Goal: Task Accomplishment & Management: Manage account settings

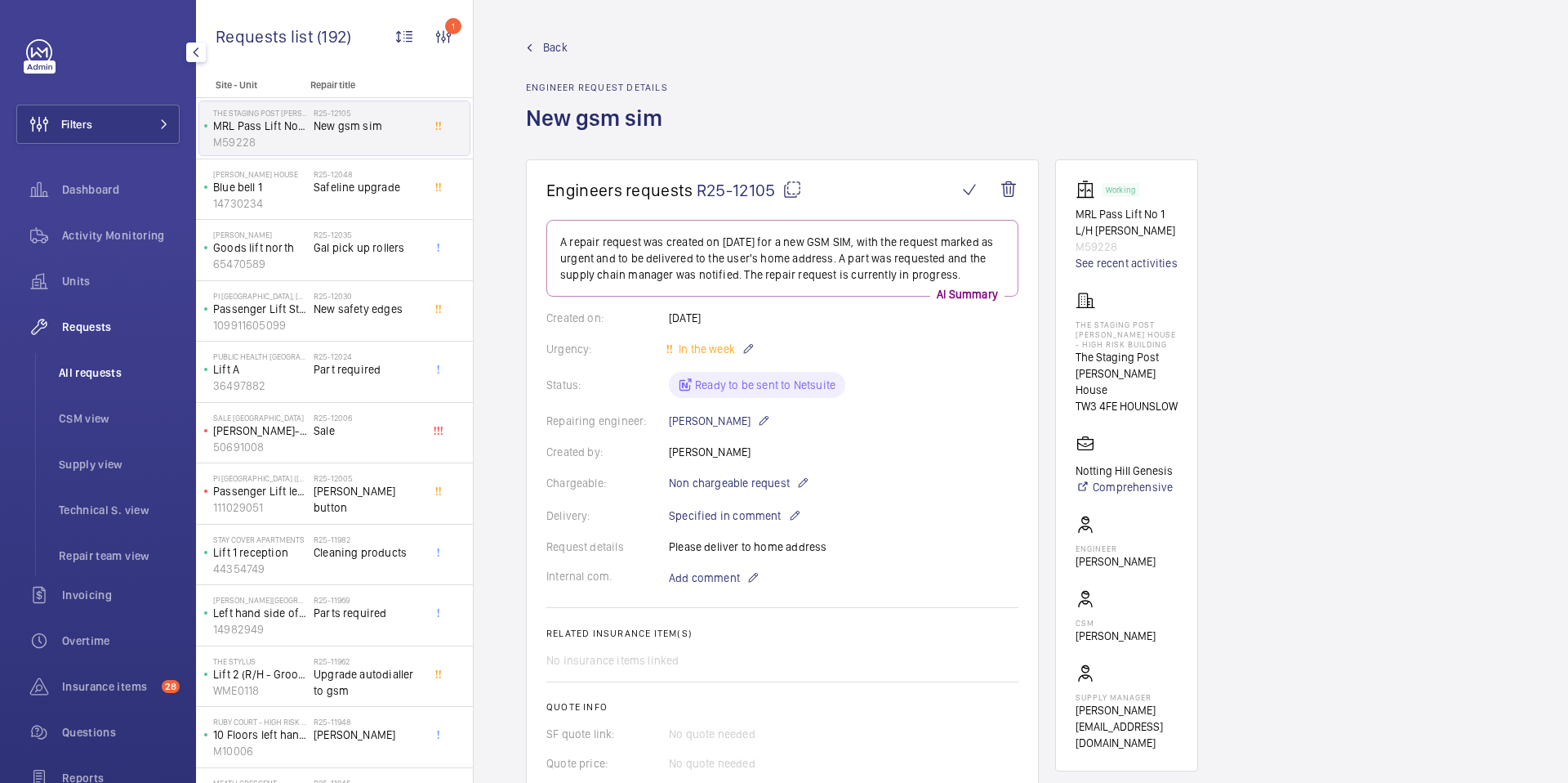
click at [86, 376] on span "All requests" at bounding box center [119, 372] width 121 height 16
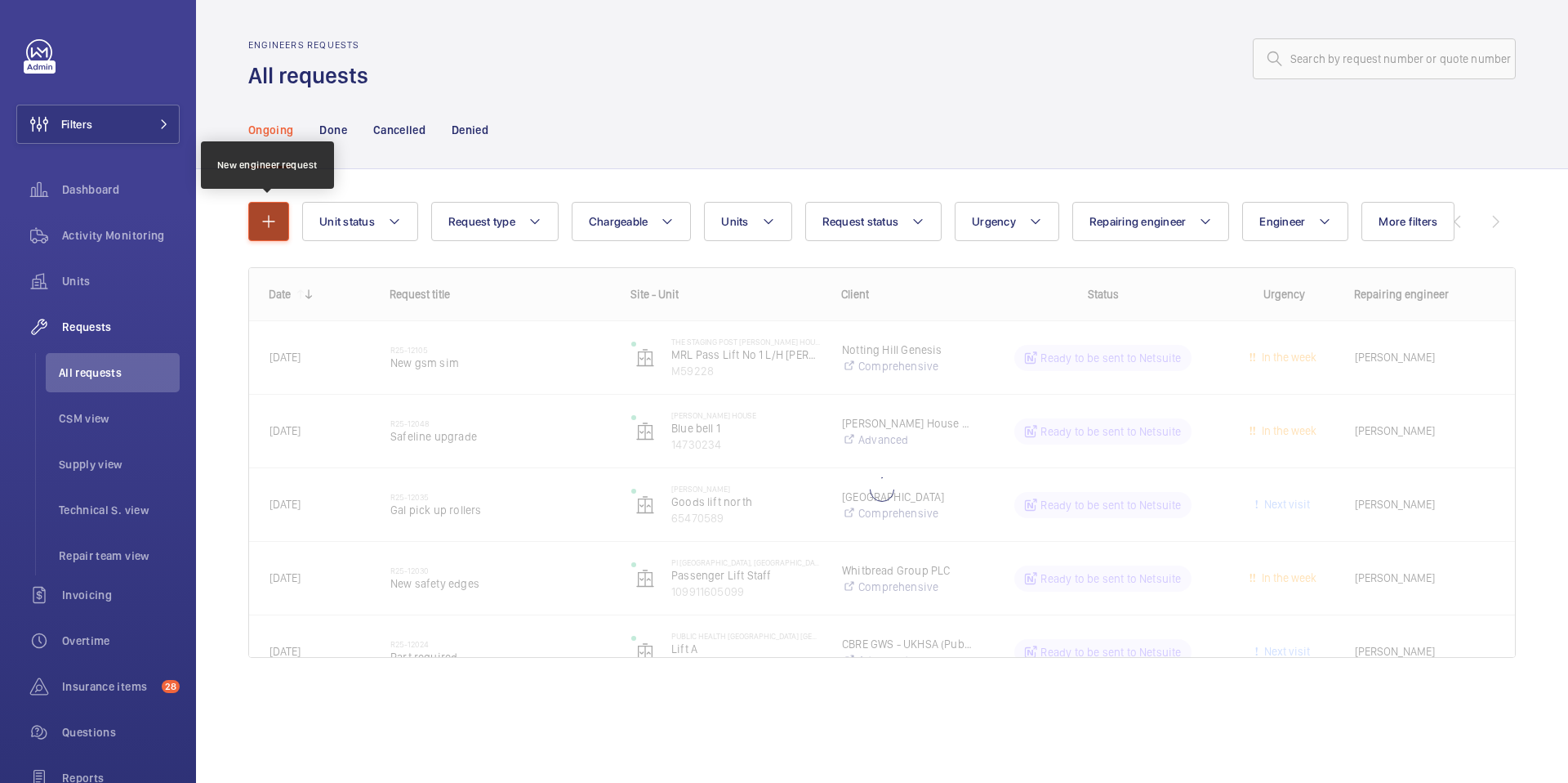
click at [267, 223] on mat-icon "button" at bounding box center [268, 221] width 20 height 20
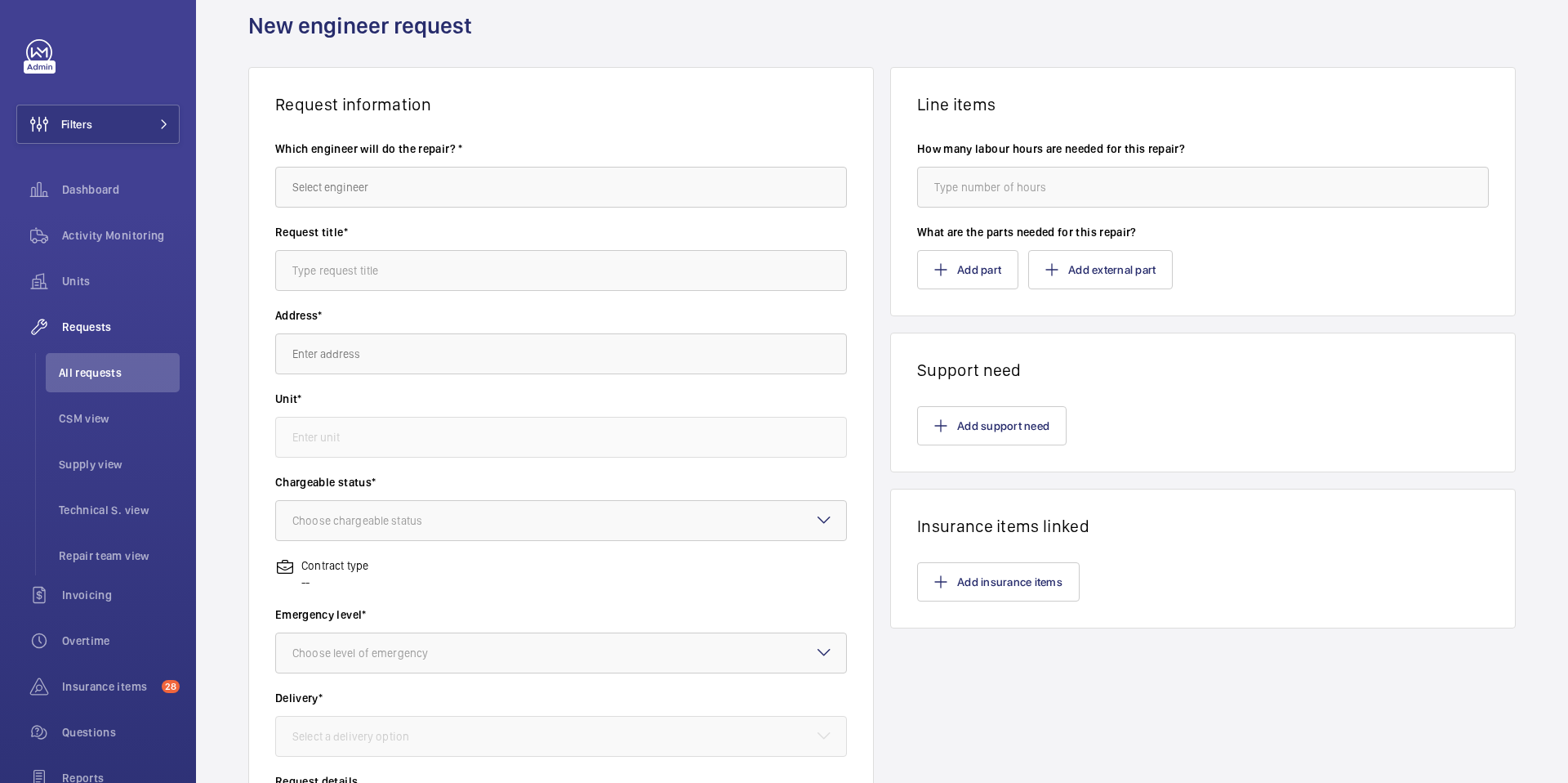
scroll to position [38, 0]
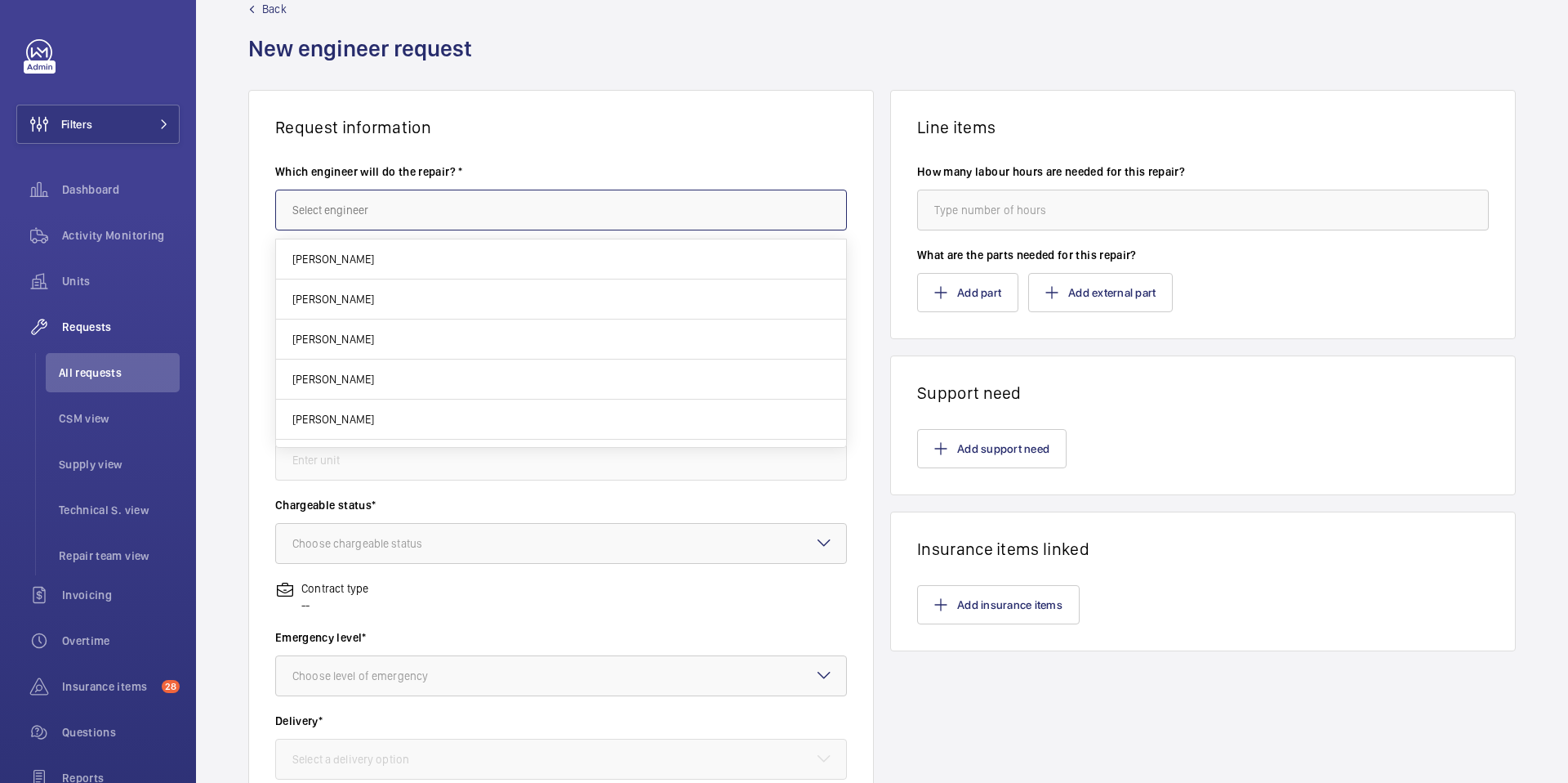
click at [355, 220] on input "text" at bounding box center [561, 210] width 572 height 41
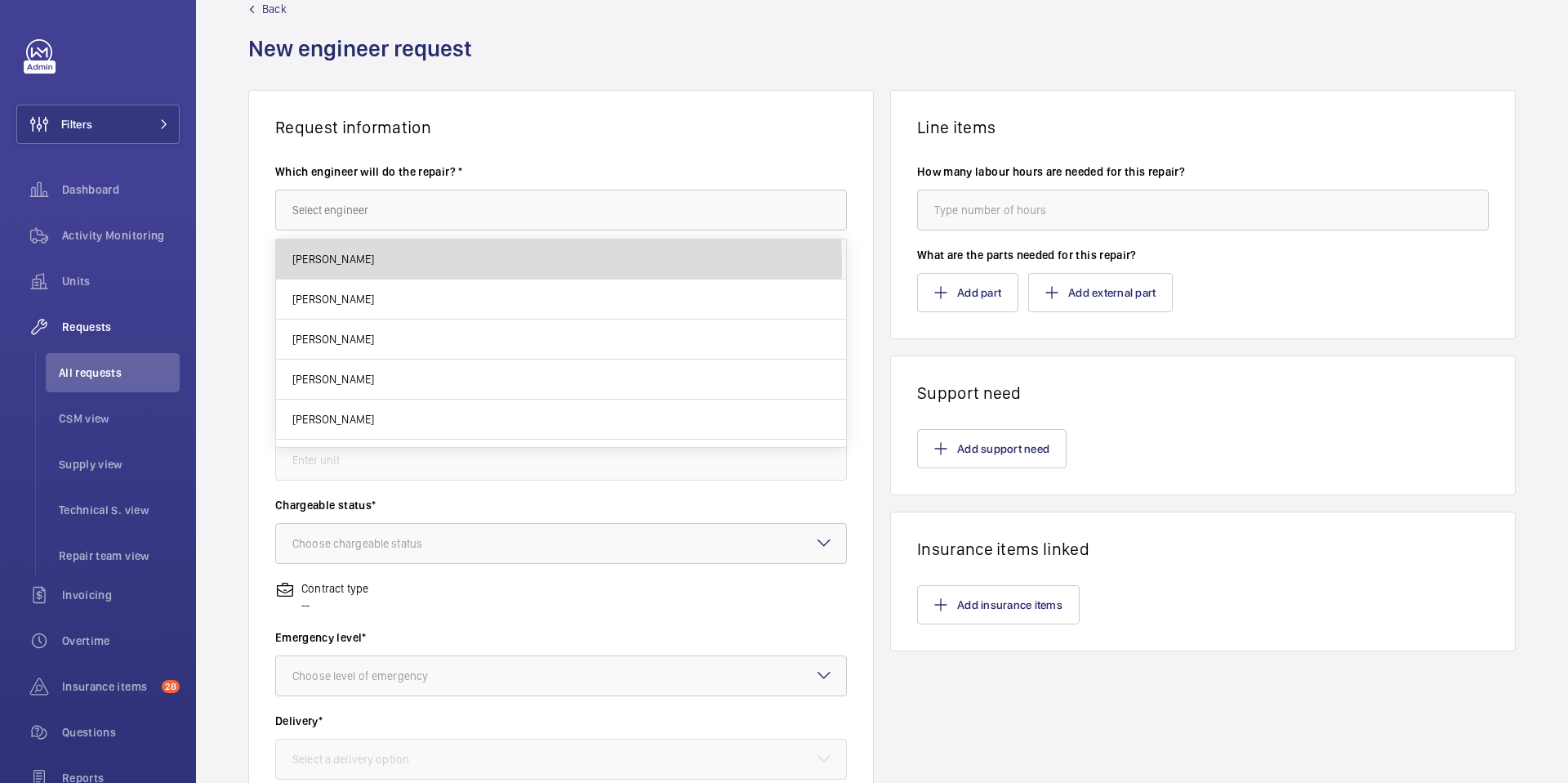
click at [360, 262] on mat-option "[PERSON_NAME]" at bounding box center [561, 259] width 570 height 40
type input "[PERSON_NAME]"
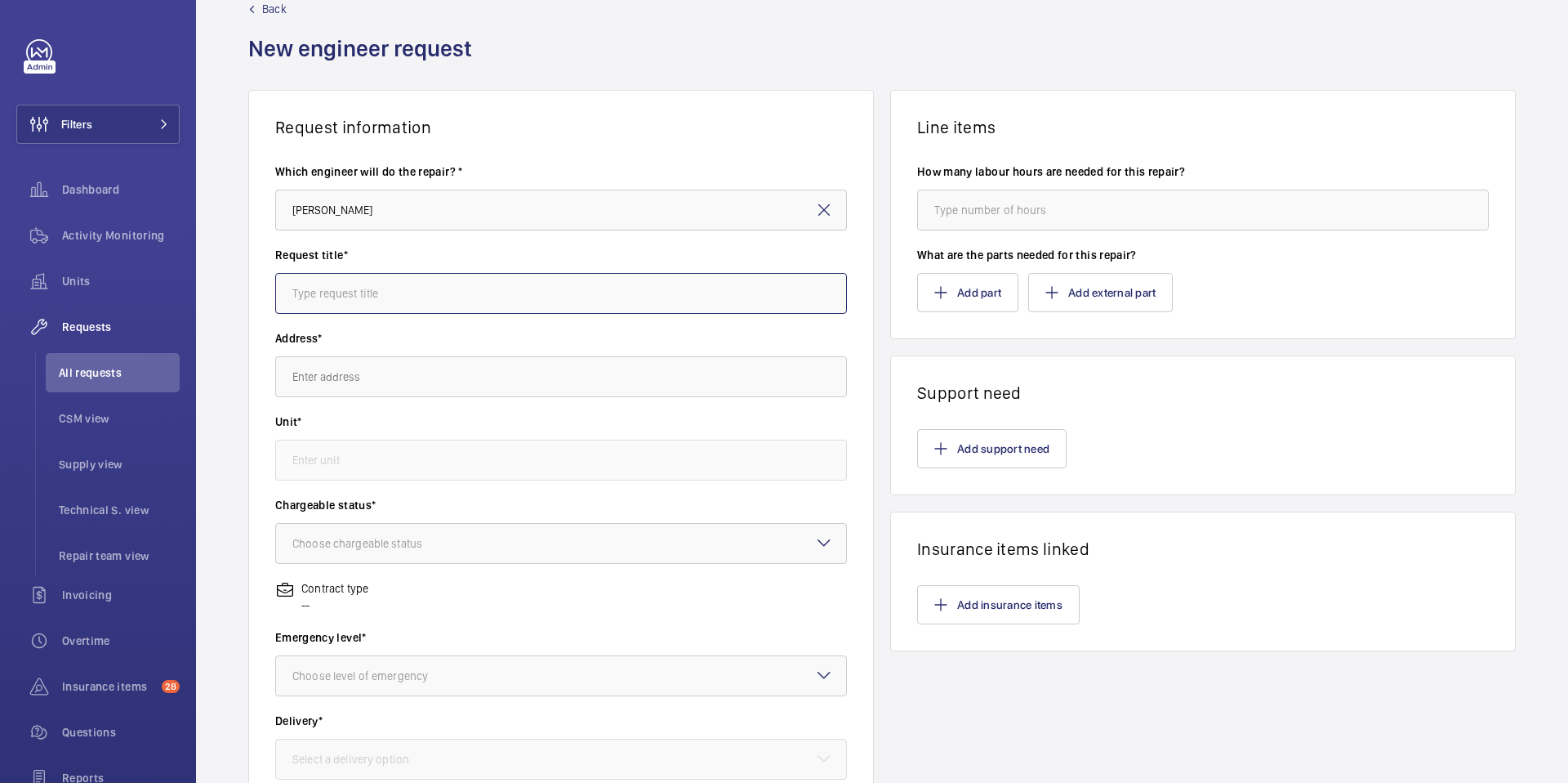
click at [369, 293] on input "text" at bounding box center [561, 293] width 572 height 41
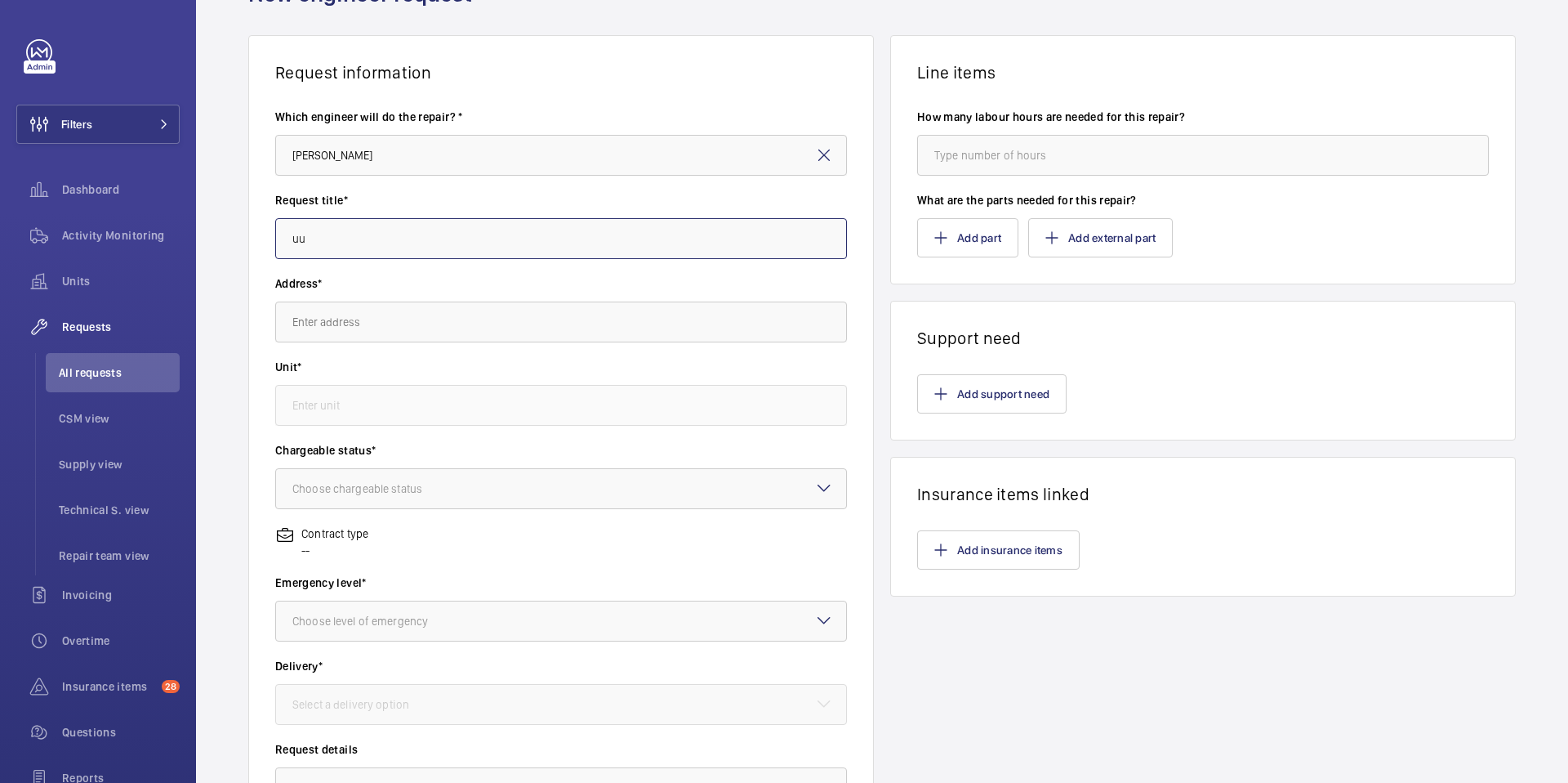
scroll to position [71, 0]
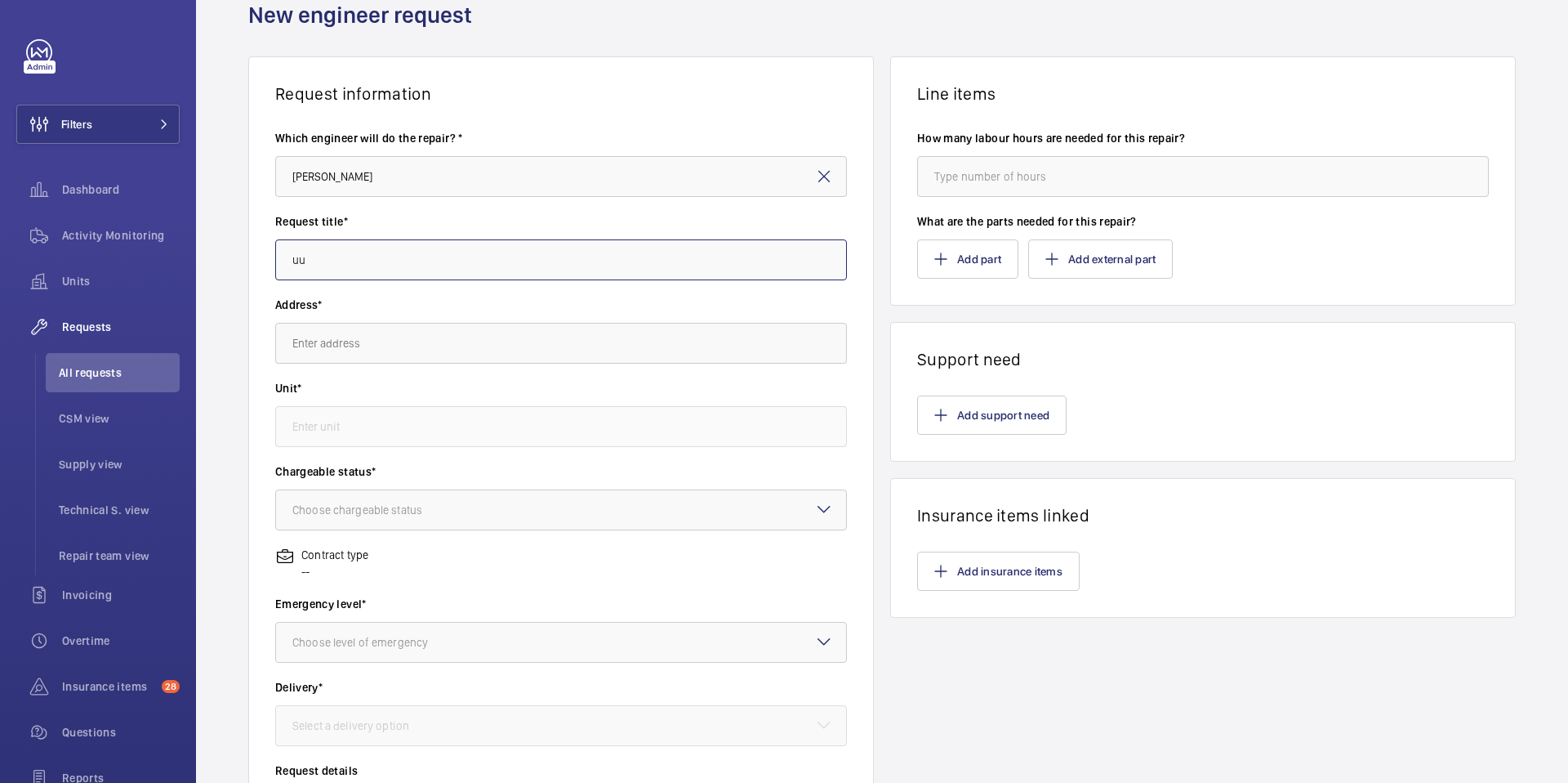
type input "uu"
click at [367, 336] on input "text" at bounding box center [561, 343] width 572 height 41
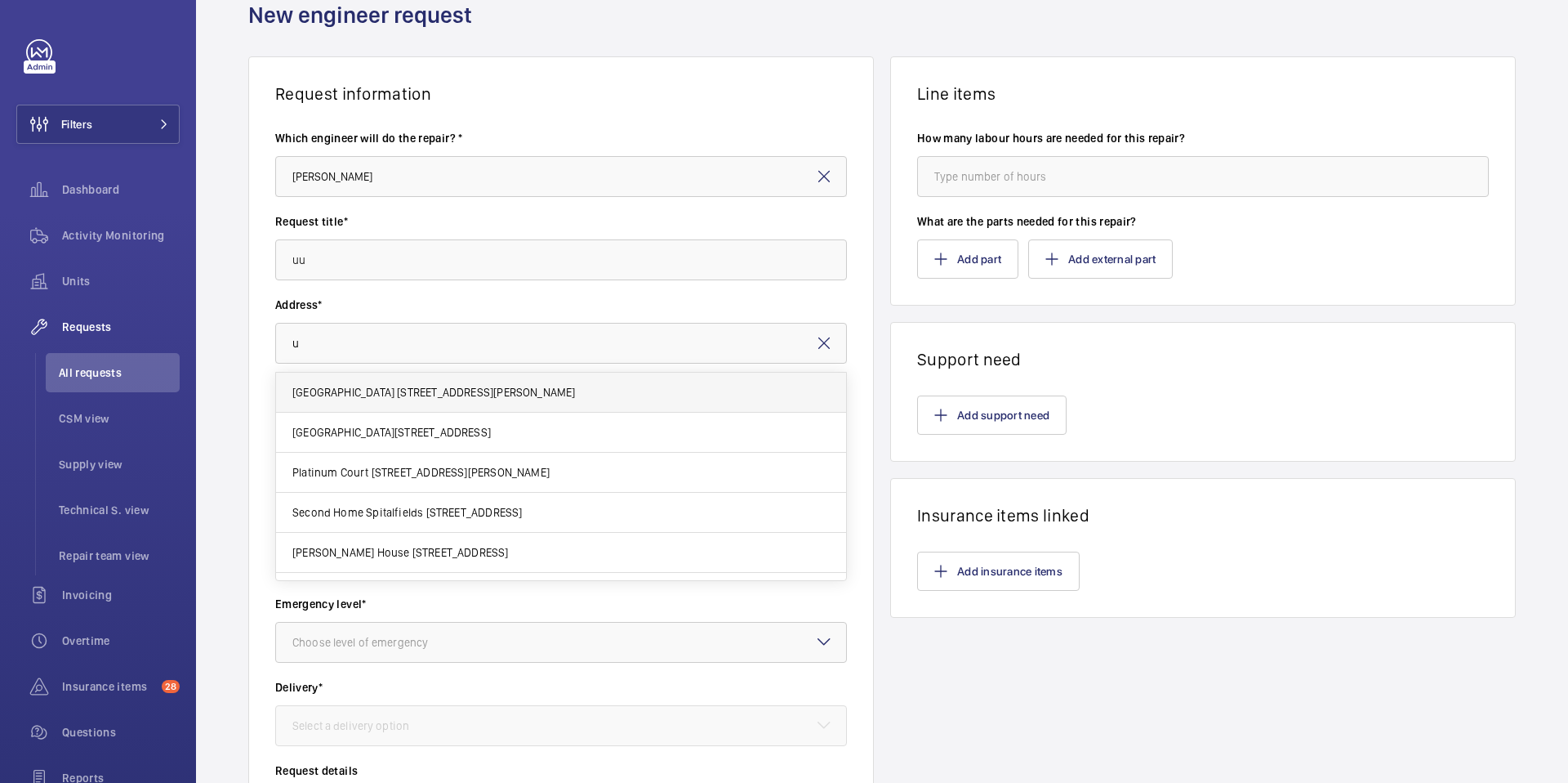
click at [345, 391] on span "[GEOGRAPHIC_DATA] [STREET_ADDRESS][PERSON_NAME]" at bounding box center [434, 392] width 284 height 16
type input "[GEOGRAPHIC_DATA] [STREET_ADDRESS][PERSON_NAME]"
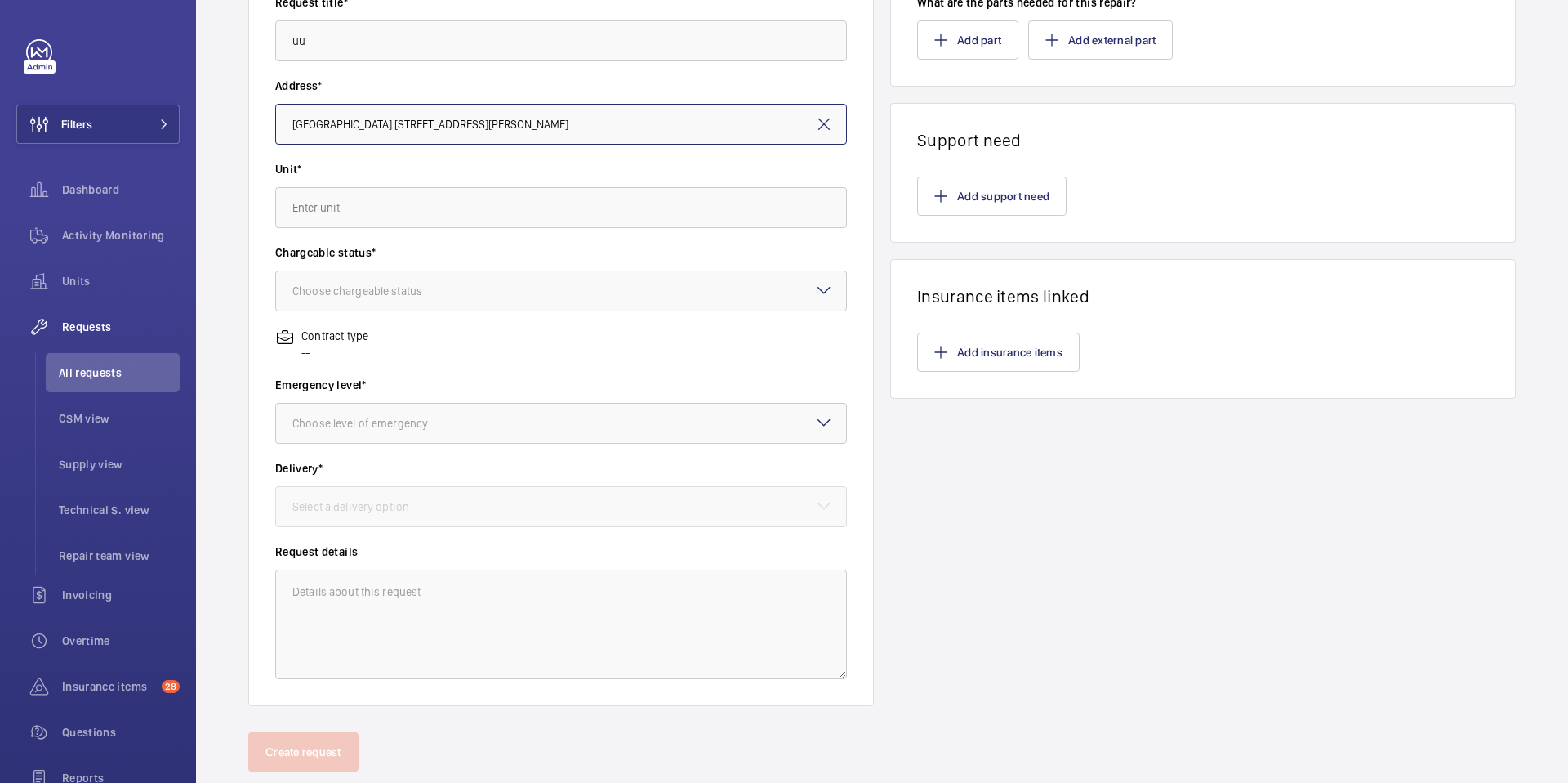
scroll to position [317, 0]
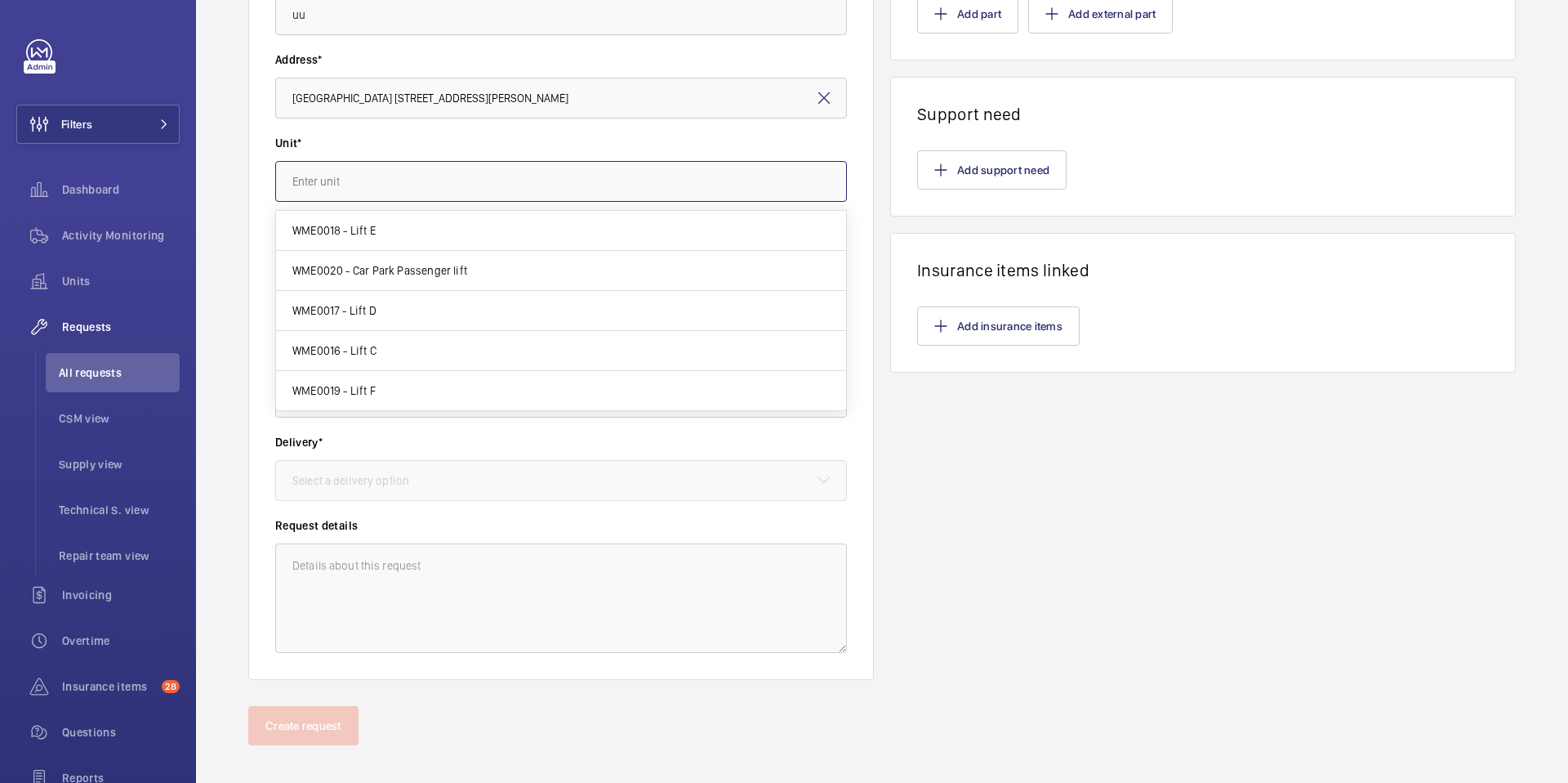
click at [393, 190] on input "text" at bounding box center [561, 181] width 572 height 41
click at [392, 230] on mat-option "WME0018 - Lift E" at bounding box center [561, 231] width 570 height 40
type input "WME0018 - Lift E"
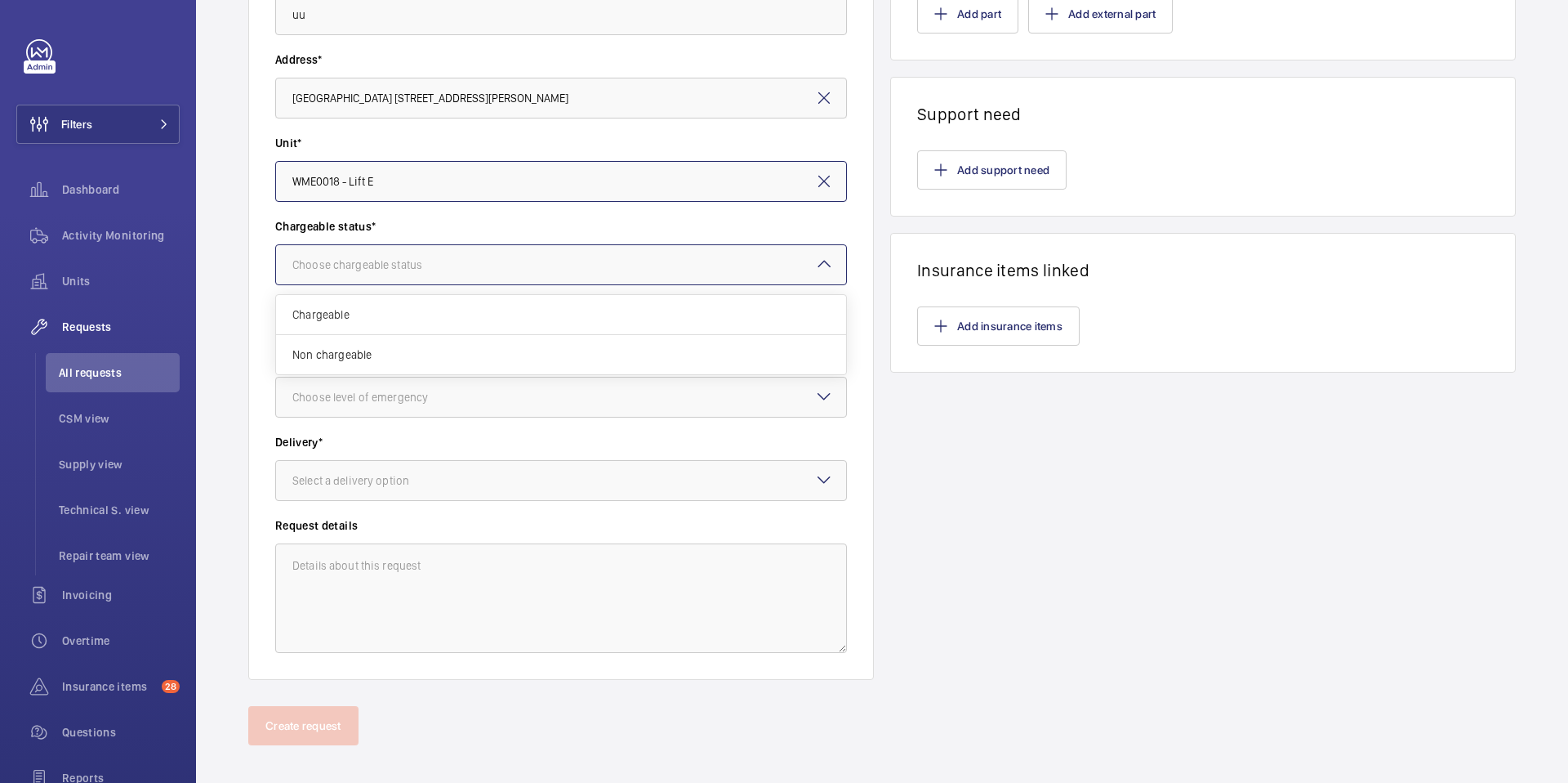
click at [421, 268] on div "Choose chargeable status" at bounding box center [377, 264] width 170 height 16
click at [420, 268] on div "Choose chargeable status" at bounding box center [377, 264] width 170 height 16
click at [404, 316] on span "Chargeable" at bounding box center [561, 314] width 538 height 16
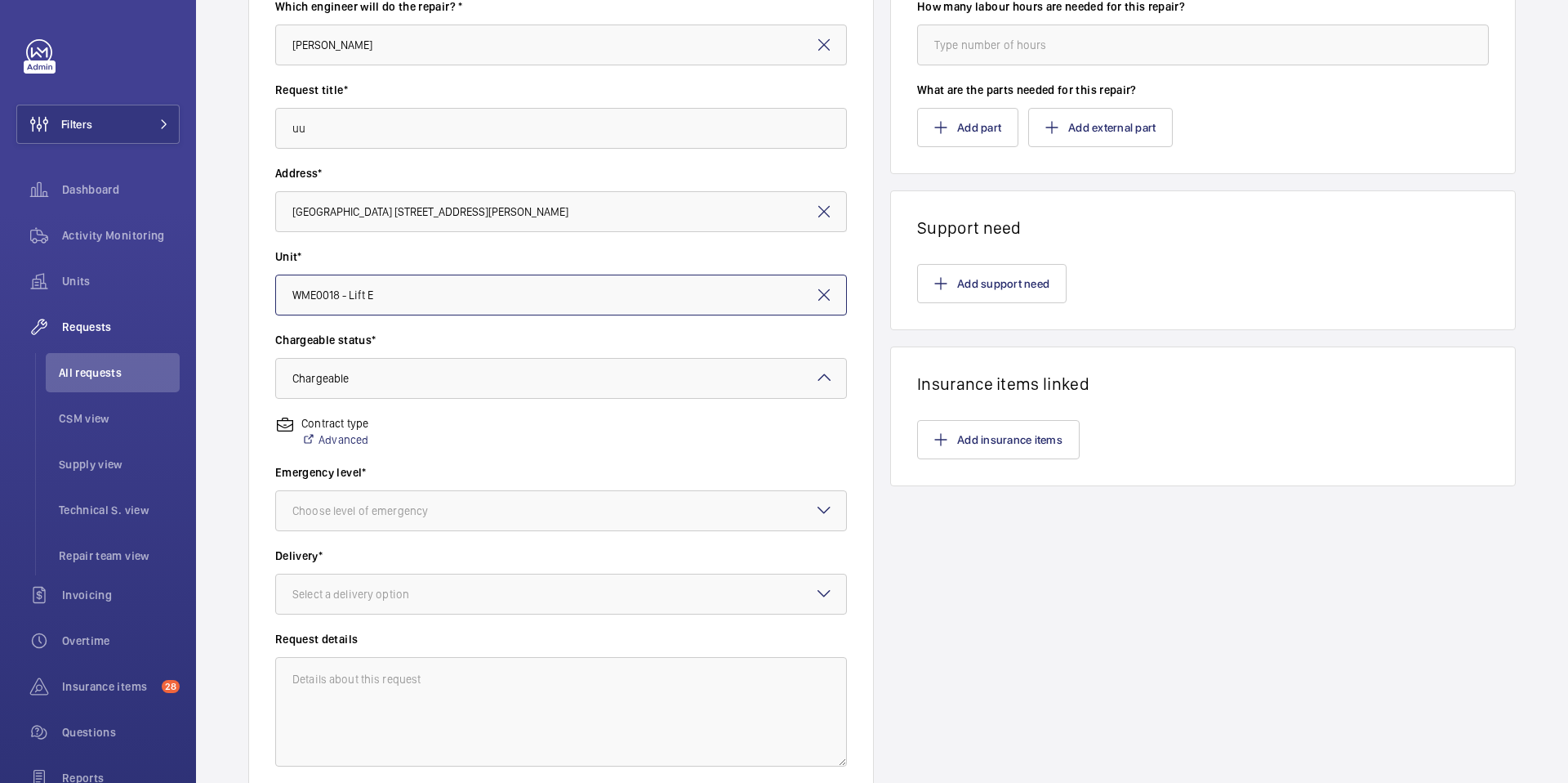
scroll to position [235, 0]
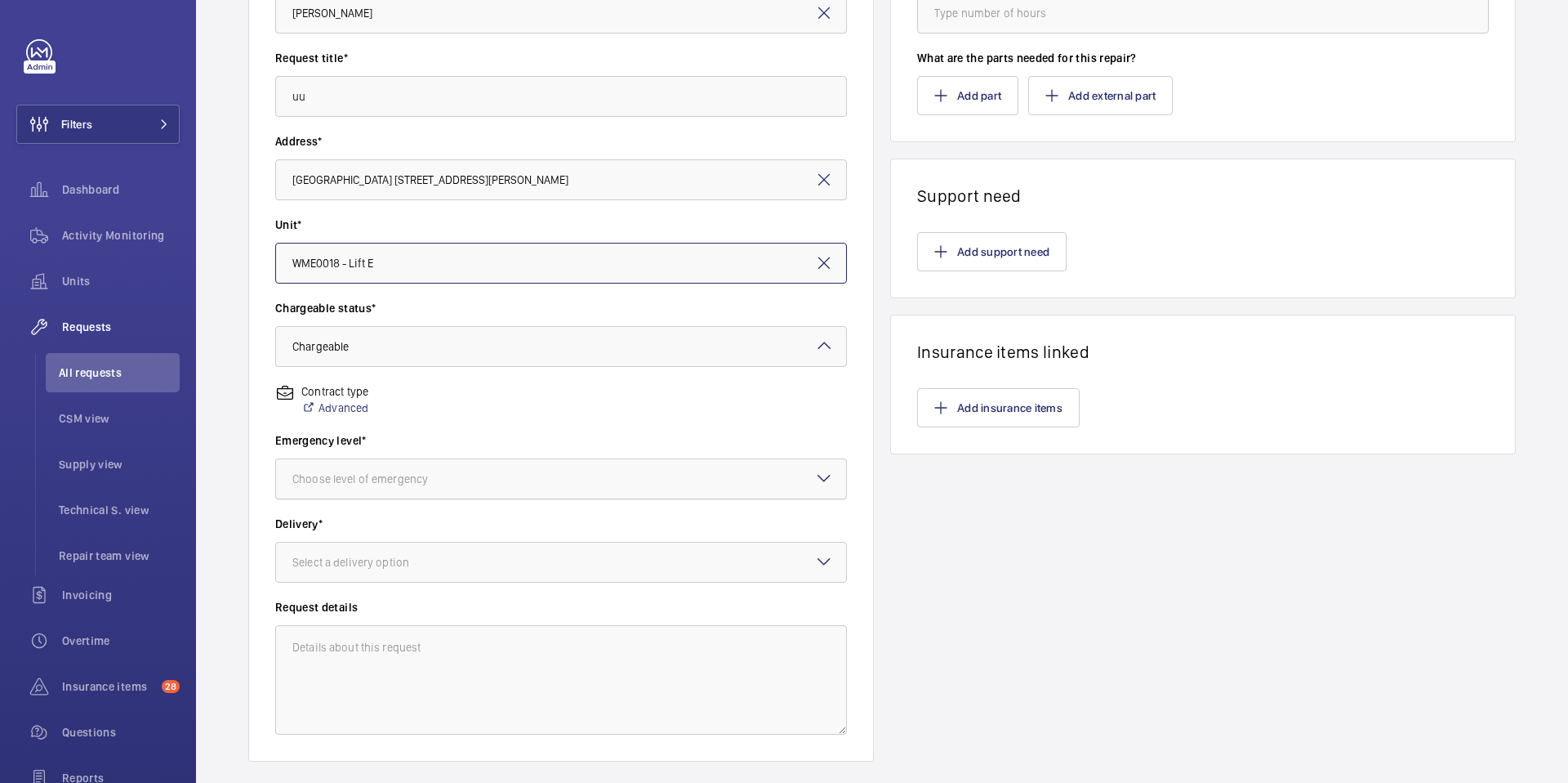
click at [462, 466] on div at bounding box center [561, 478] width 570 height 39
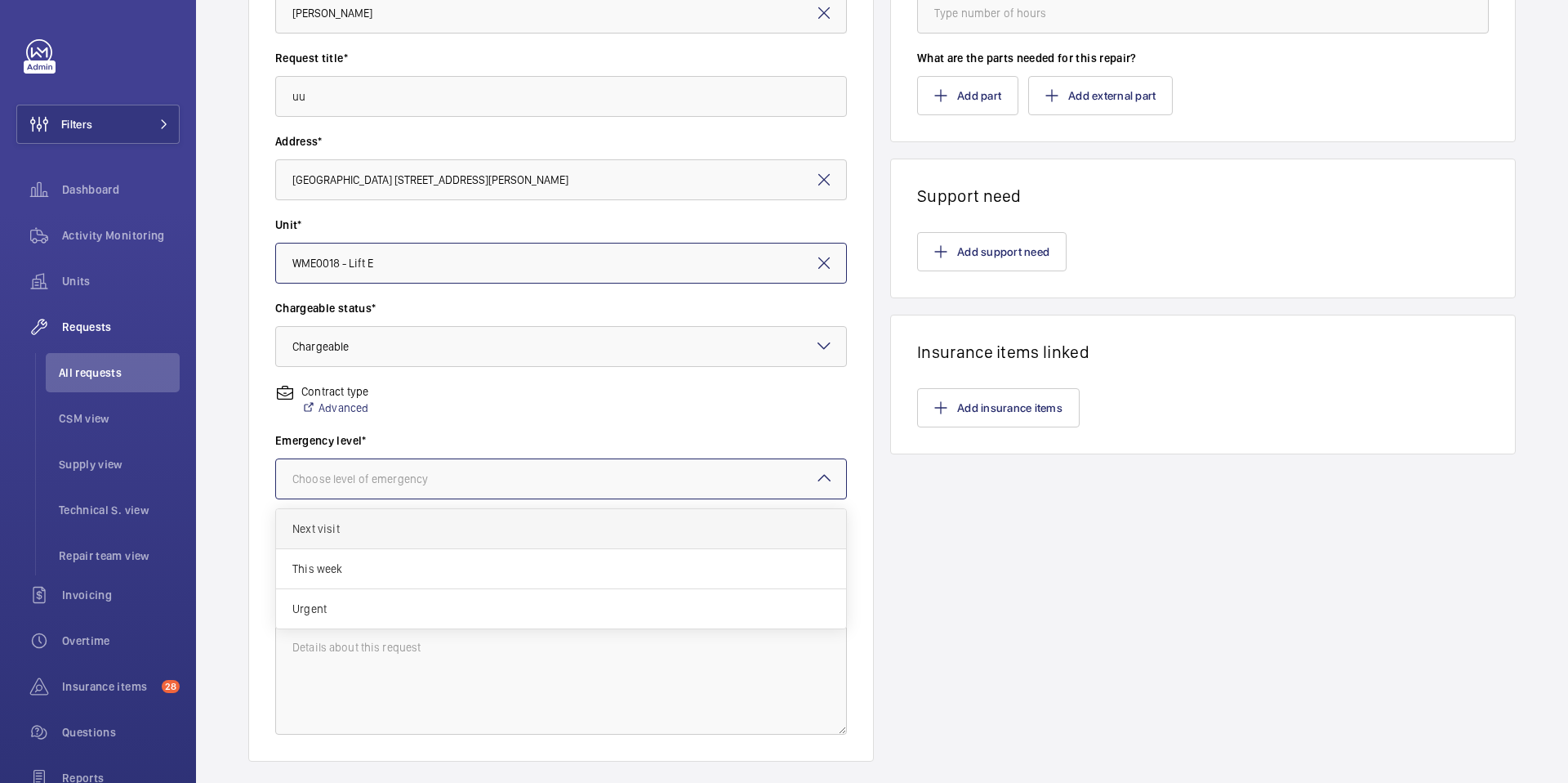
click at [406, 544] on div "Next visit" at bounding box center [561, 529] width 570 height 40
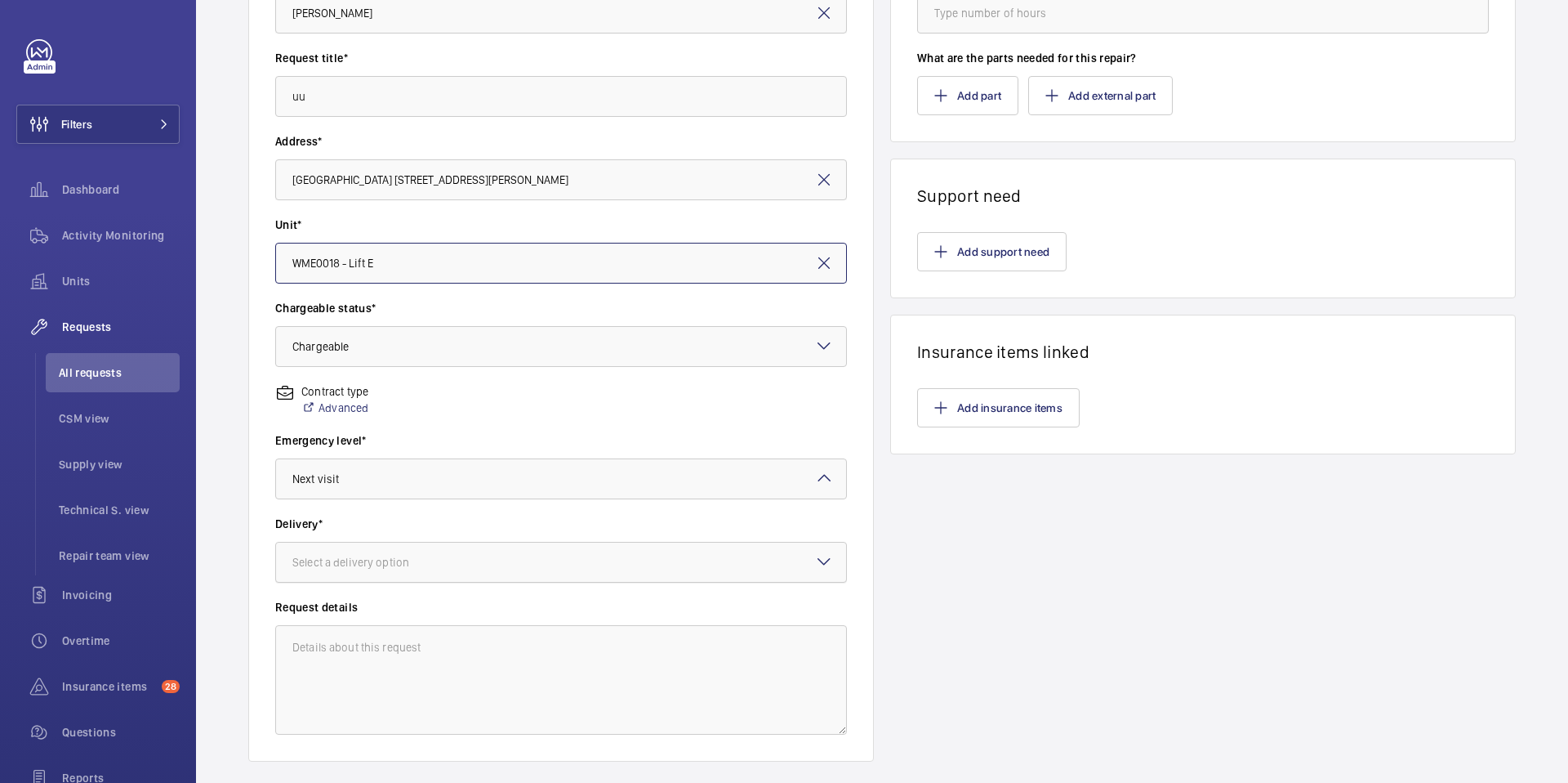
click at [401, 570] on div "Select a delivery option" at bounding box center [371, 562] width 158 height 16
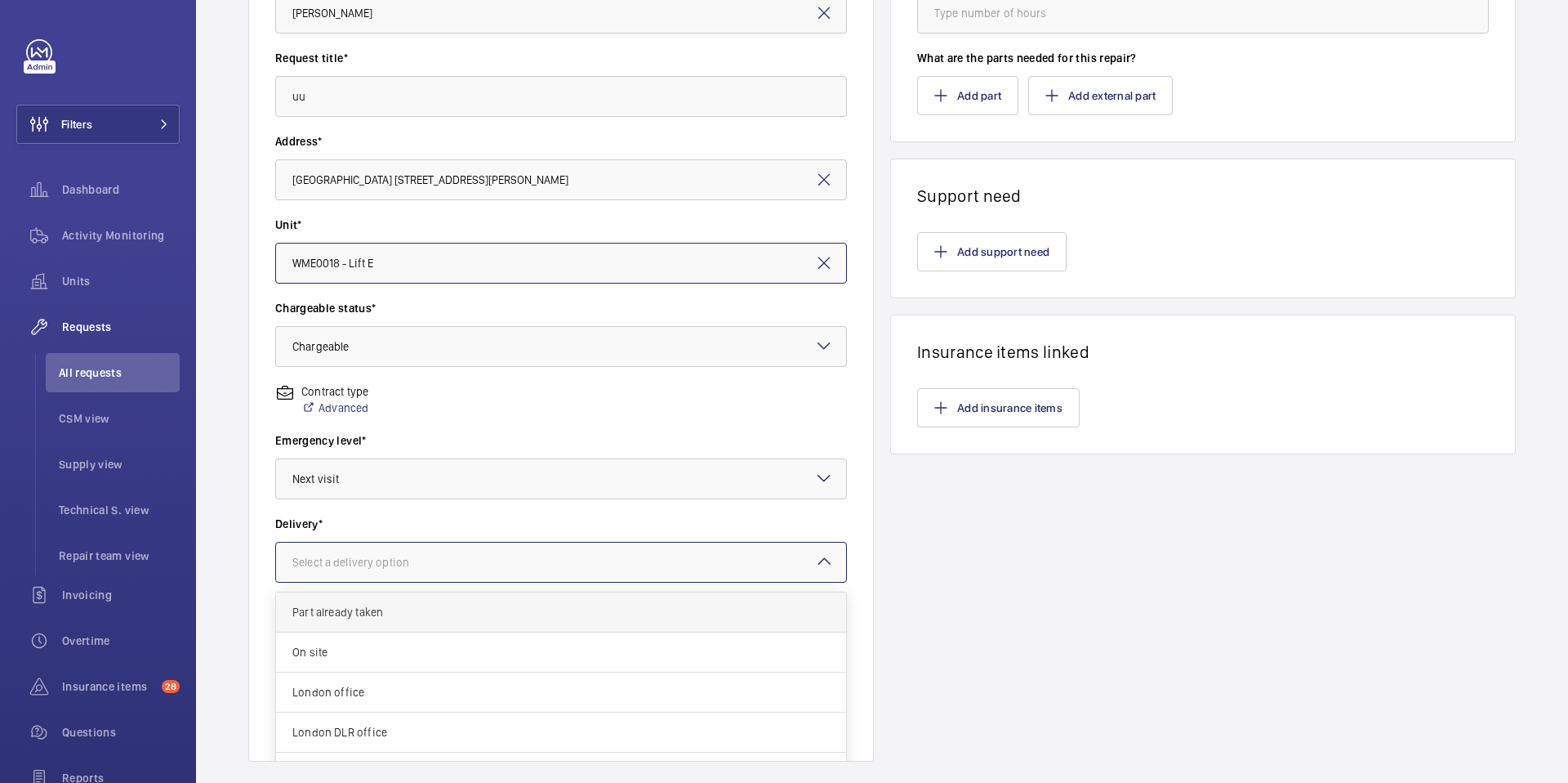
click at [395, 609] on span "Part already taken" at bounding box center [561, 612] width 538 height 16
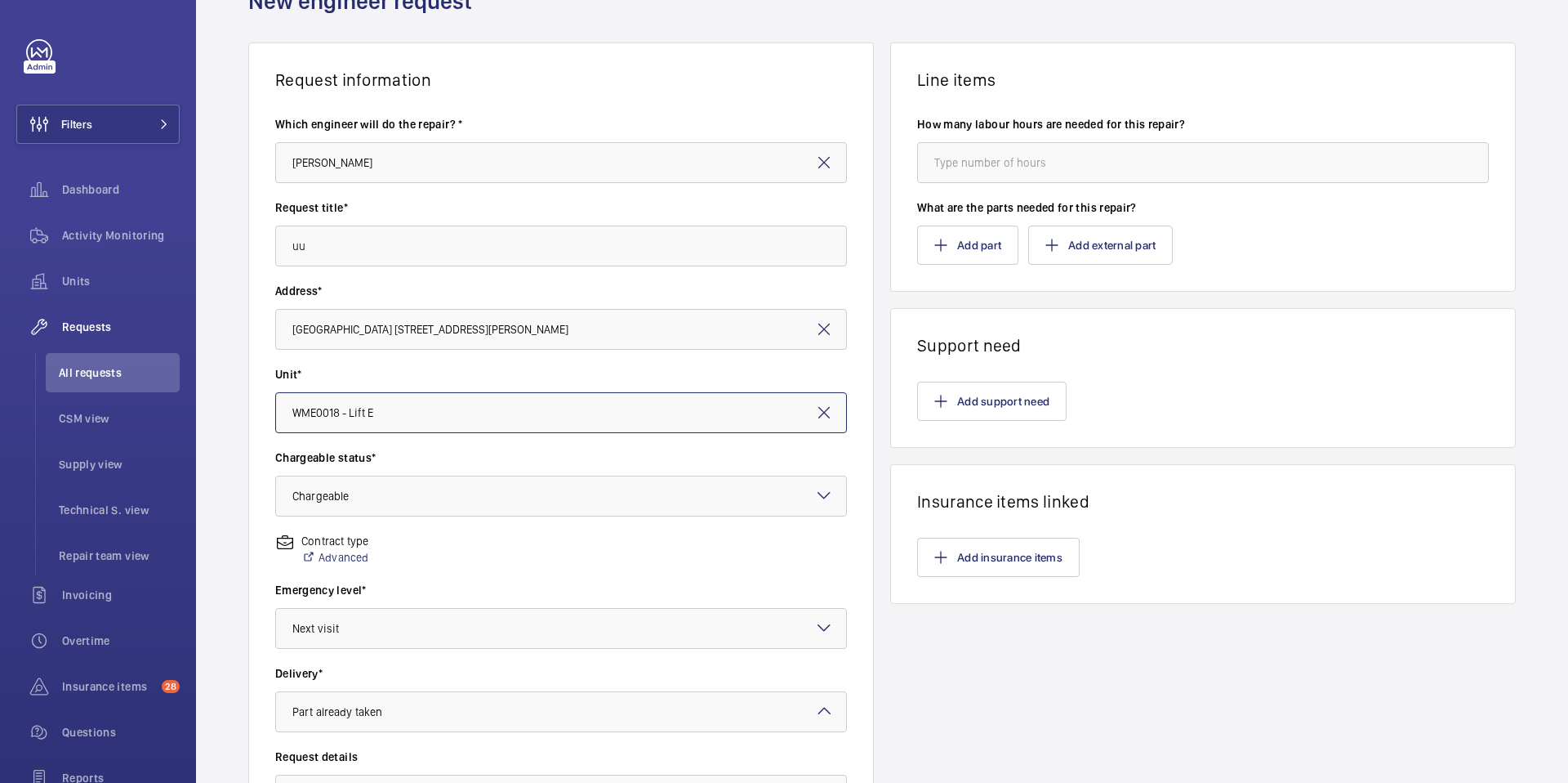
scroll to position [0, 0]
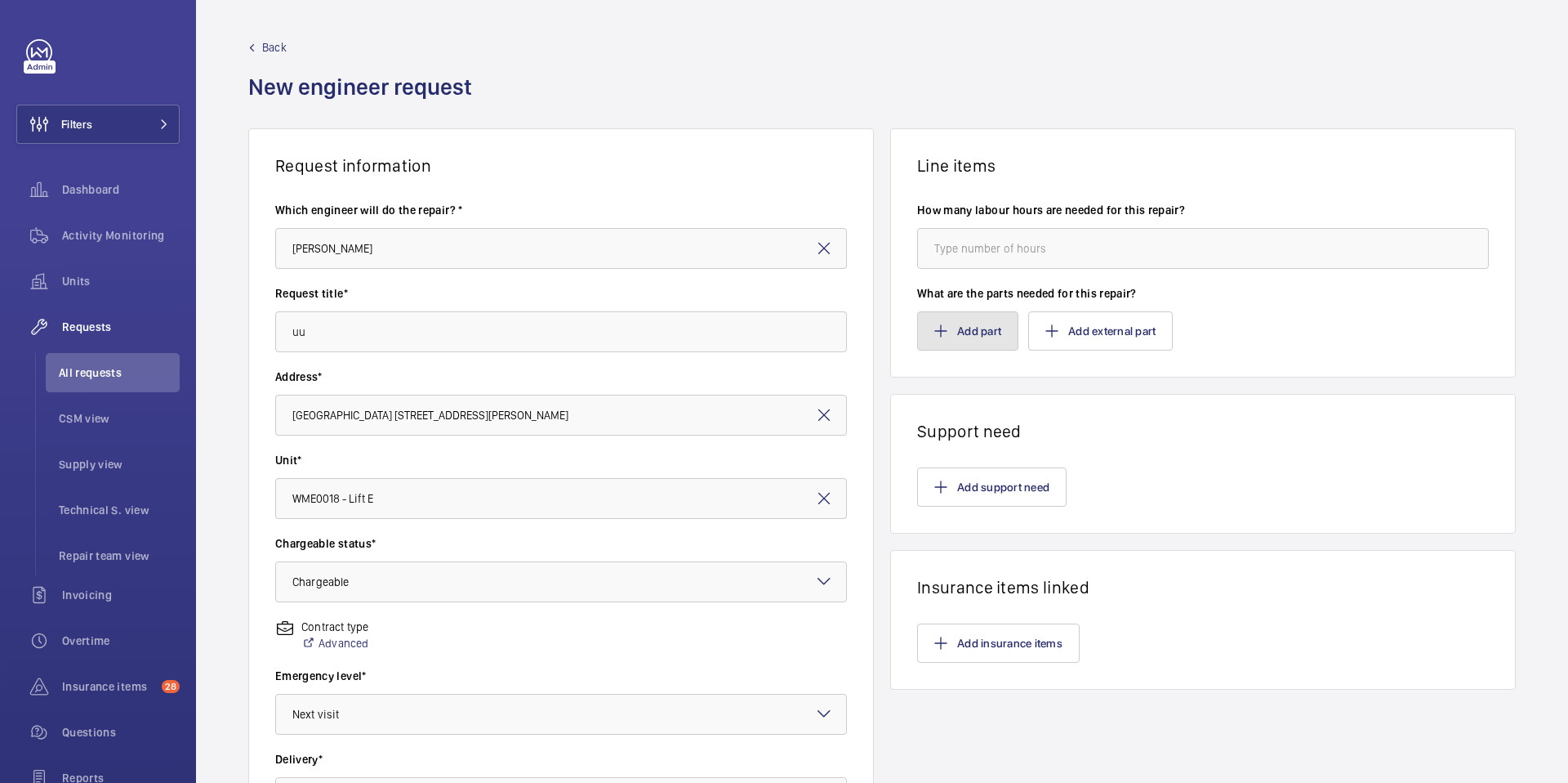
click at [981, 325] on button "Add part" at bounding box center [967, 331] width 101 height 39
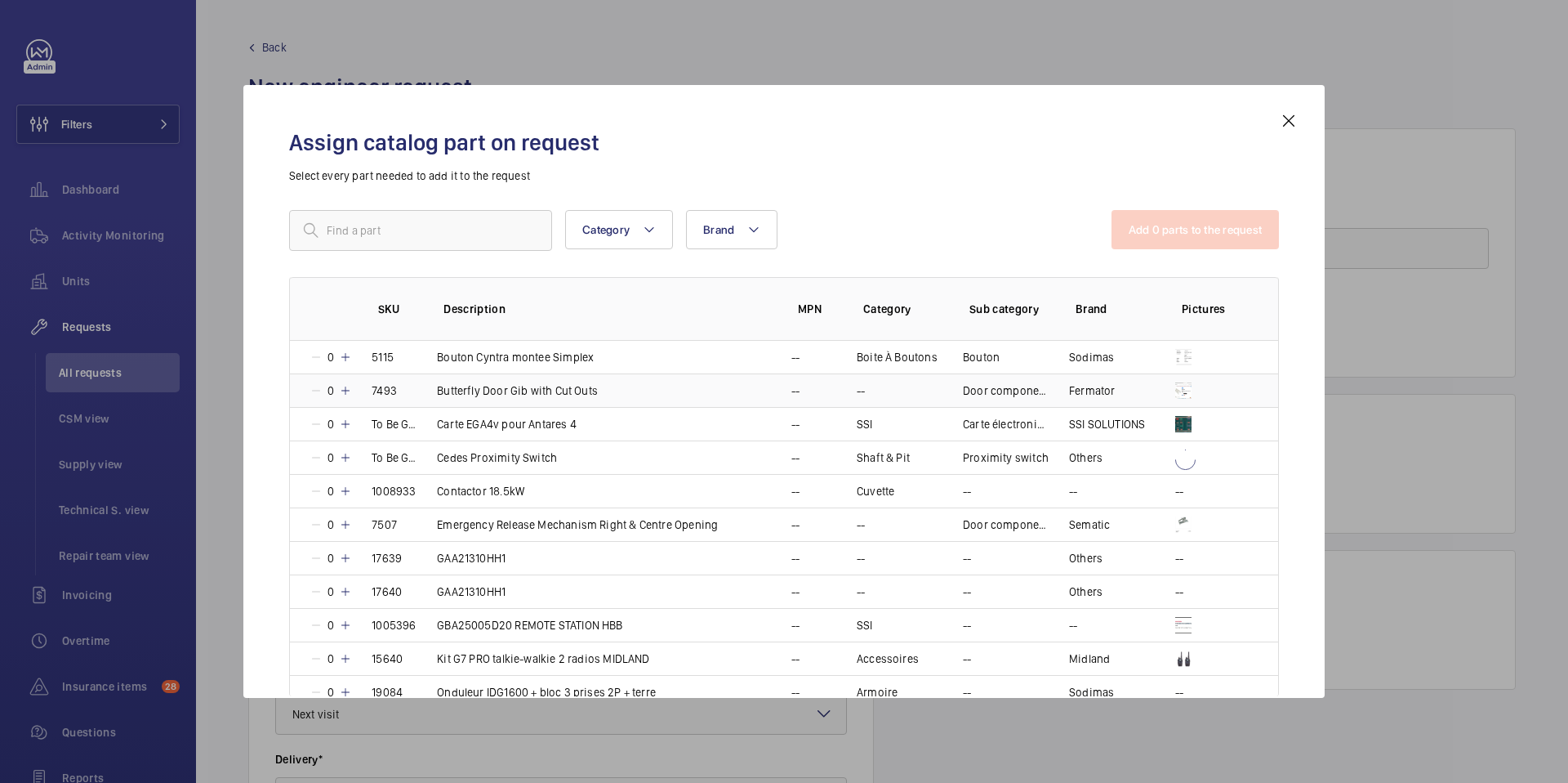
click at [701, 374] on td "Butterfly Door Gib with Cut Outs" at bounding box center [594, 390] width 354 height 33
click at [1298, 206] on div "Assign catalog part on request Select every part needed to add it to the reques…" at bounding box center [784, 405] width 1029 height 587
click at [1216, 231] on button "Add 1 parts to the request" at bounding box center [1197, 229] width 166 height 39
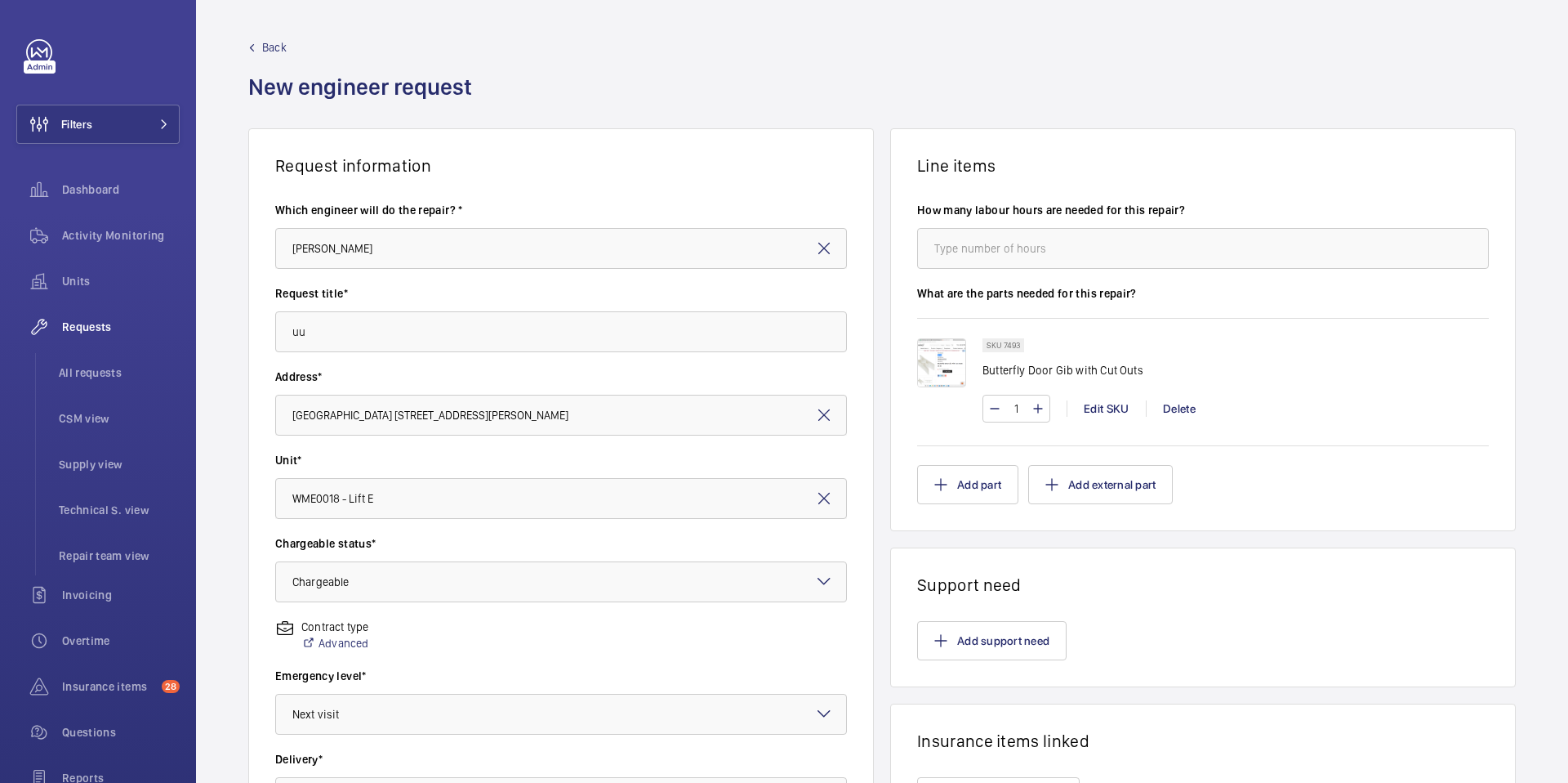
click at [272, 50] on span "Back" at bounding box center [274, 47] width 25 height 16
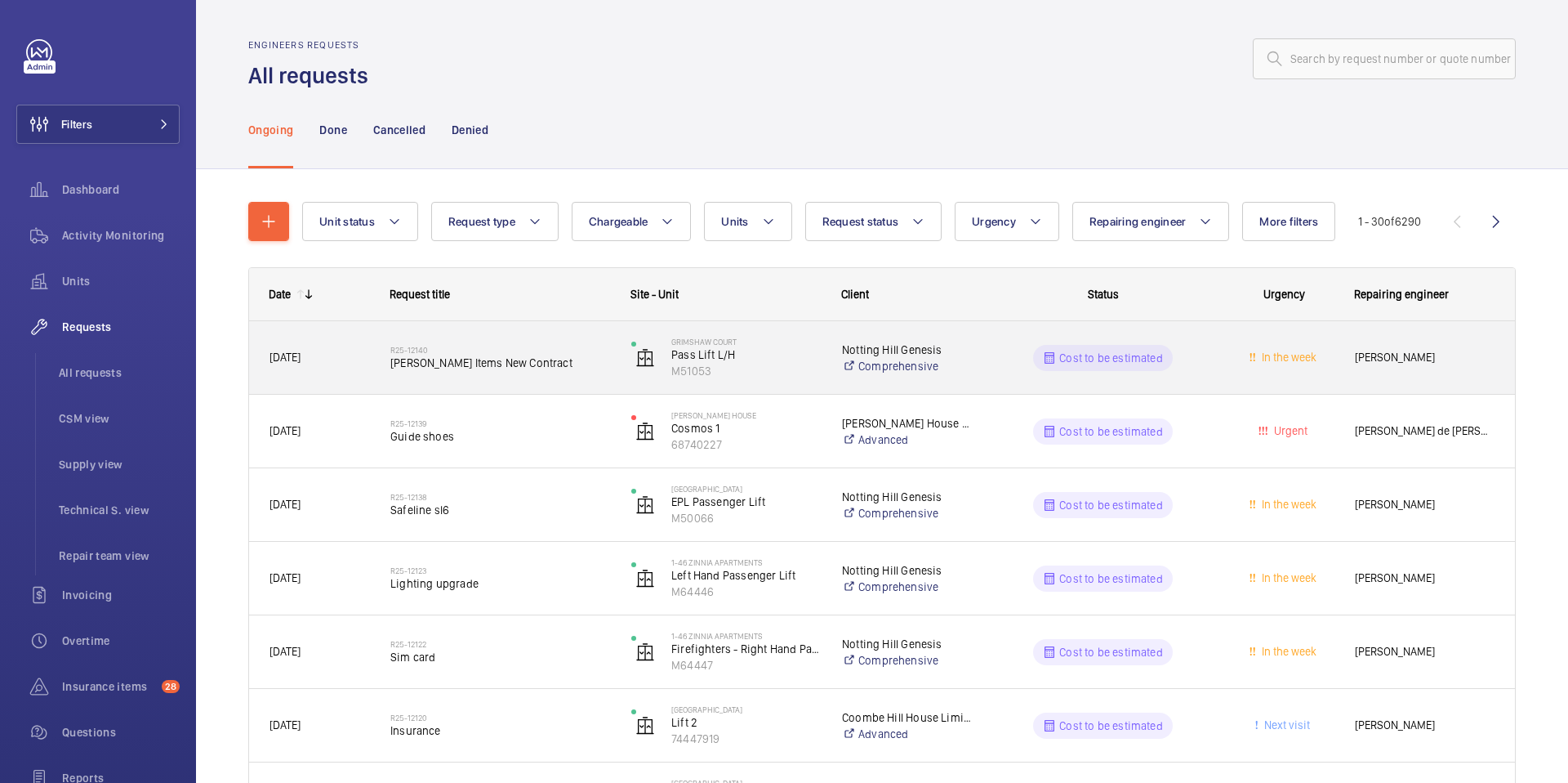
click at [485, 356] on span "[PERSON_NAME] Items New Contract" at bounding box center [500, 362] width 220 height 16
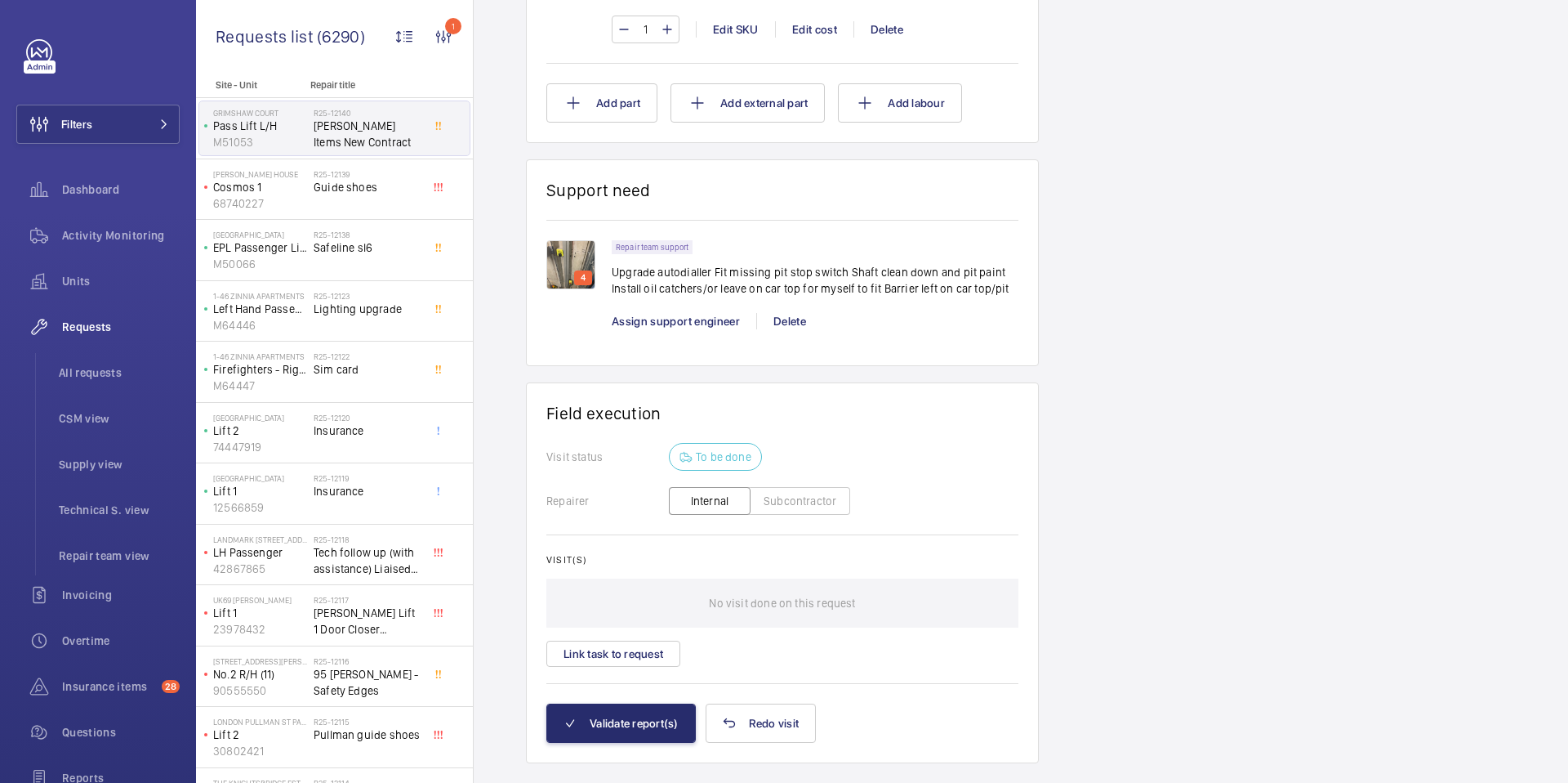
scroll to position [2324, 0]
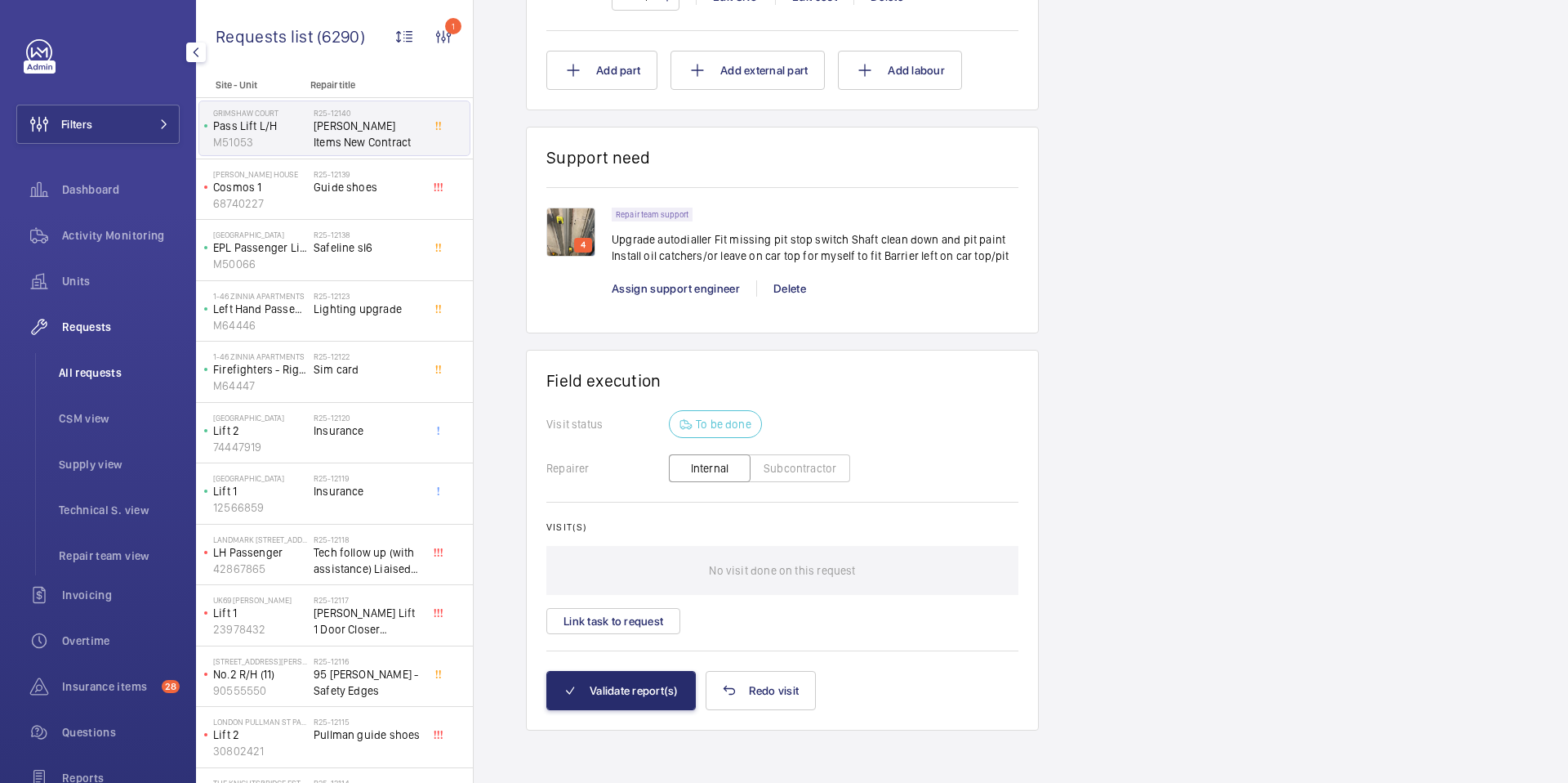
click at [93, 370] on span "All requests" at bounding box center [119, 372] width 121 height 16
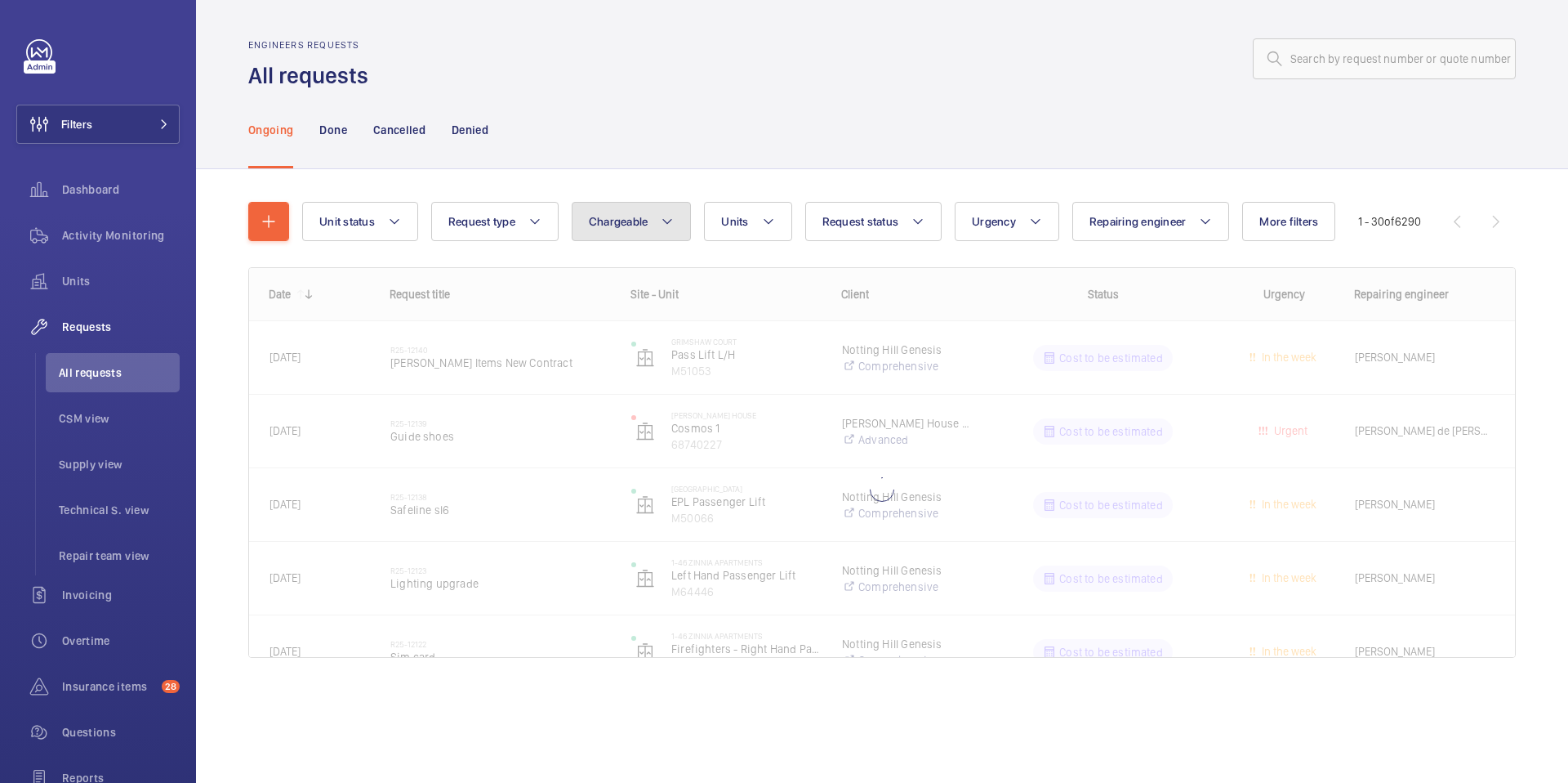
click at [646, 221] on span "Chargeable" at bounding box center [619, 222] width 60 height 13
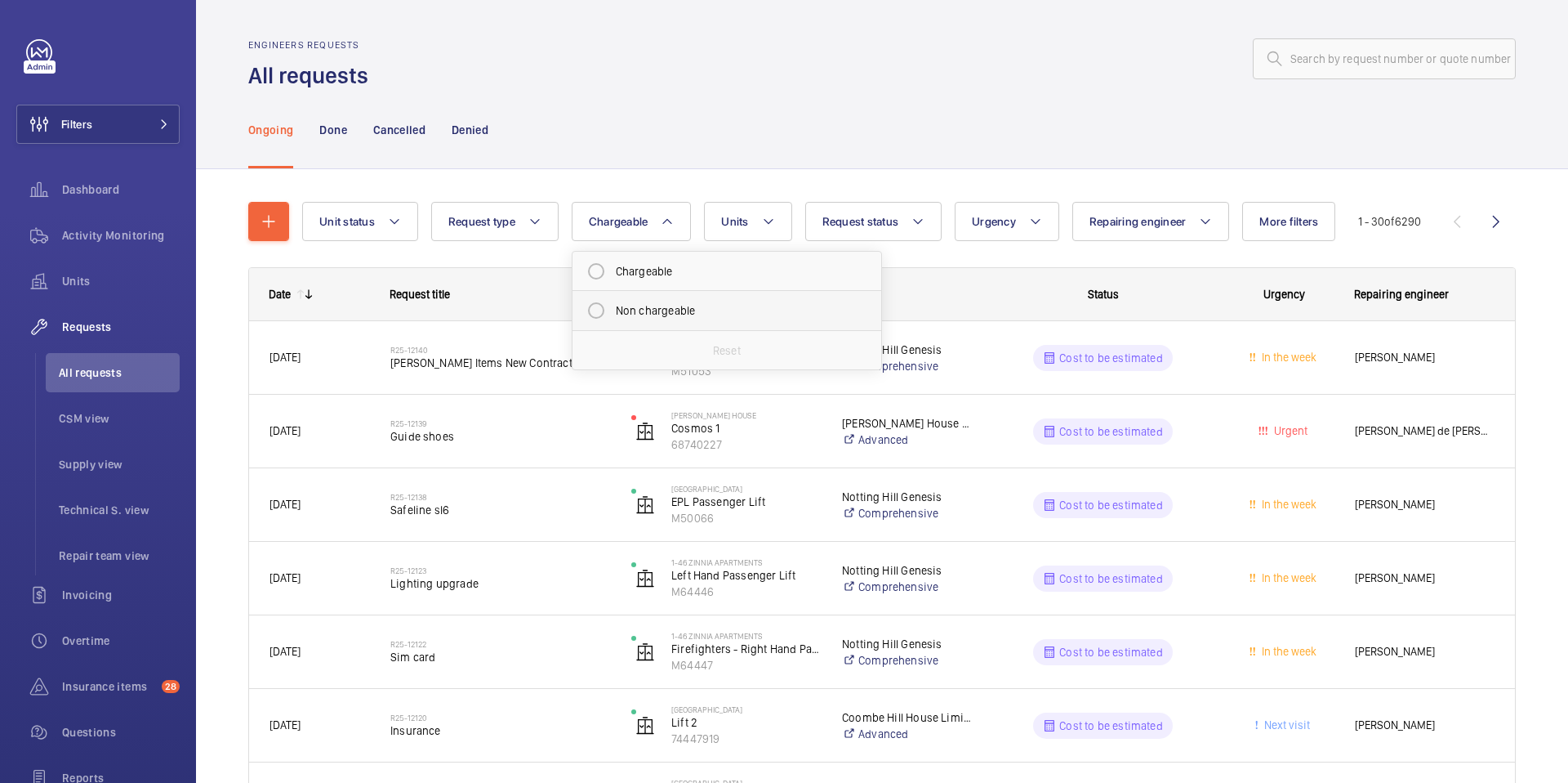
click at [678, 310] on mat-radio-button "Non chargeable" at bounding box center [726, 311] width 294 height 32
radio input "true"
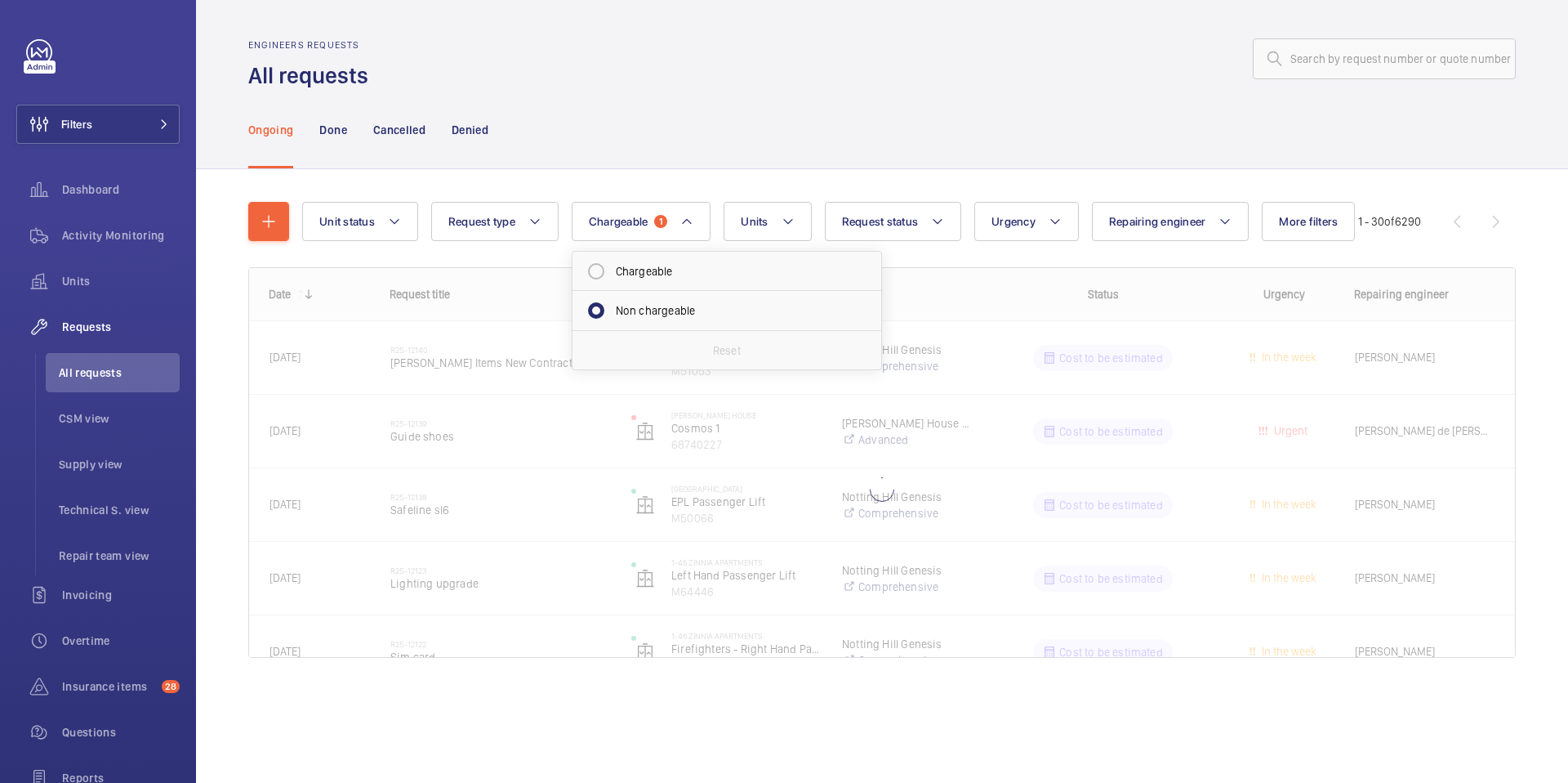
click at [733, 167] on div "Ongoing Done Cancelled Denied" at bounding box center [882, 130] width 1267 height 78
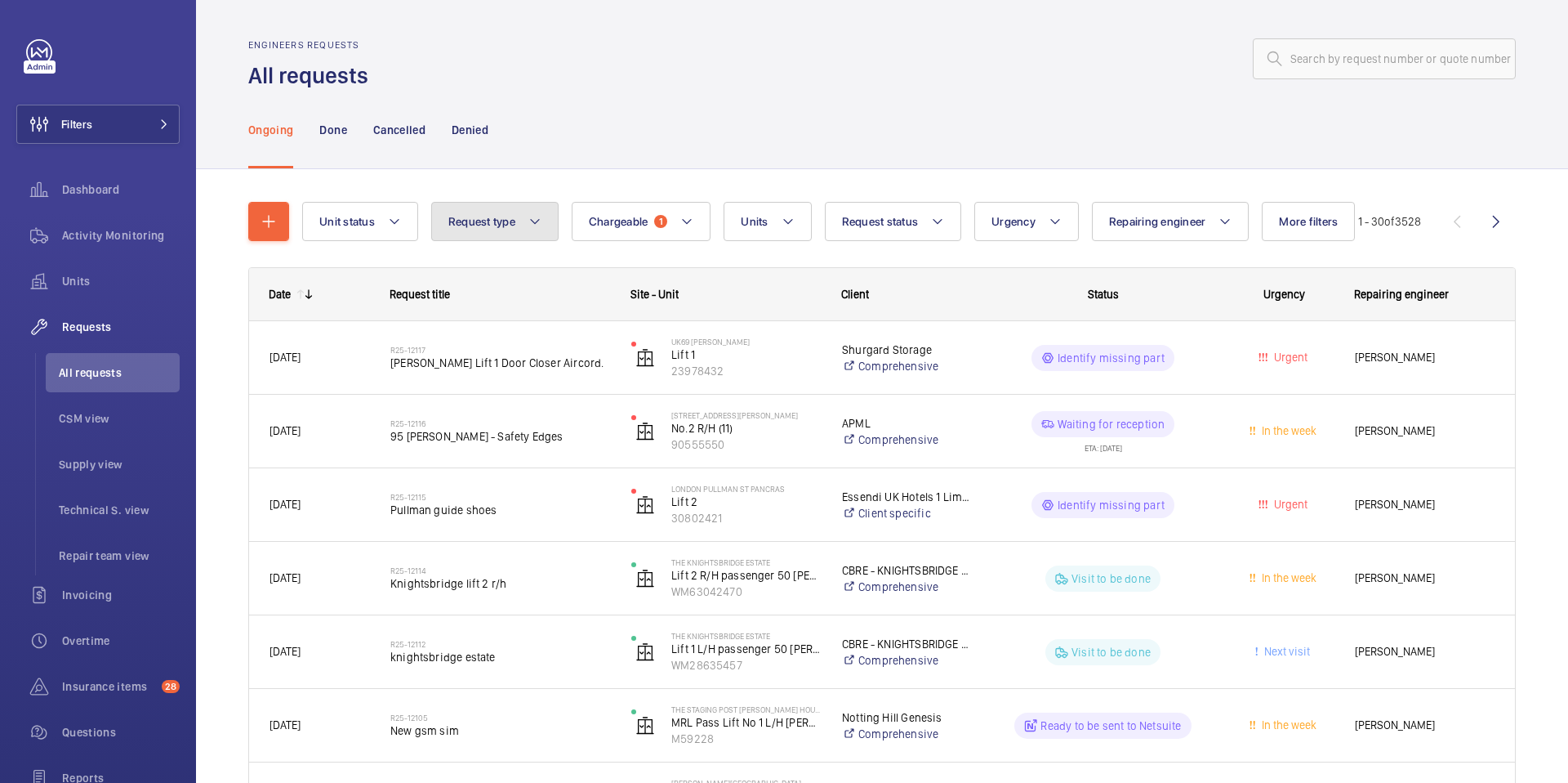
click at [487, 219] on span "Request type" at bounding box center [482, 222] width 67 height 13
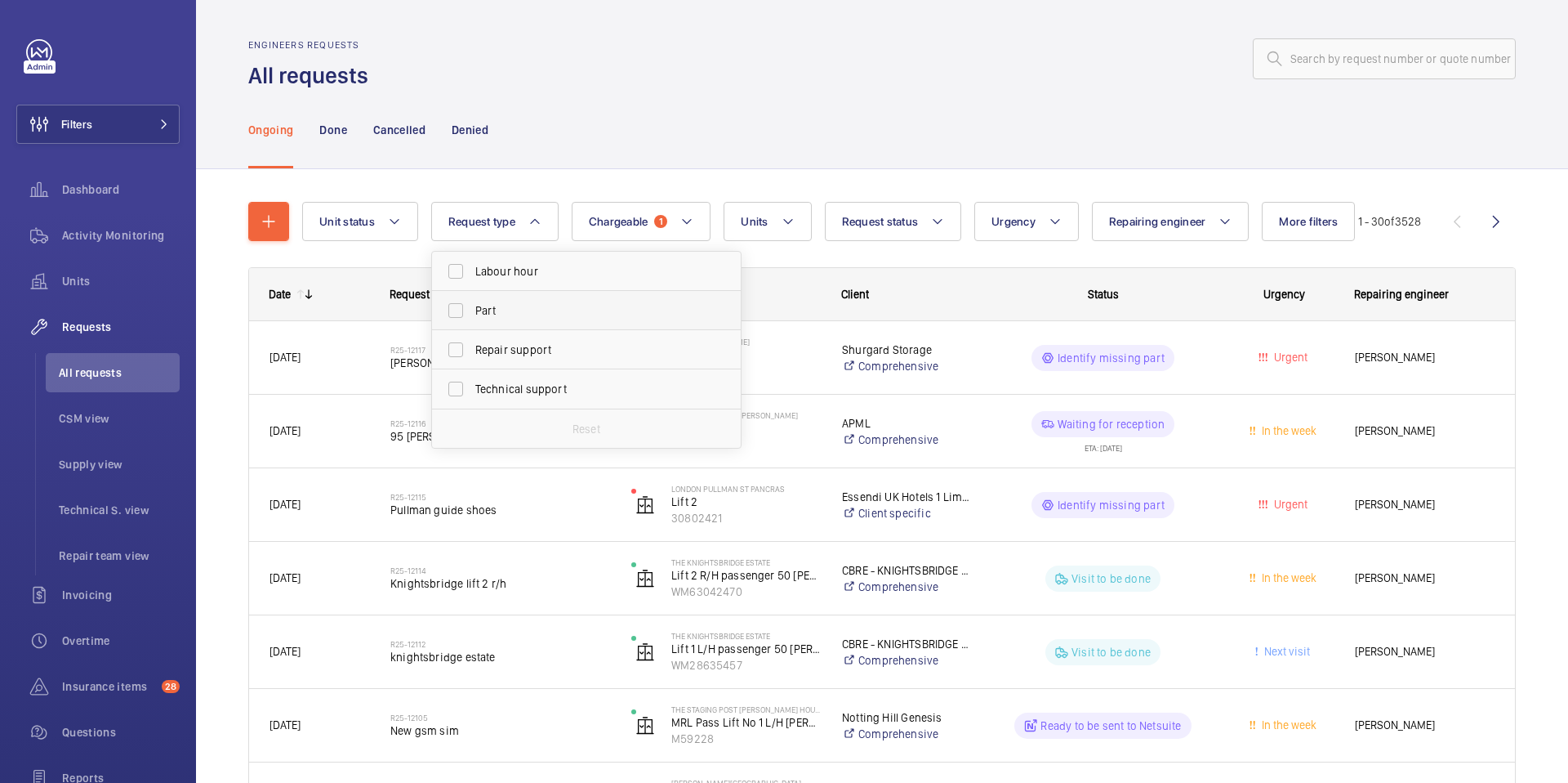
click at [504, 311] on span "Part" at bounding box center [587, 310] width 225 height 16
click at [472, 311] on input "Part" at bounding box center [456, 311] width 32 height 32
checkbox input "true"
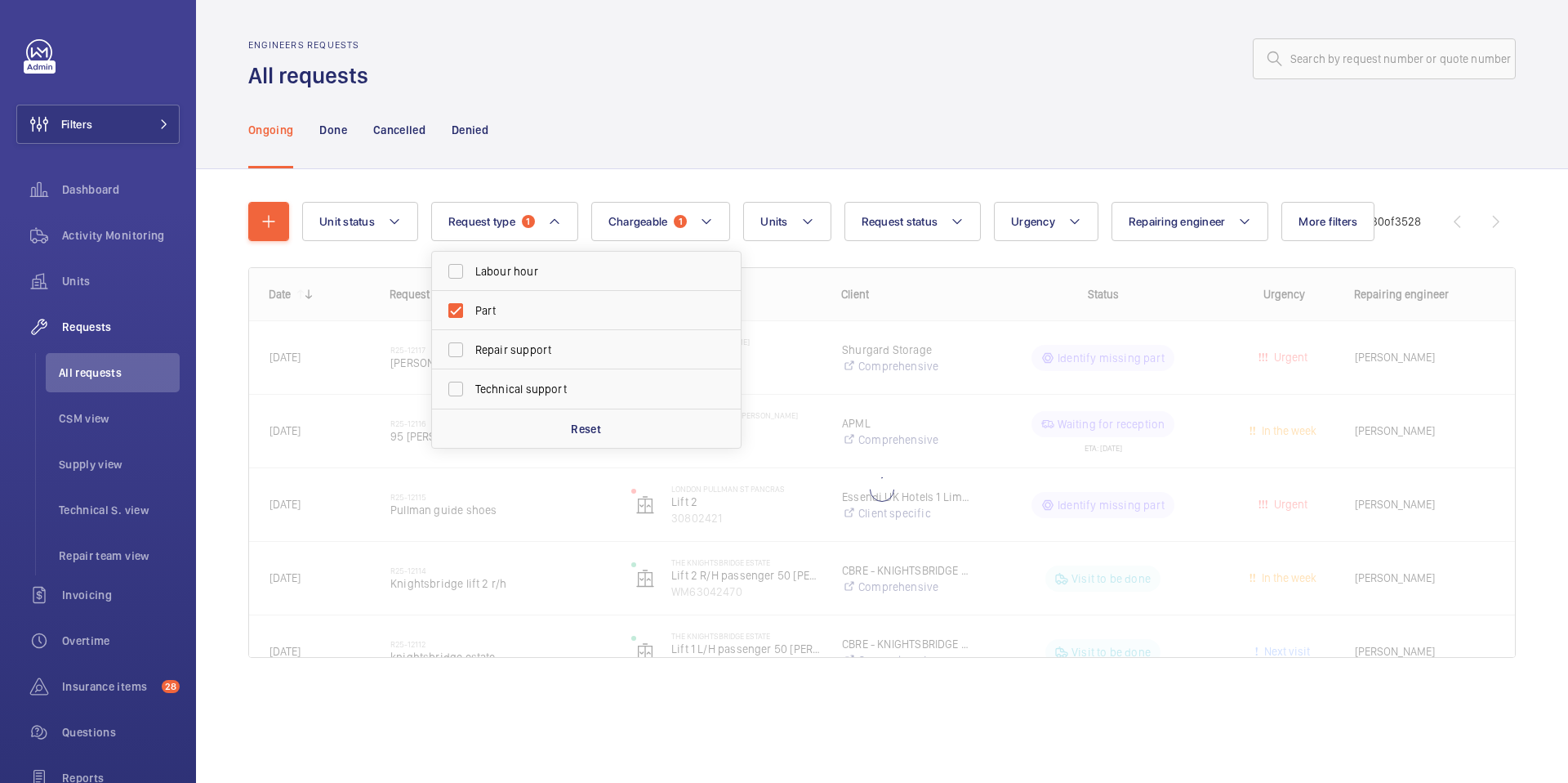
click at [588, 152] on div "Ongoing Done Cancelled Denied" at bounding box center [882, 130] width 1267 height 78
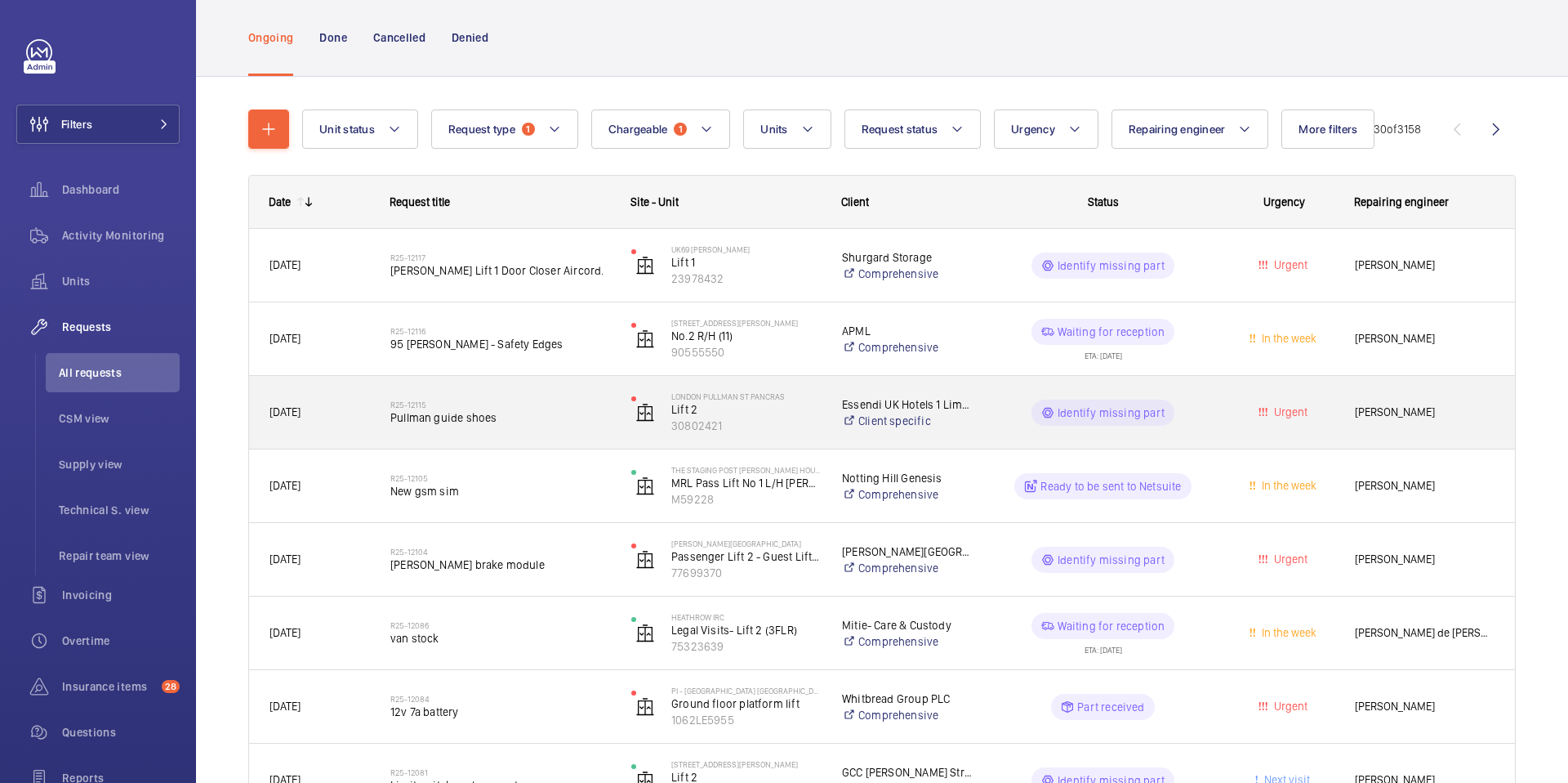
scroll to position [94, 0]
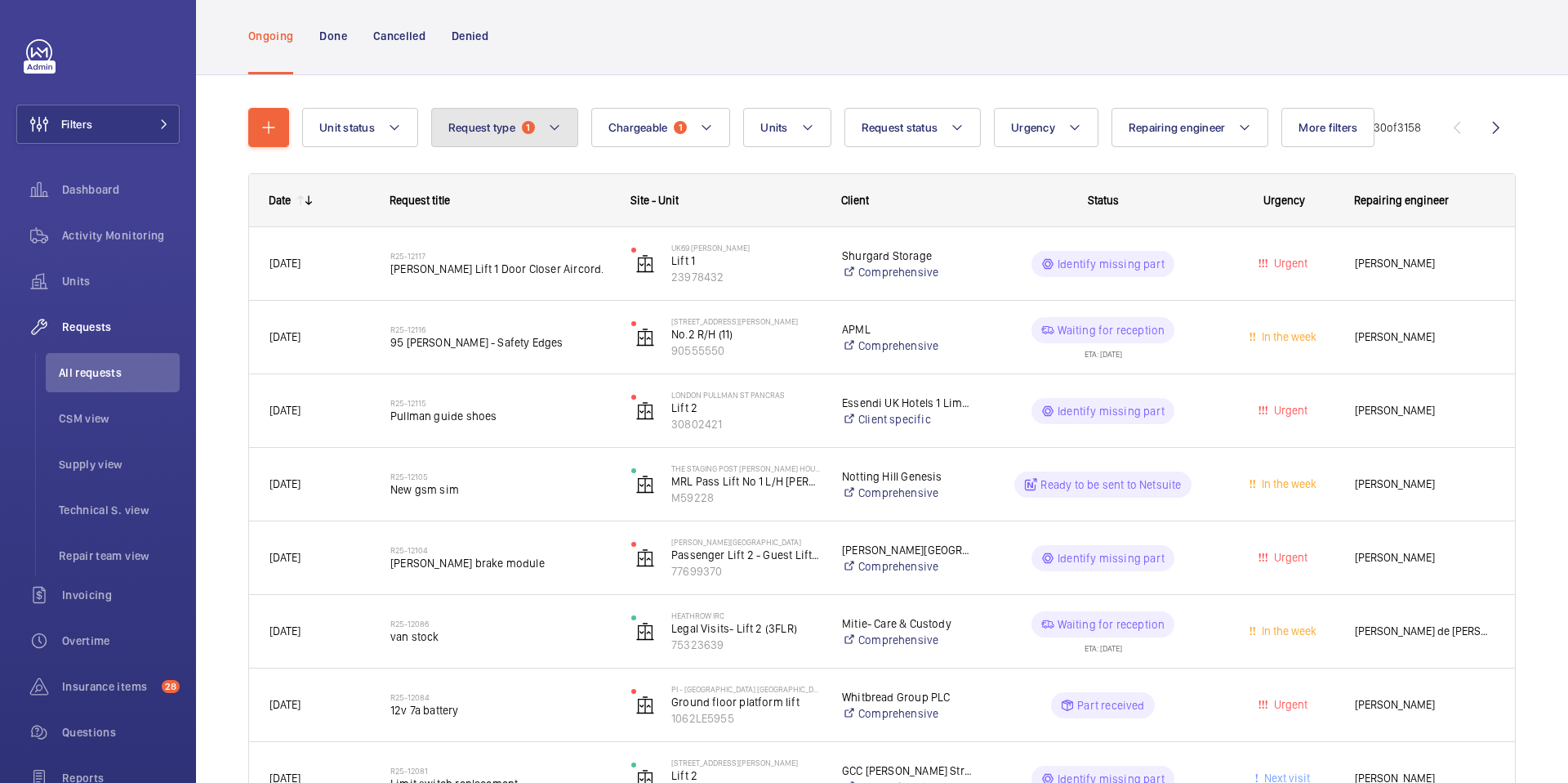
click at [497, 126] on span "Request type" at bounding box center [482, 128] width 67 height 13
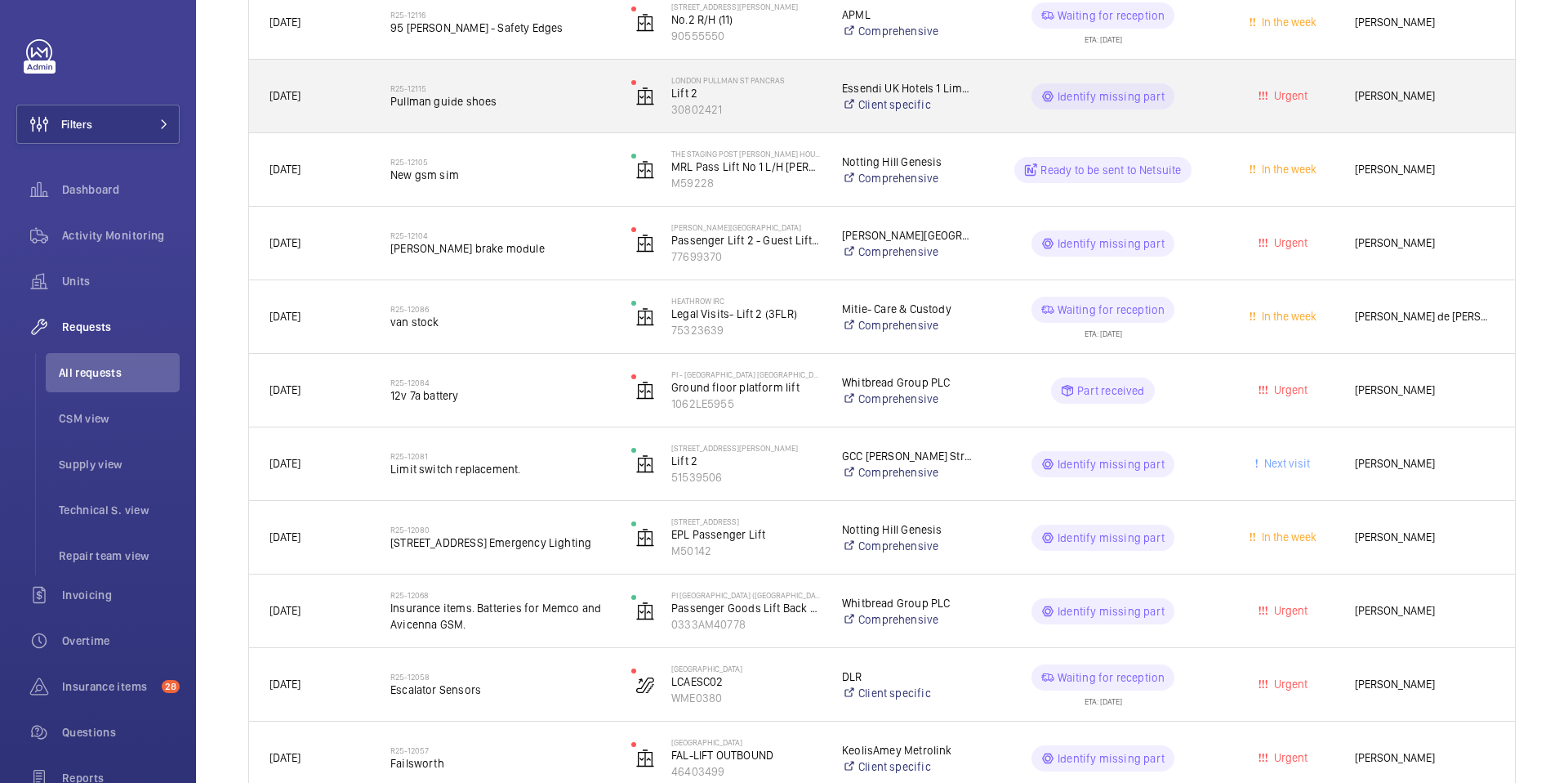
scroll to position [412, 0]
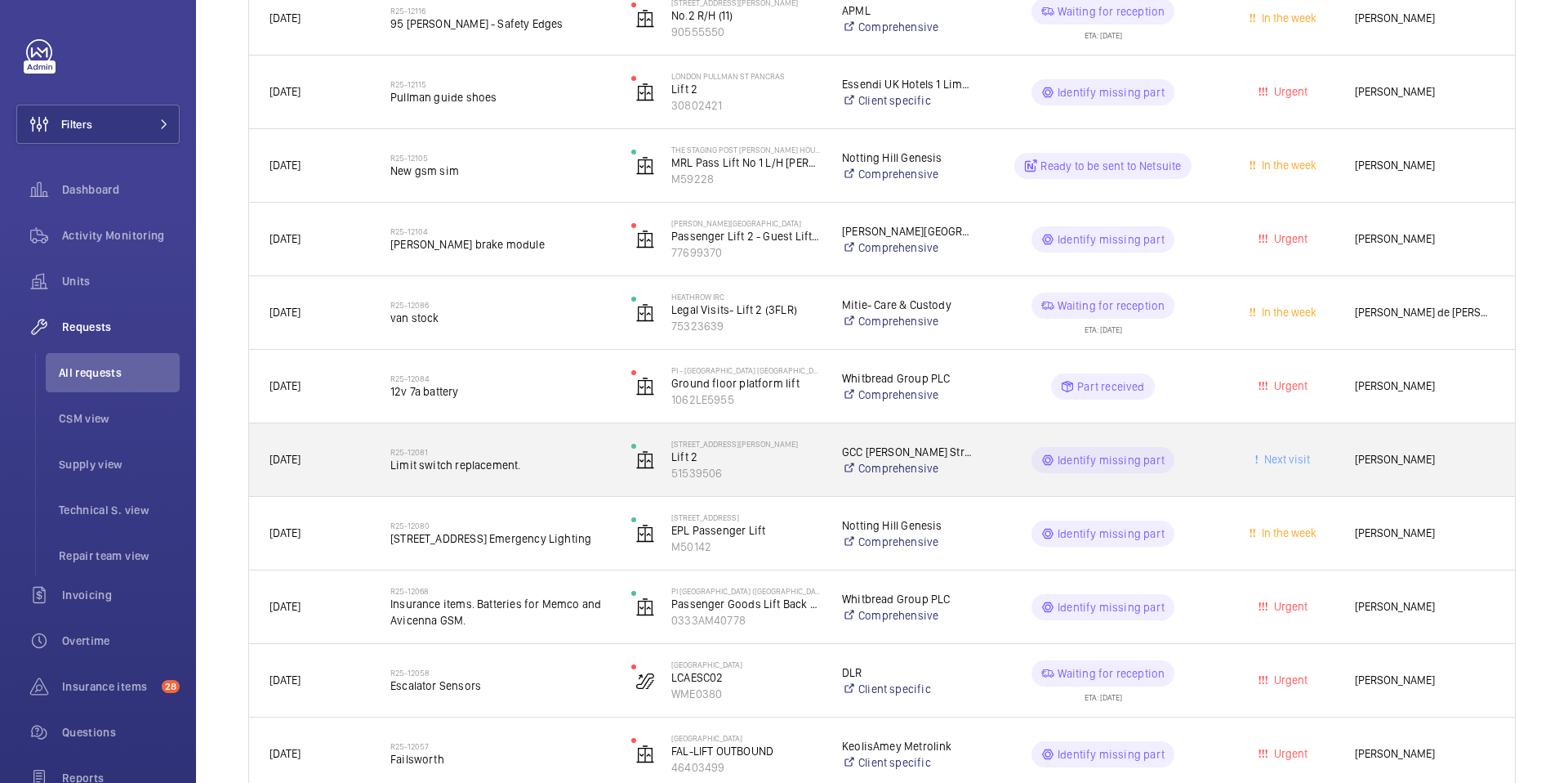
click at [447, 460] on span "Limit switch replacement." at bounding box center [500, 465] width 220 height 16
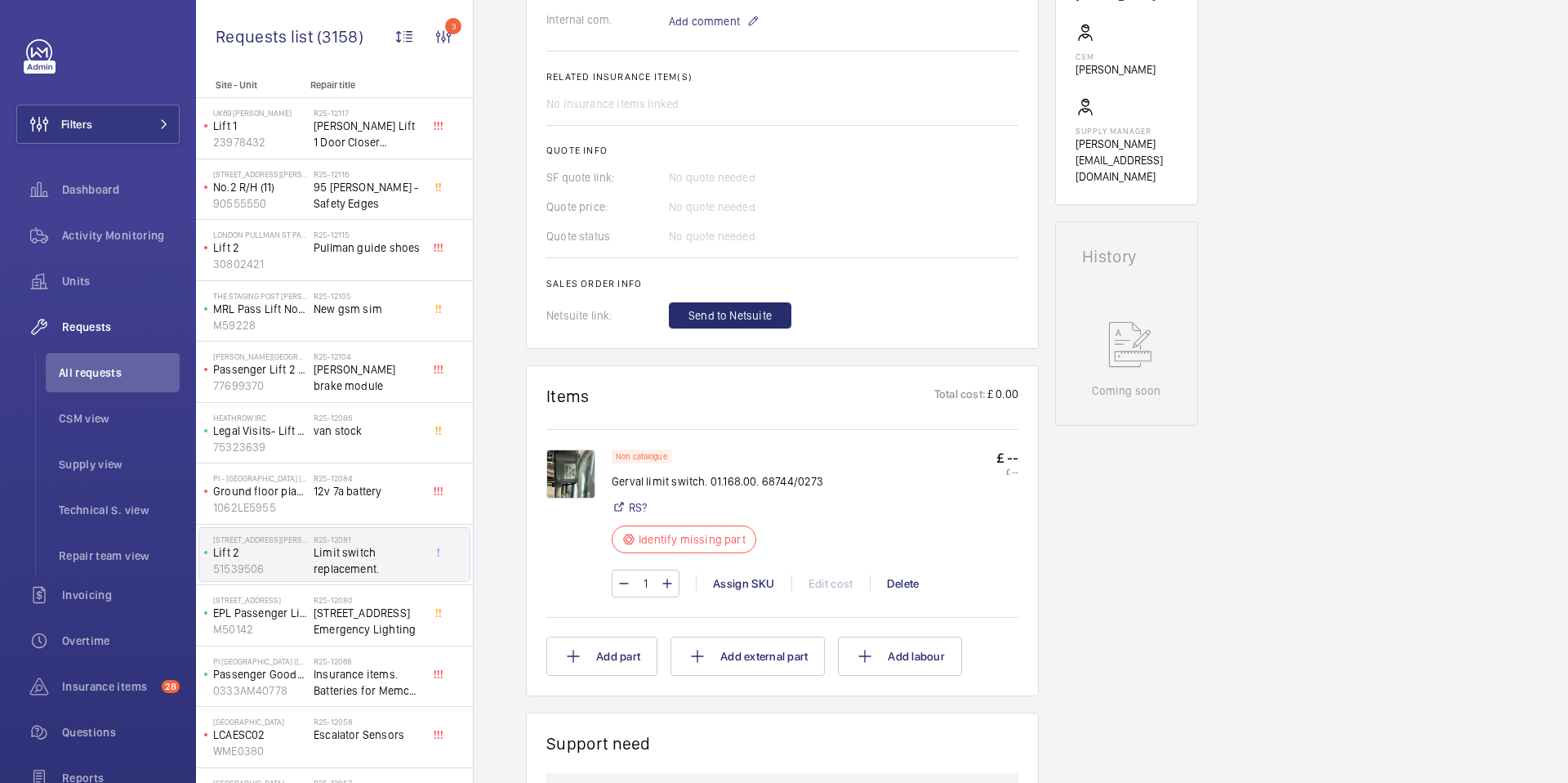
scroll to position [497, 0]
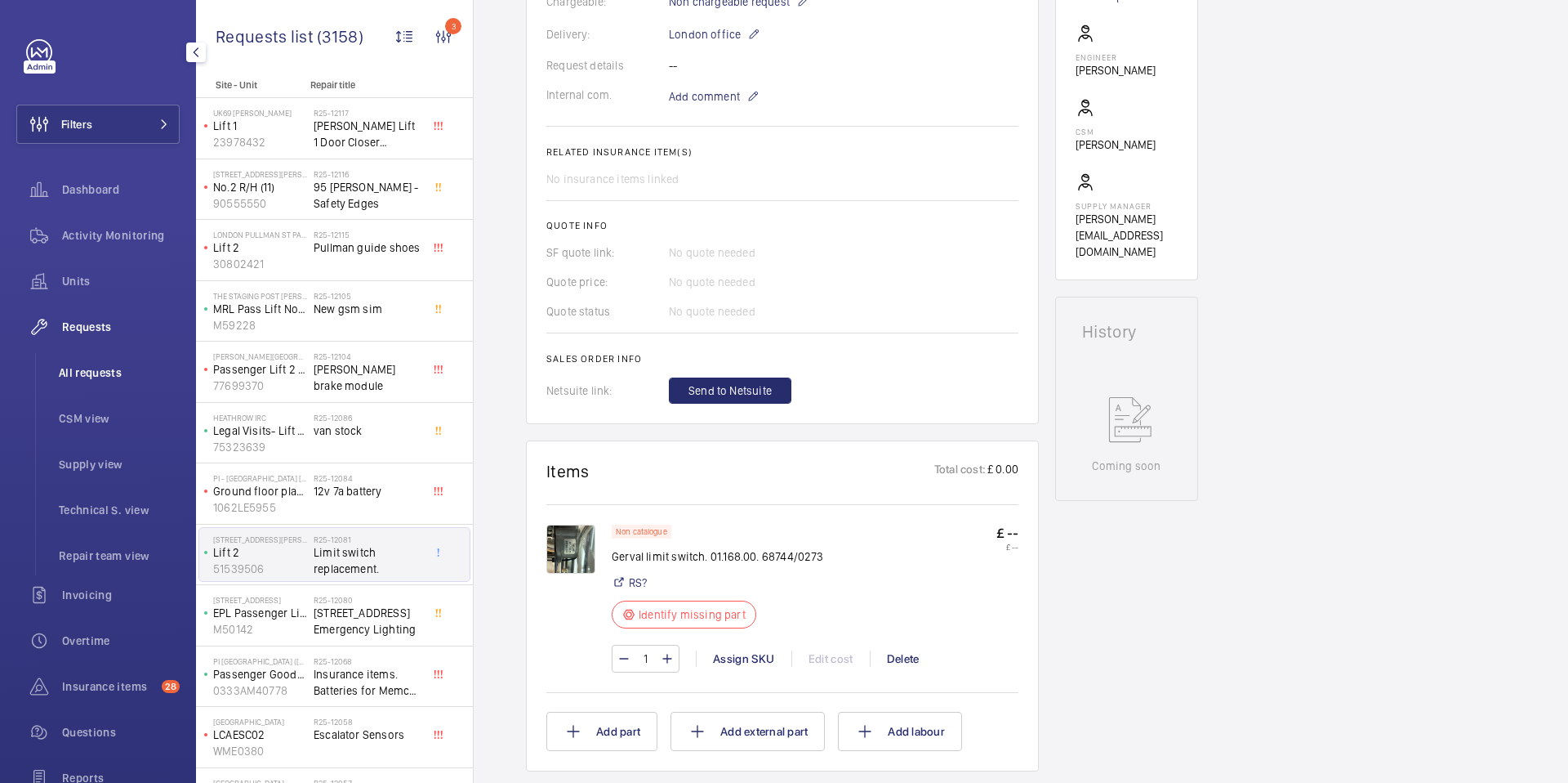
click at [104, 378] on span "All requests" at bounding box center [119, 372] width 121 height 16
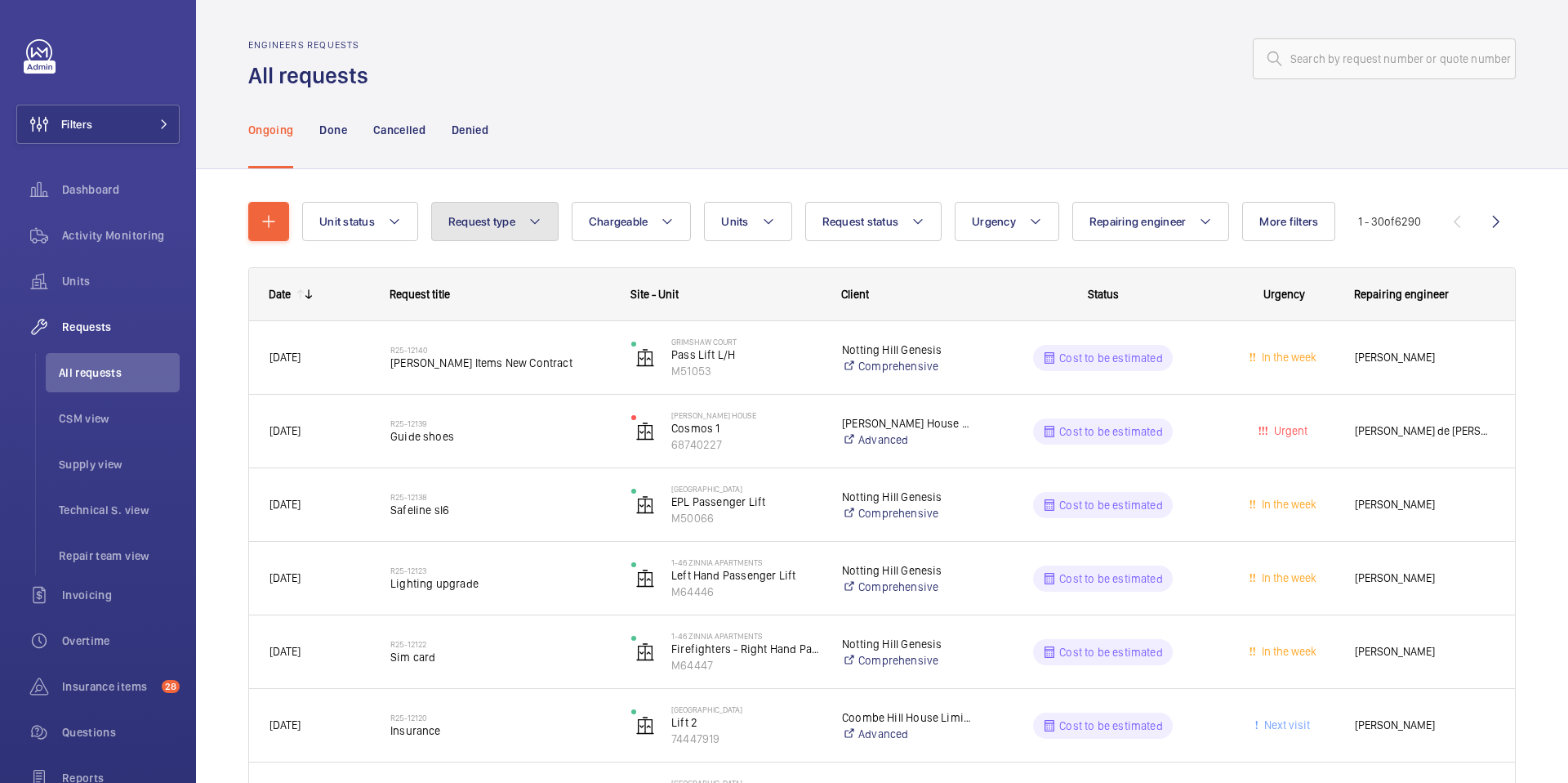
click at [506, 211] on button "Request type" at bounding box center [495, 221] width 128 height 39
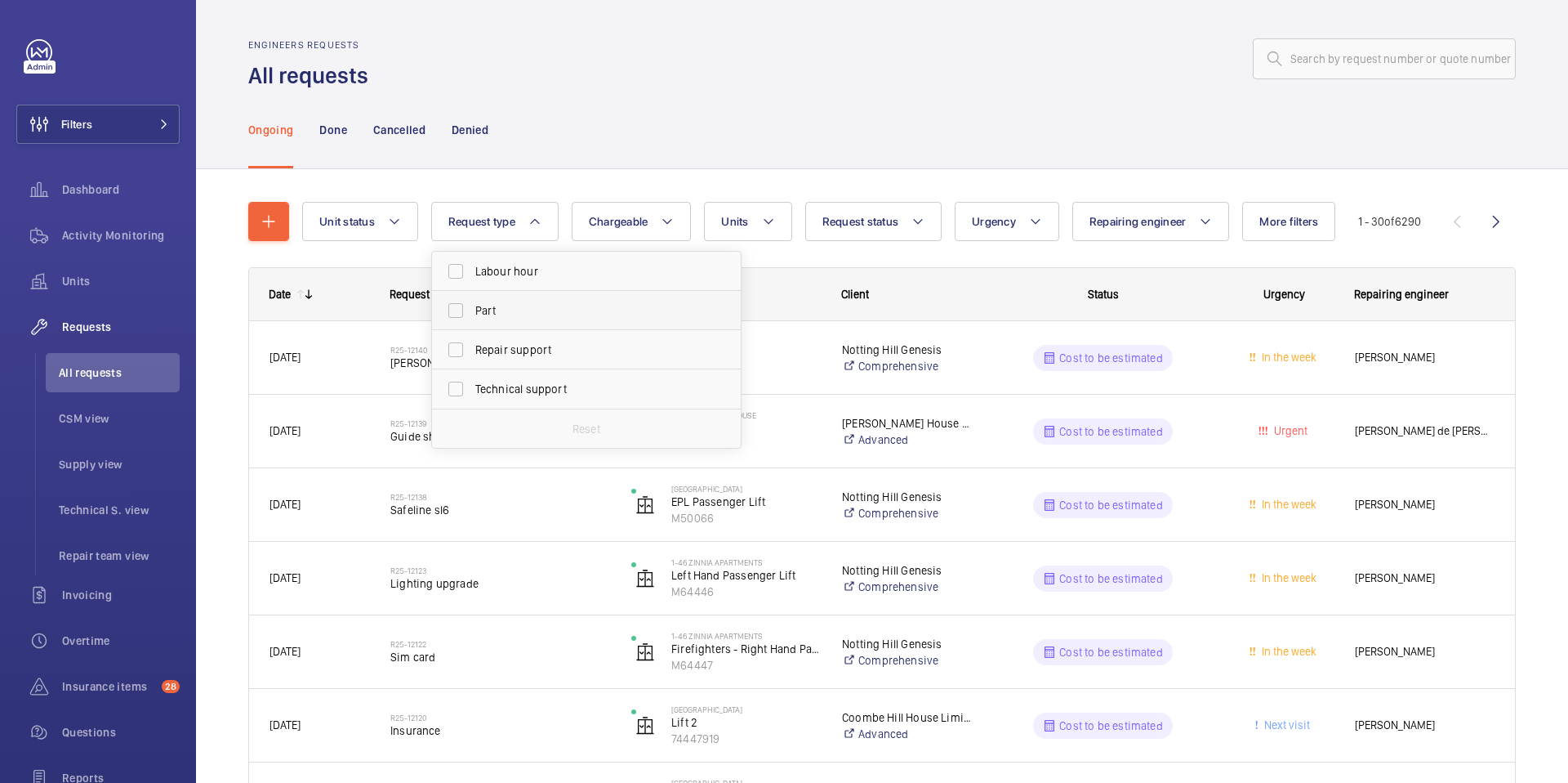
click at [523, 308] on span "Part" at bounding box center [587, 310] width 225 height 16
click at [472, 308] on input "Part" at bounding box center [456, 311] width 32 height 32
checkbox input "true"
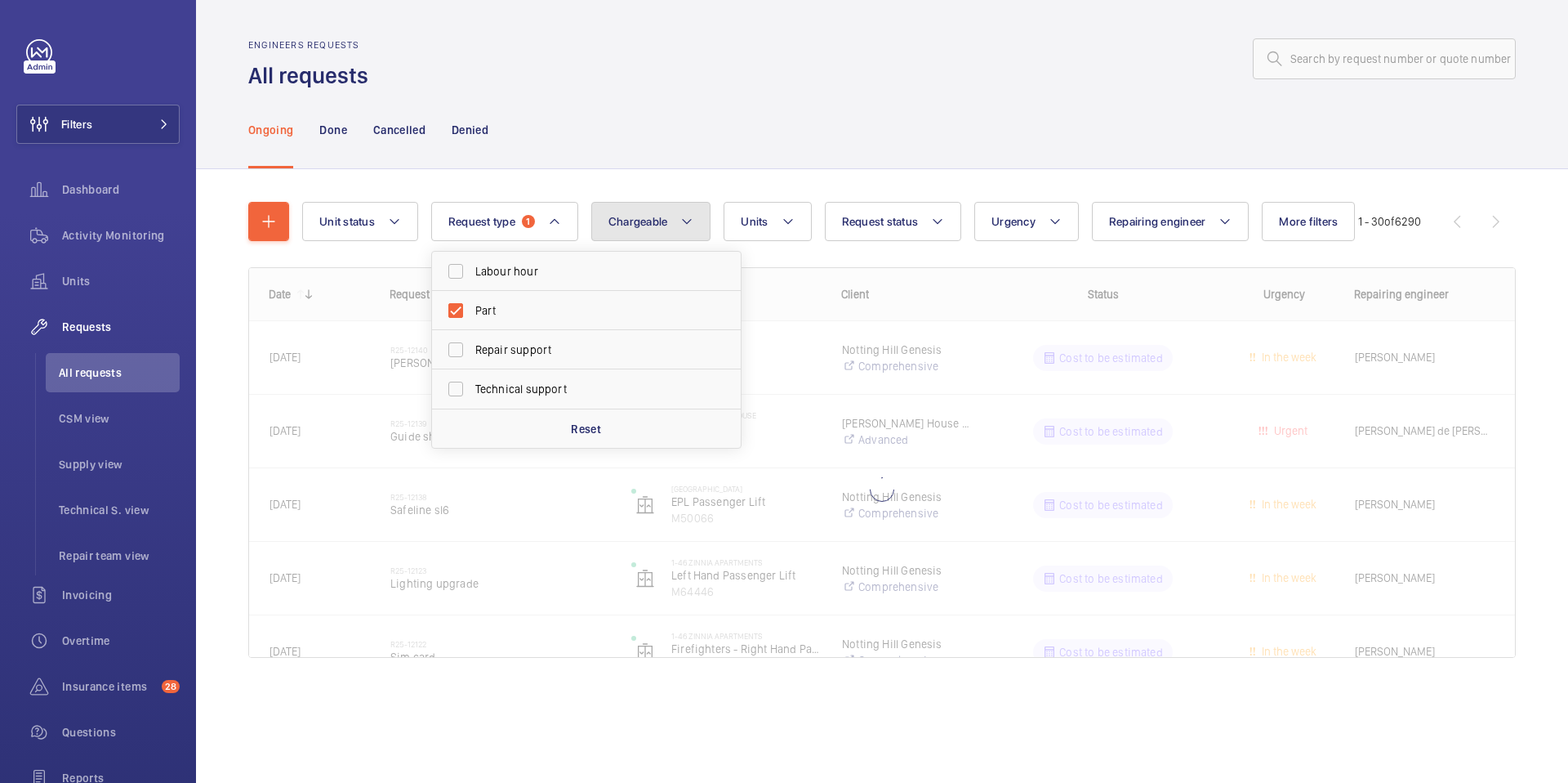
click at [617, 217] on span "Chargeable" at bounding box center [638, 222] width 60 height 13
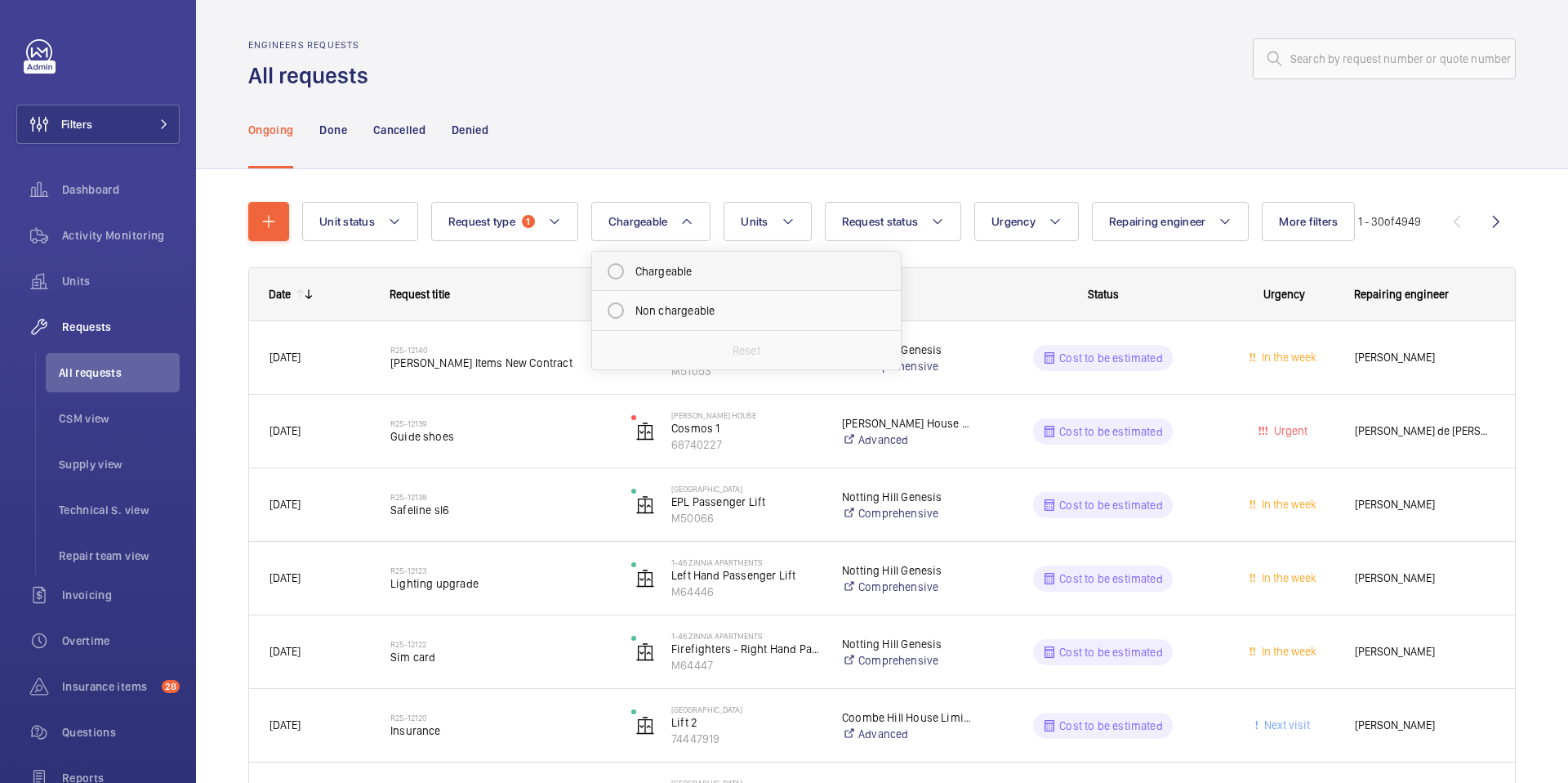
click at [658, 268] on mat-radio-button "Chargeable" at bounding box center [746, 271] width 294 height 32
radio input "true"
click at [950, 231] on button "Request status" at bounding box center [913, 221] width 137 height 39
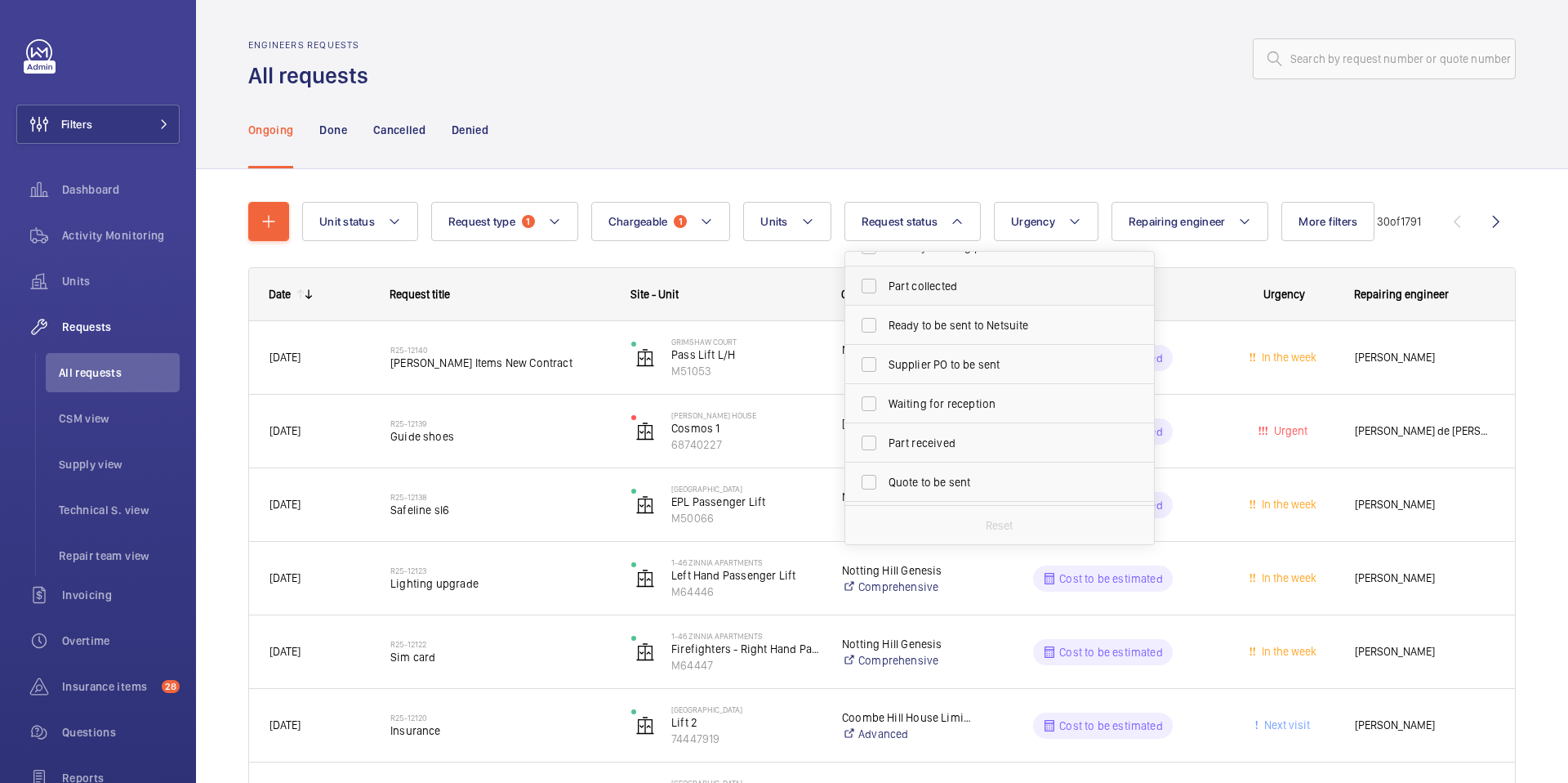
scroll to position [66, 0]
click at [917, 326] on span "Ready to be sent to Netsuite" at bounding box center [1001, 323] width 225 height 16
click at [885, 326] on input "Ready to be sent to Netsuite" at bounding box center [869, 324] width 32 height 32
checkbox input "true"
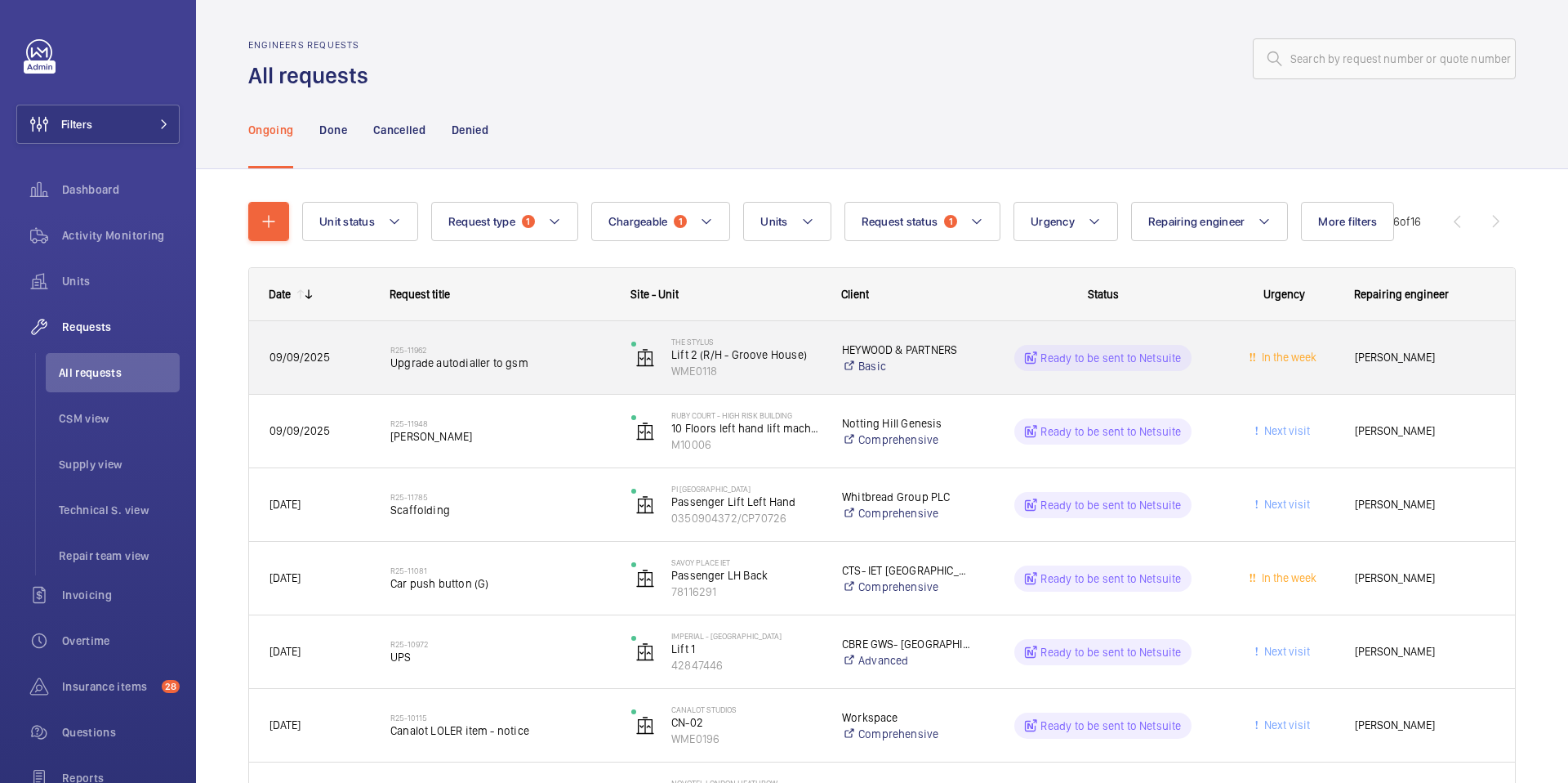
click at [506, 359] on span "Upgrade autodialler to gsm" at bounding box center [500, 362] width 220 height 16
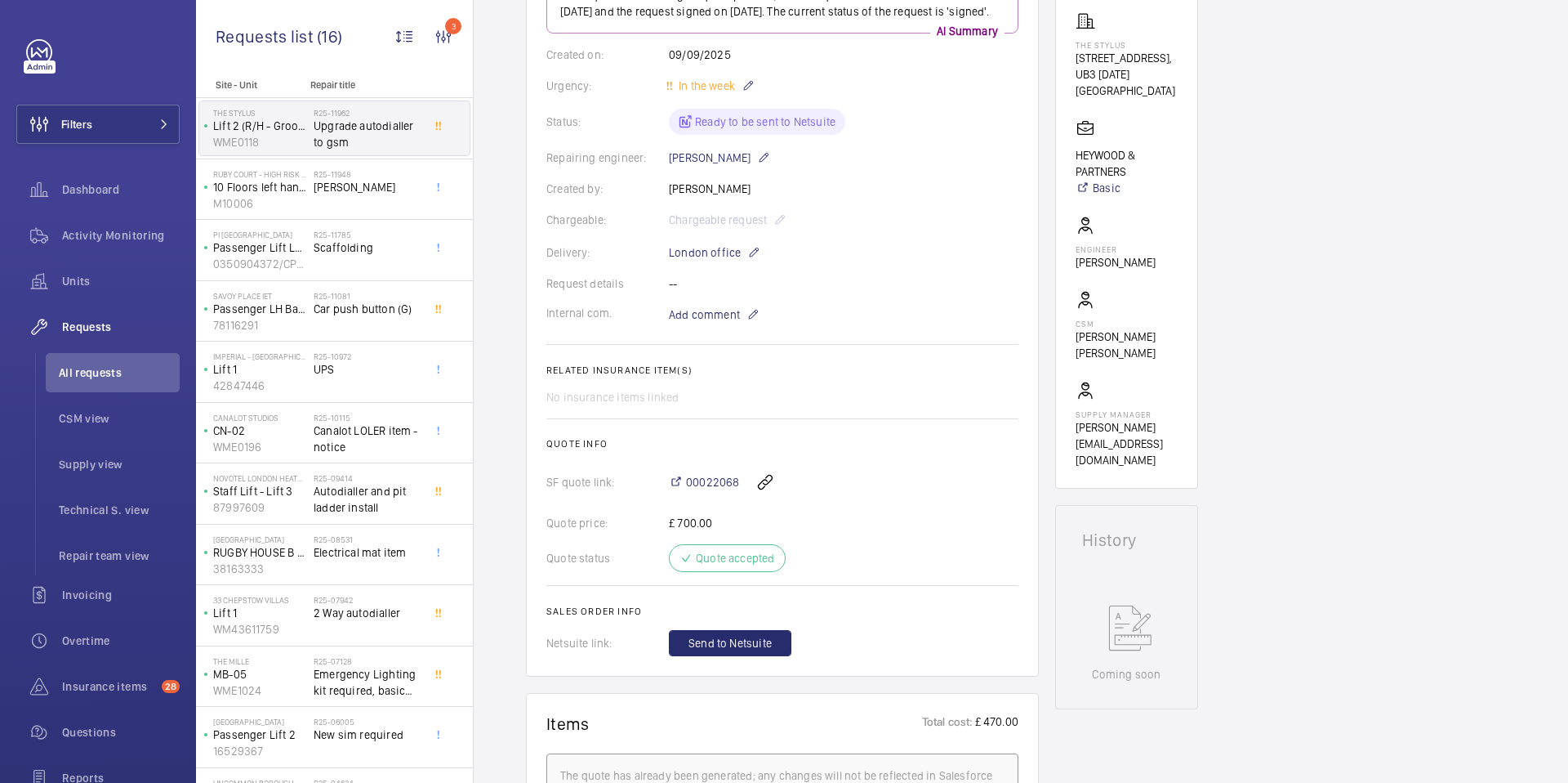
scroll to position [289, 0]
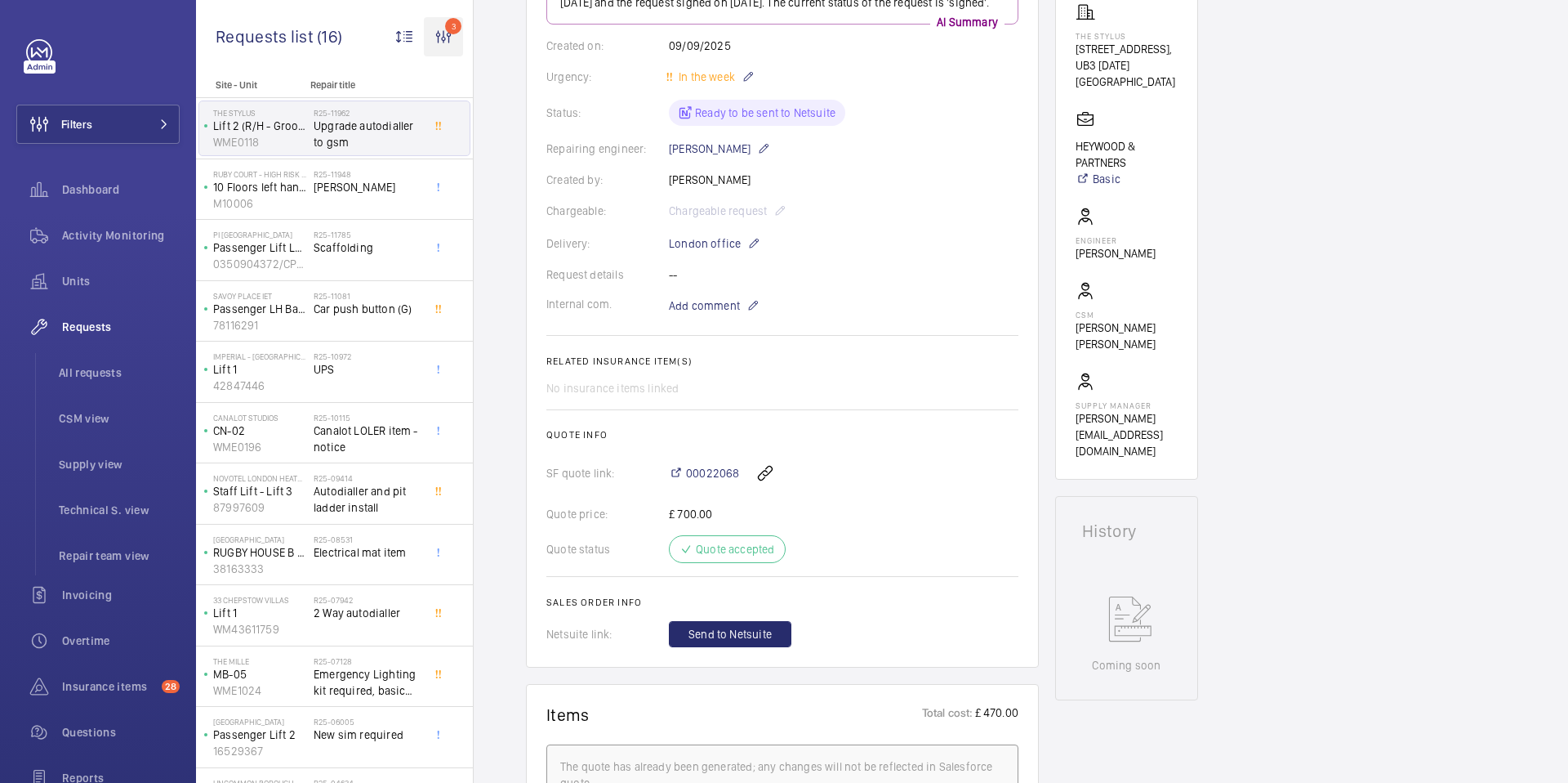
click at [448, 30] on wm-front-icon-button "3" at bounding box center [443, 36] width 39 height 39
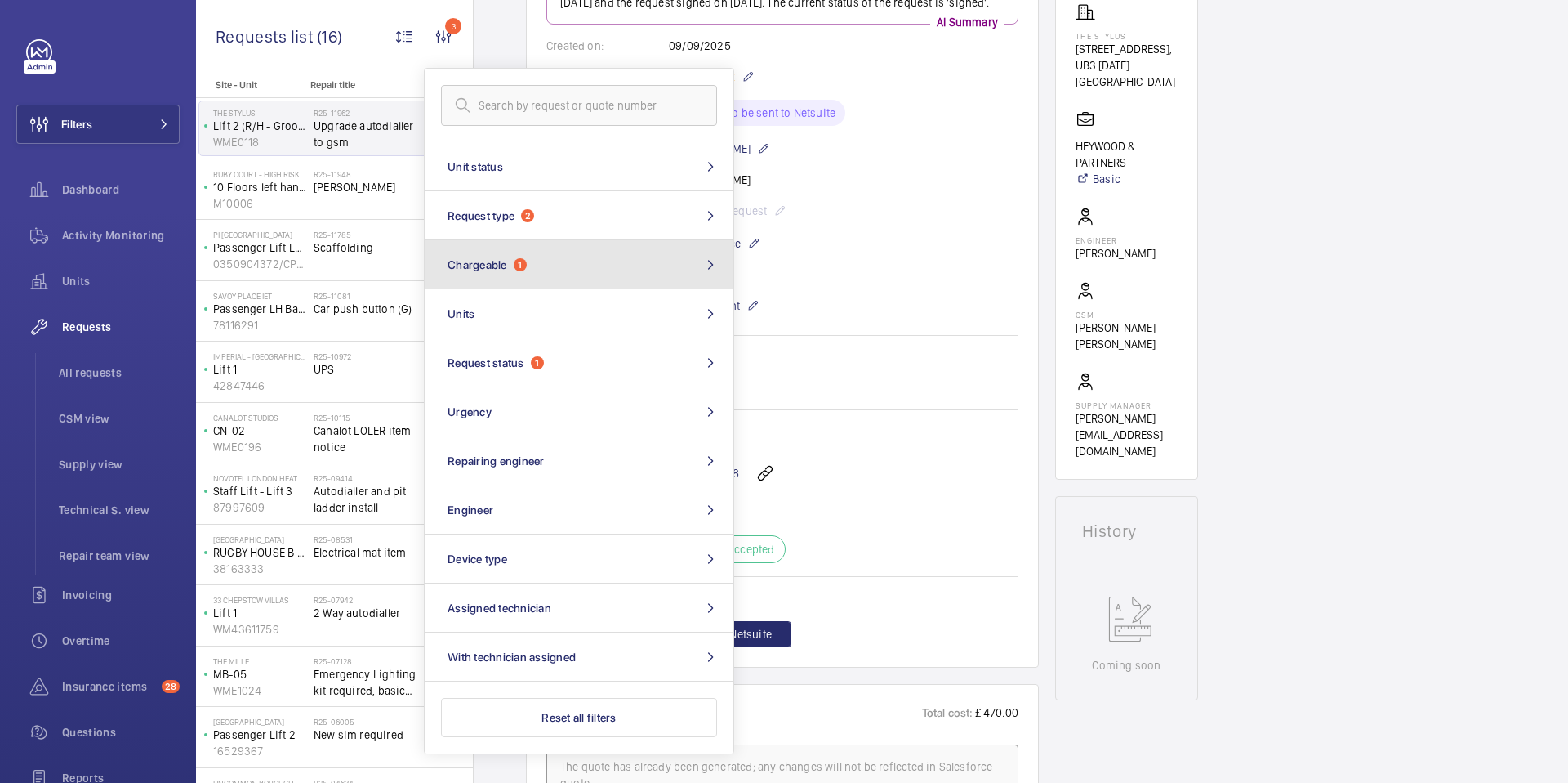
click at [498, 253] on button "Chargeable 1" at bounding box center [579, 264] width 308 height 49
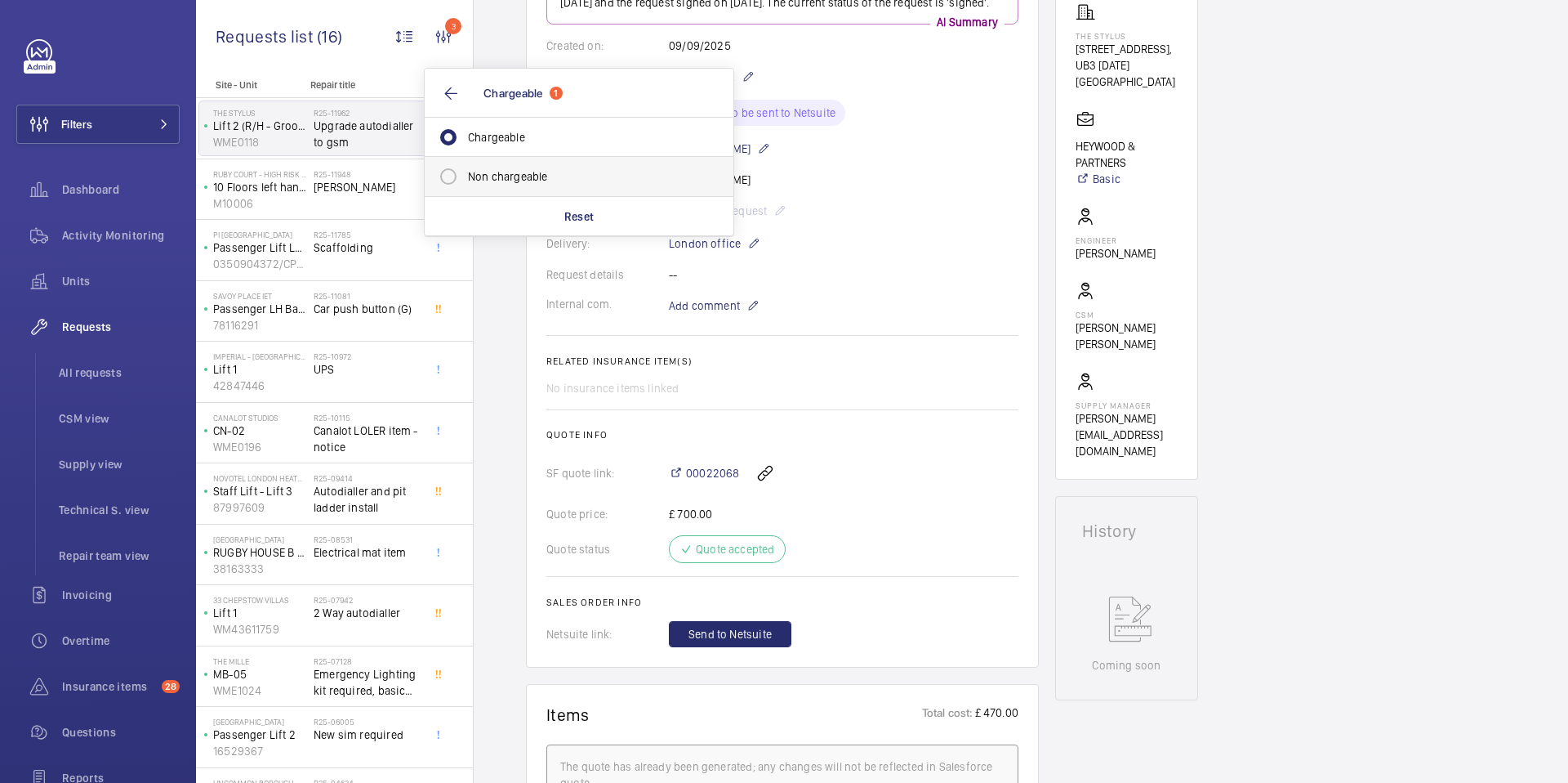
click at [493, 180] on mat-radio-button "Non chargeable" at bounding box center [579, 176] width 294 height 32
radio input "false"
radio input "true"
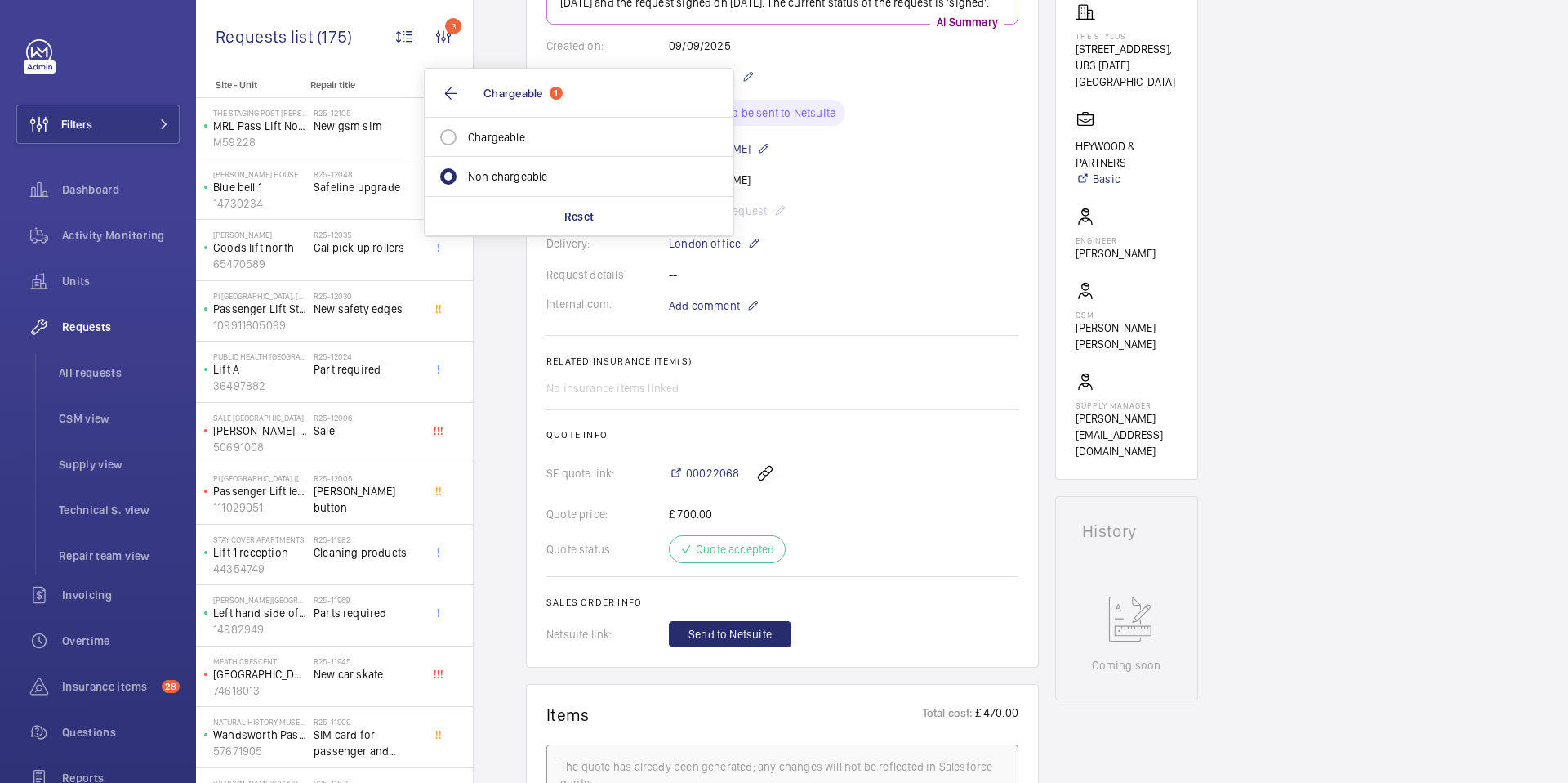
click at [360, 148] on div "R25-12105 New gsm sim" at bounding box center [367, 131] width 108 height 48
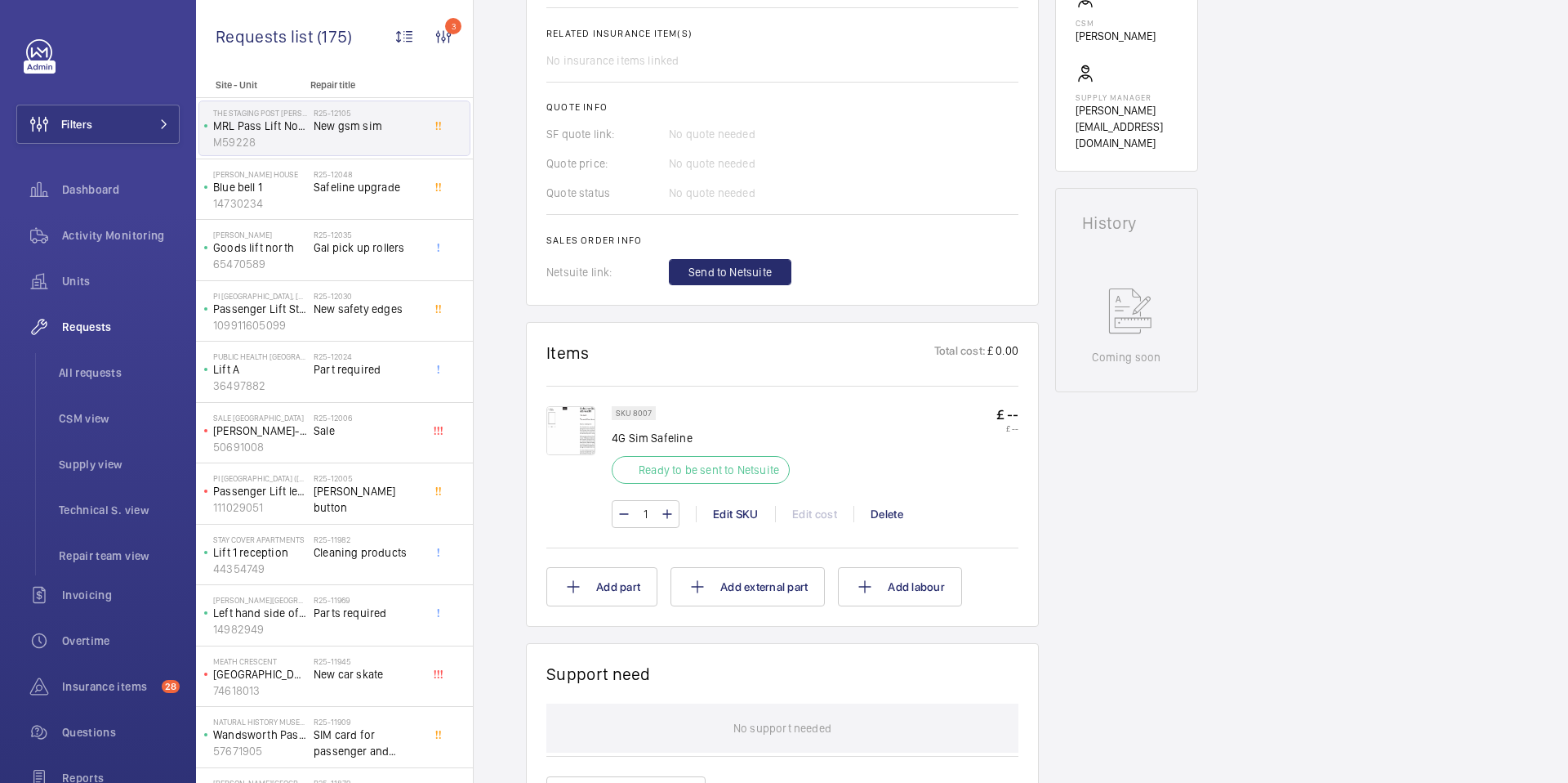
scroll to position [607, 0]
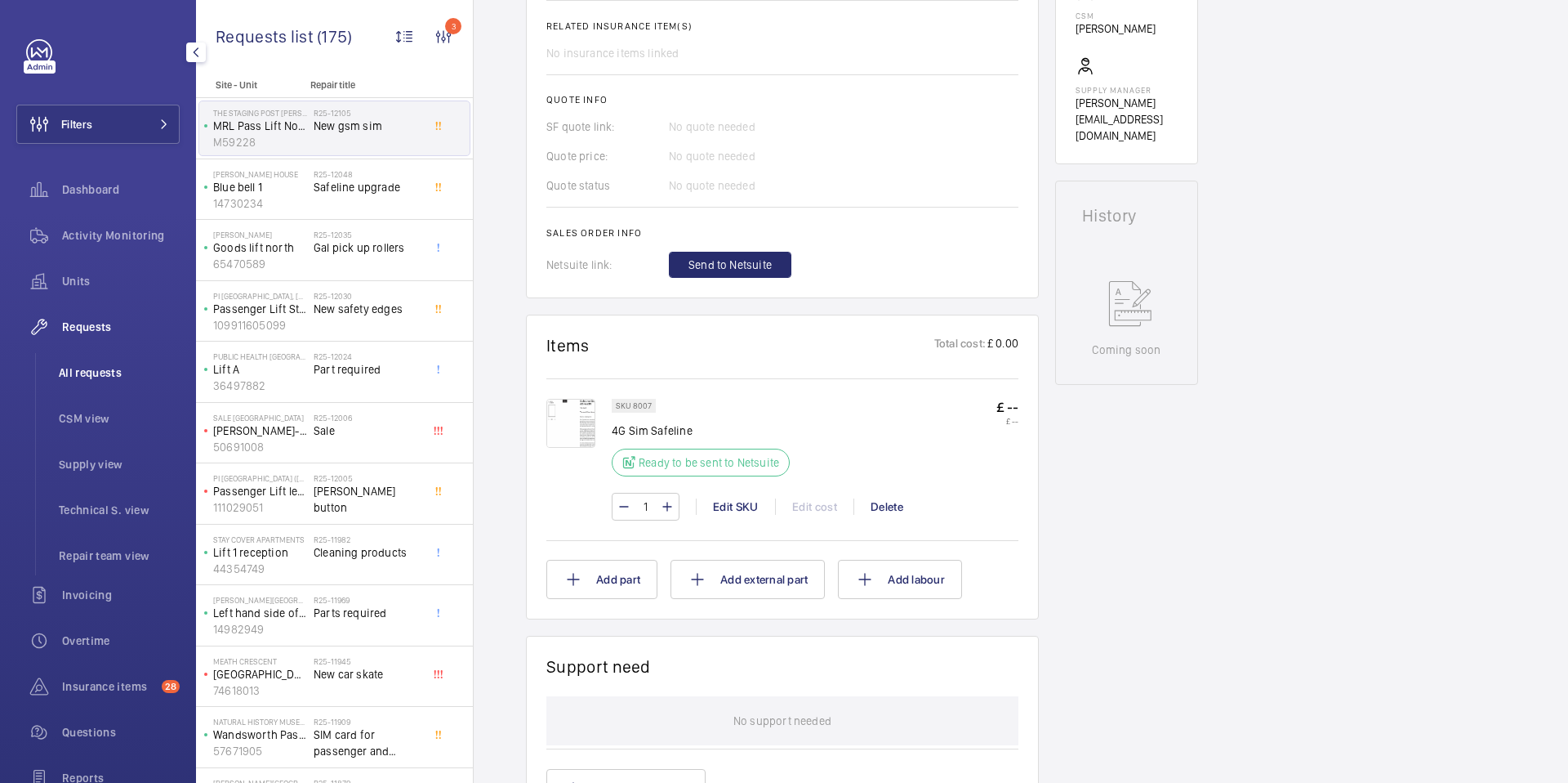
click at [96, 371] on span "All requests" at bounding box center [119, 372] width 121 height 16
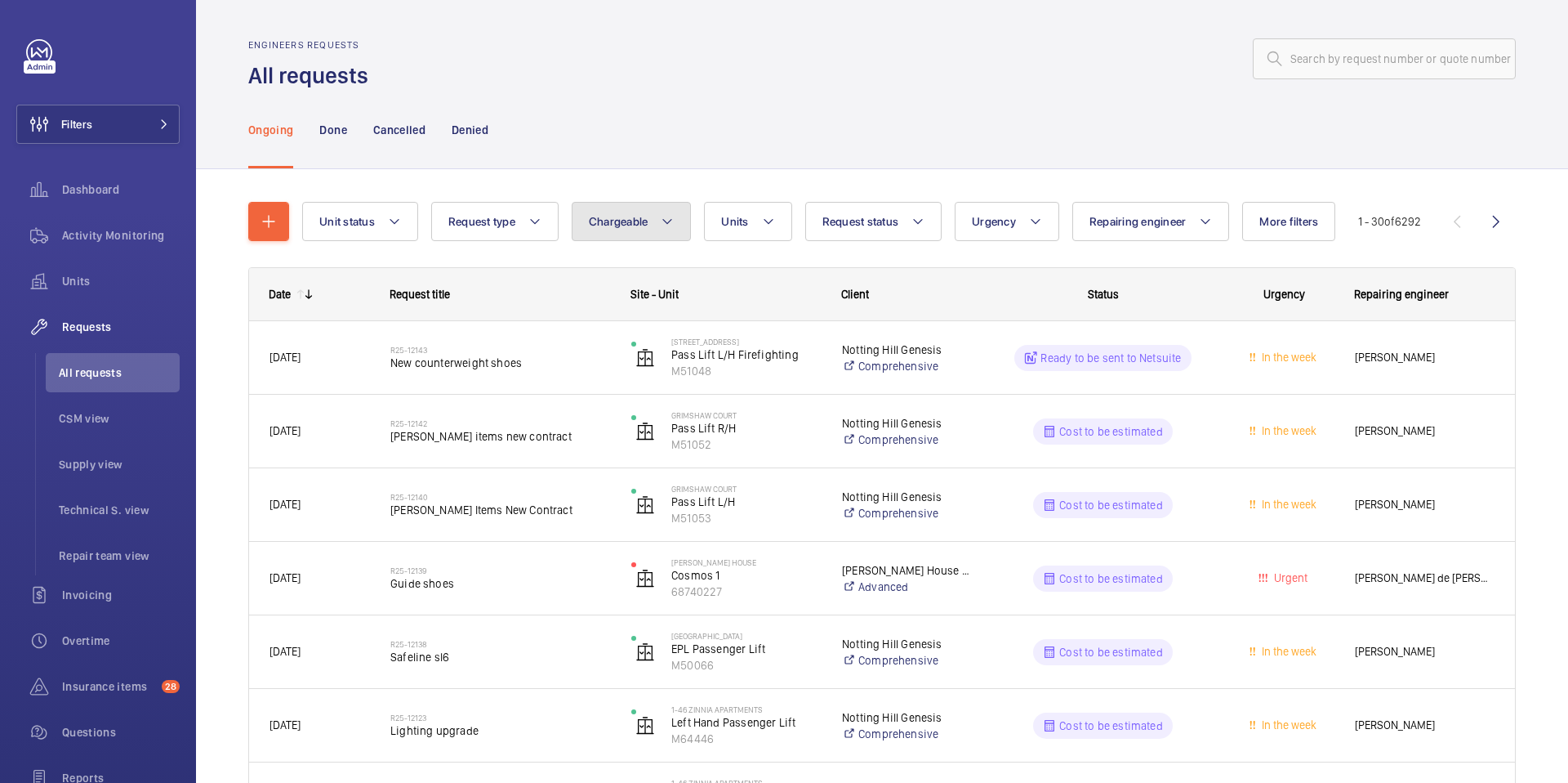
click at [654, 217] on button "Chargeable" at bounding box center [632, 221] width 120 height 39
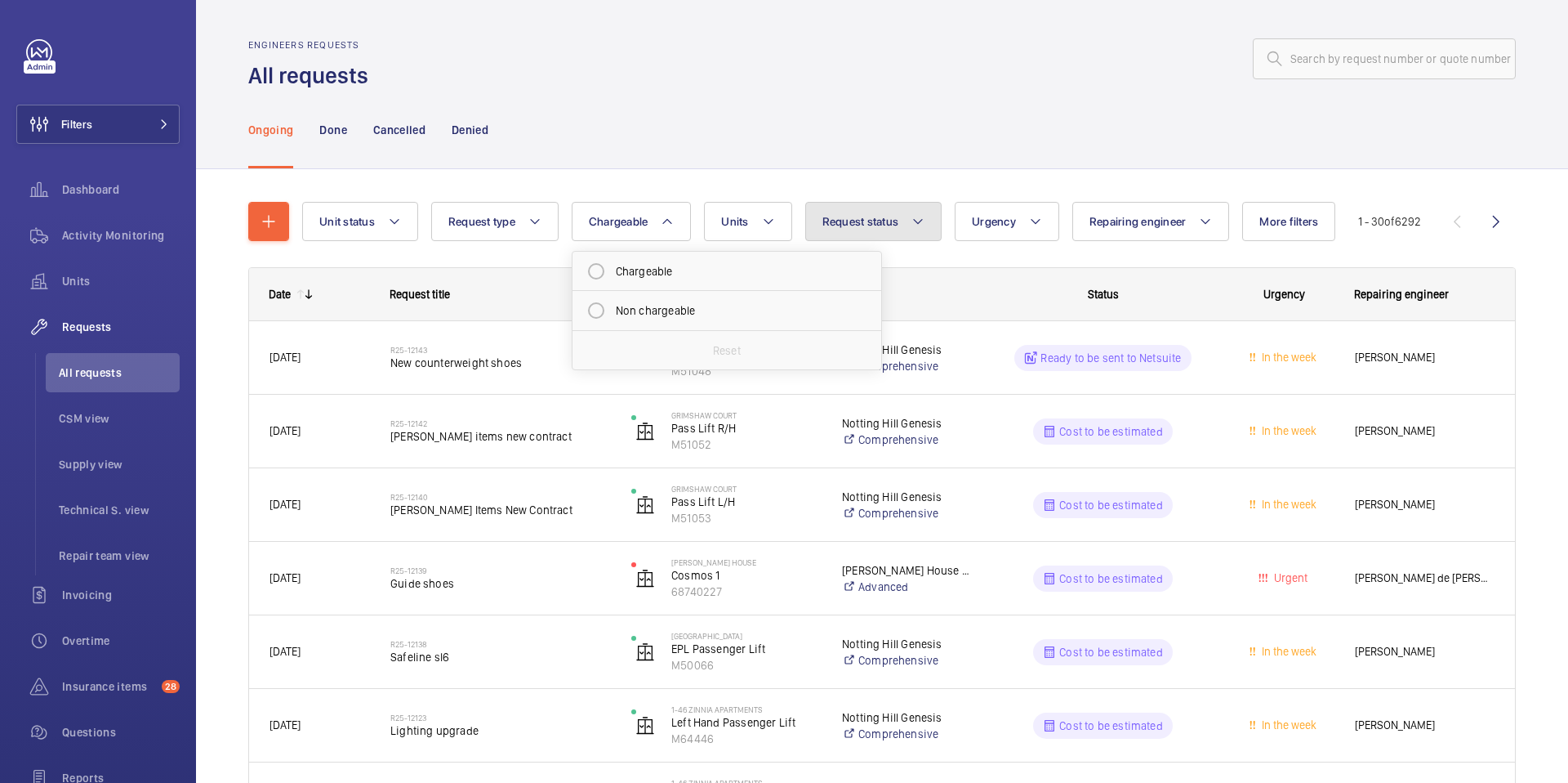
click at [856, 217] on span "Request status" at bounding box center [861, 222] width 77 height 13
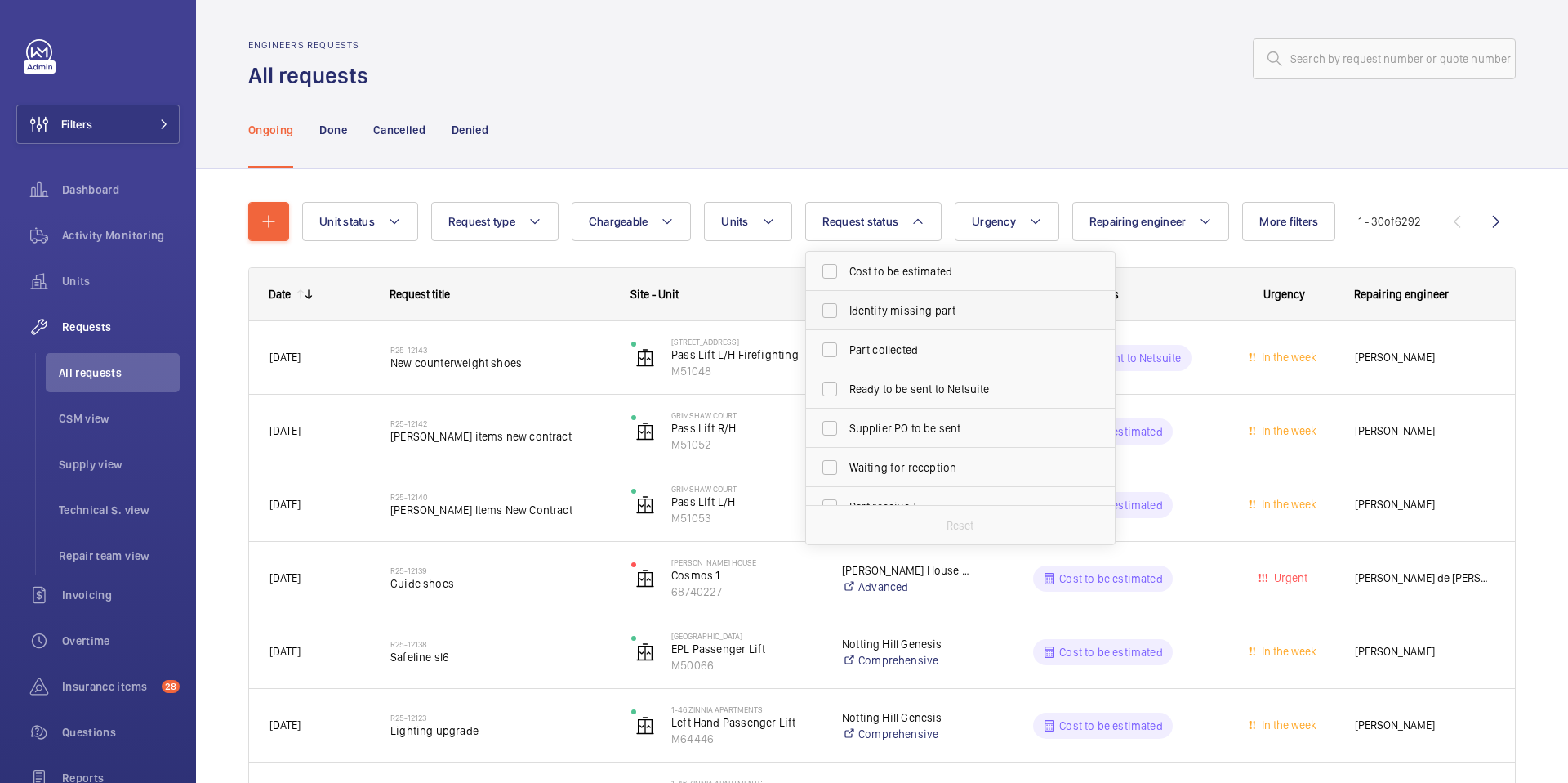
click at [909, 311] on span "Identify missing part" at bounding box center [962, 310] width 225 height 16
click at [846, 311] on input "Identify missing part" at bounding box center [829, 311] width 32 height 32
checkbox input "true"
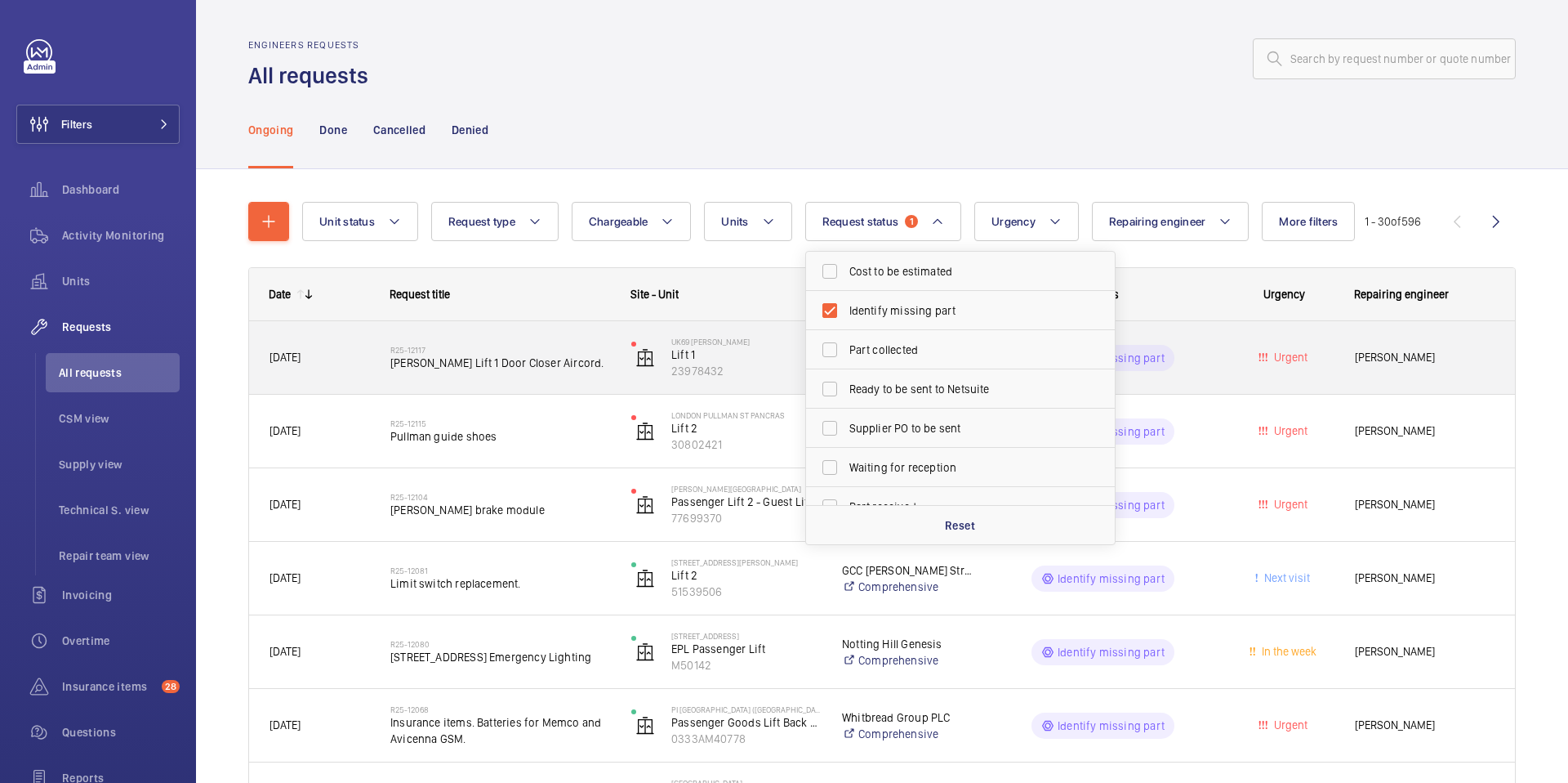
click at [548, 371] on span "[PERSON_NAME] Lift 1 Door Closer Aircord." at bounding box center [500, 362] width 220 height 16
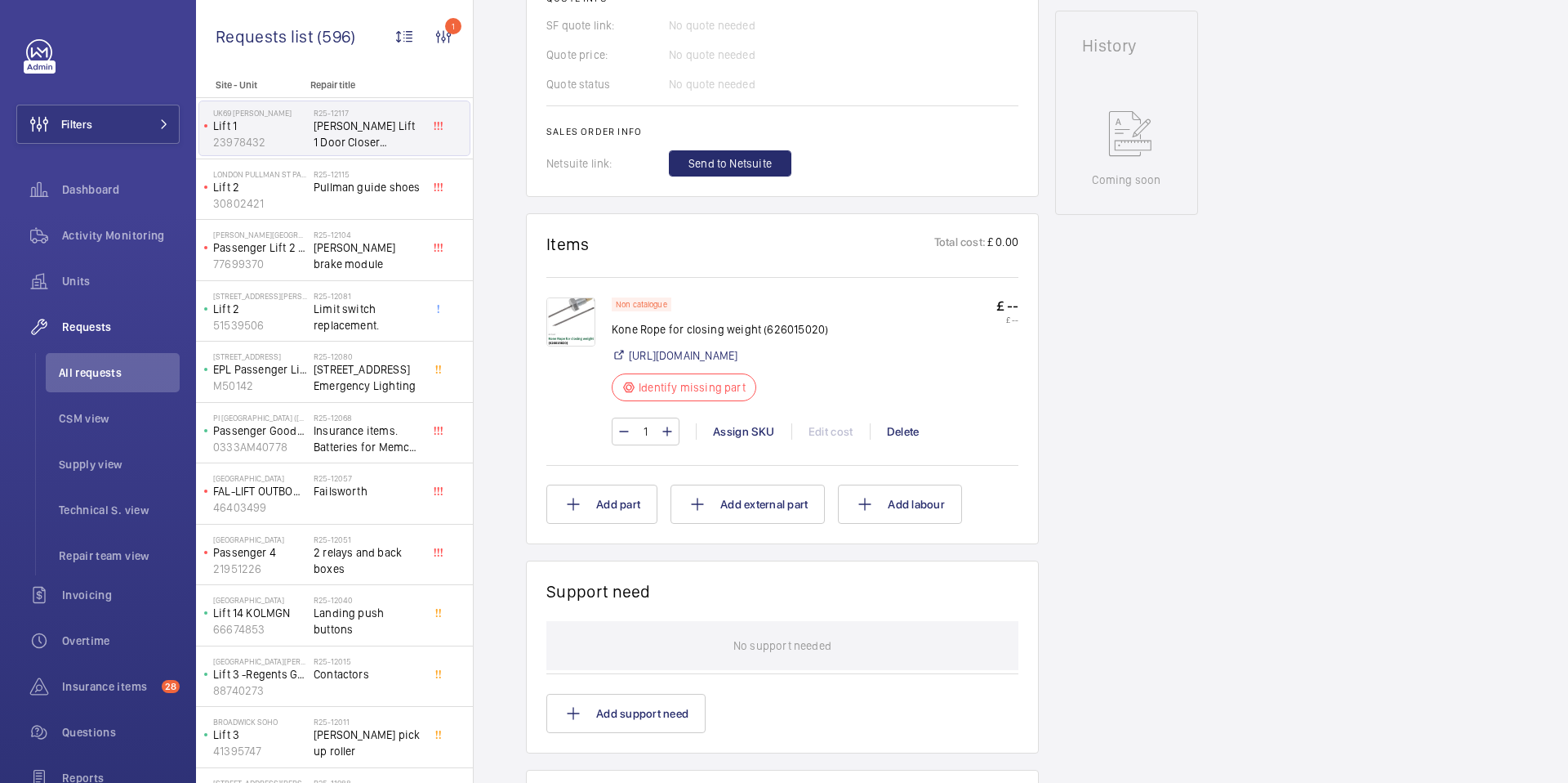
scroll to position [744, 0]
click at [747, 437] on div "Assign SKU" at bounding box center [744, 429] width 95 height 16
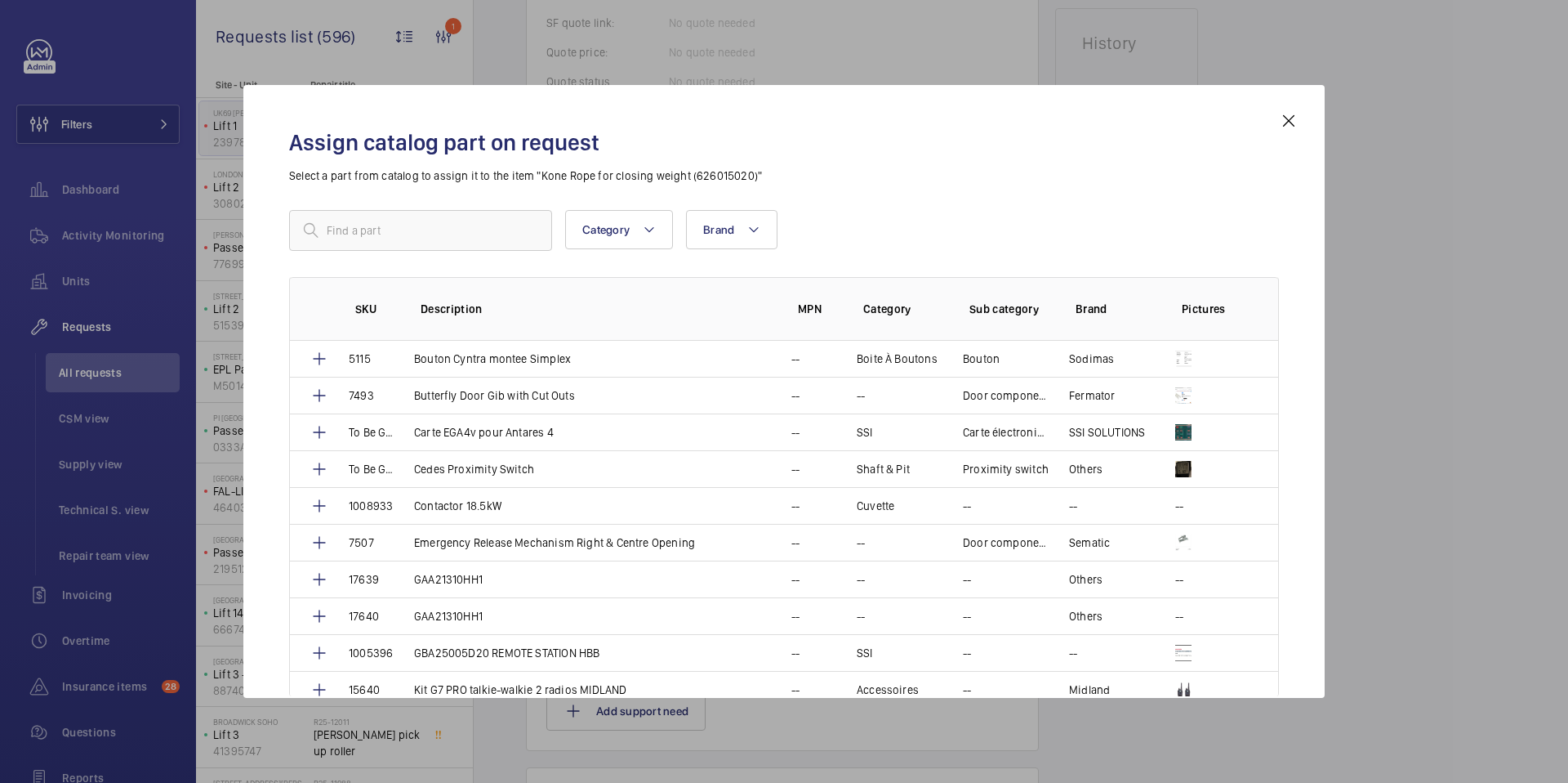
click at [1289, 123] on mat-icon at bounding box center [1288, 121] width 20 height 20
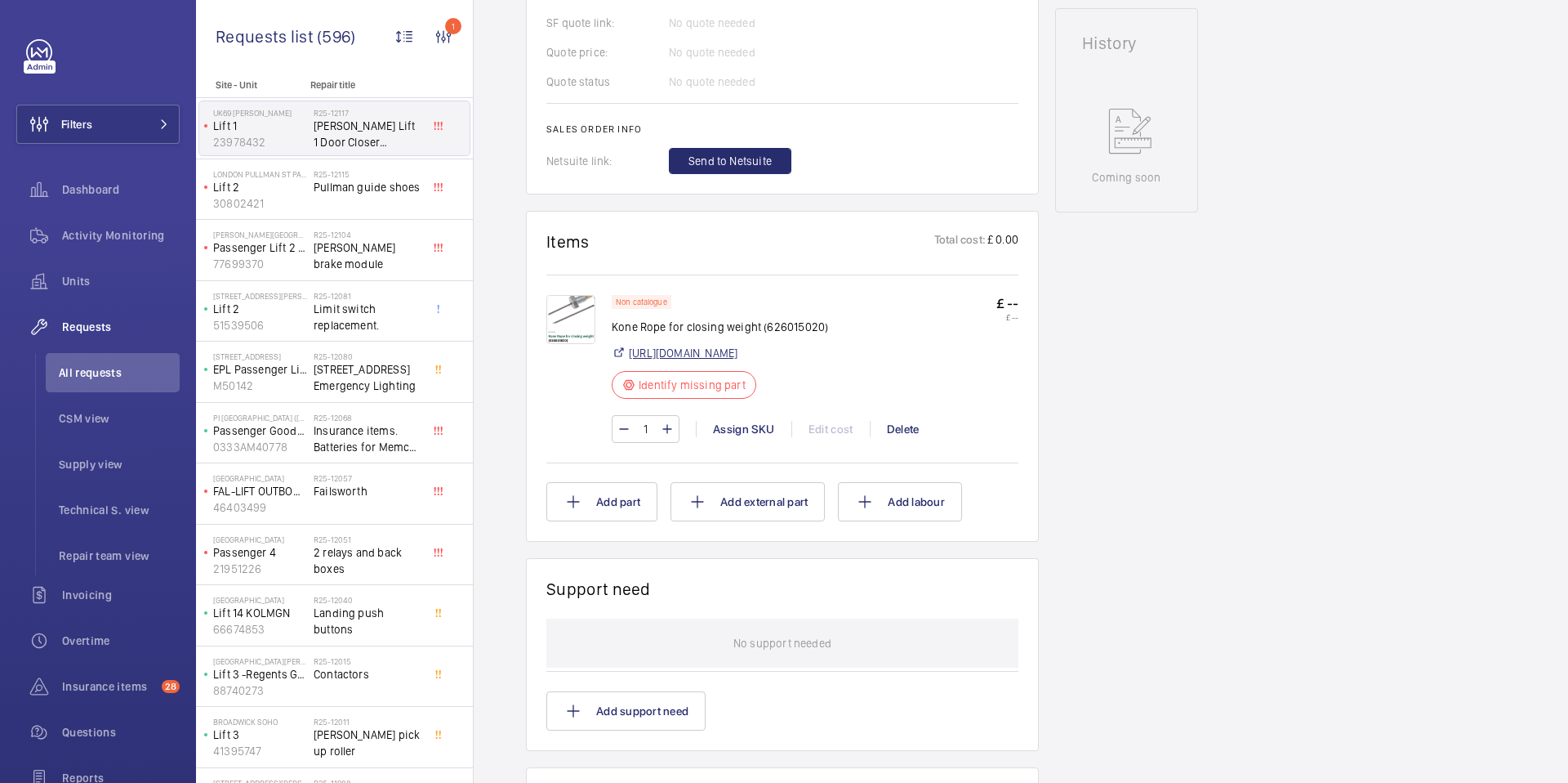
click at [738, 361] on link "[URL][DOMAIN_NAME]" at bounding box center [684, 352] width 109 height 16
click at [550, 443] on div at bounding box center [579, 369] width 66 height 148
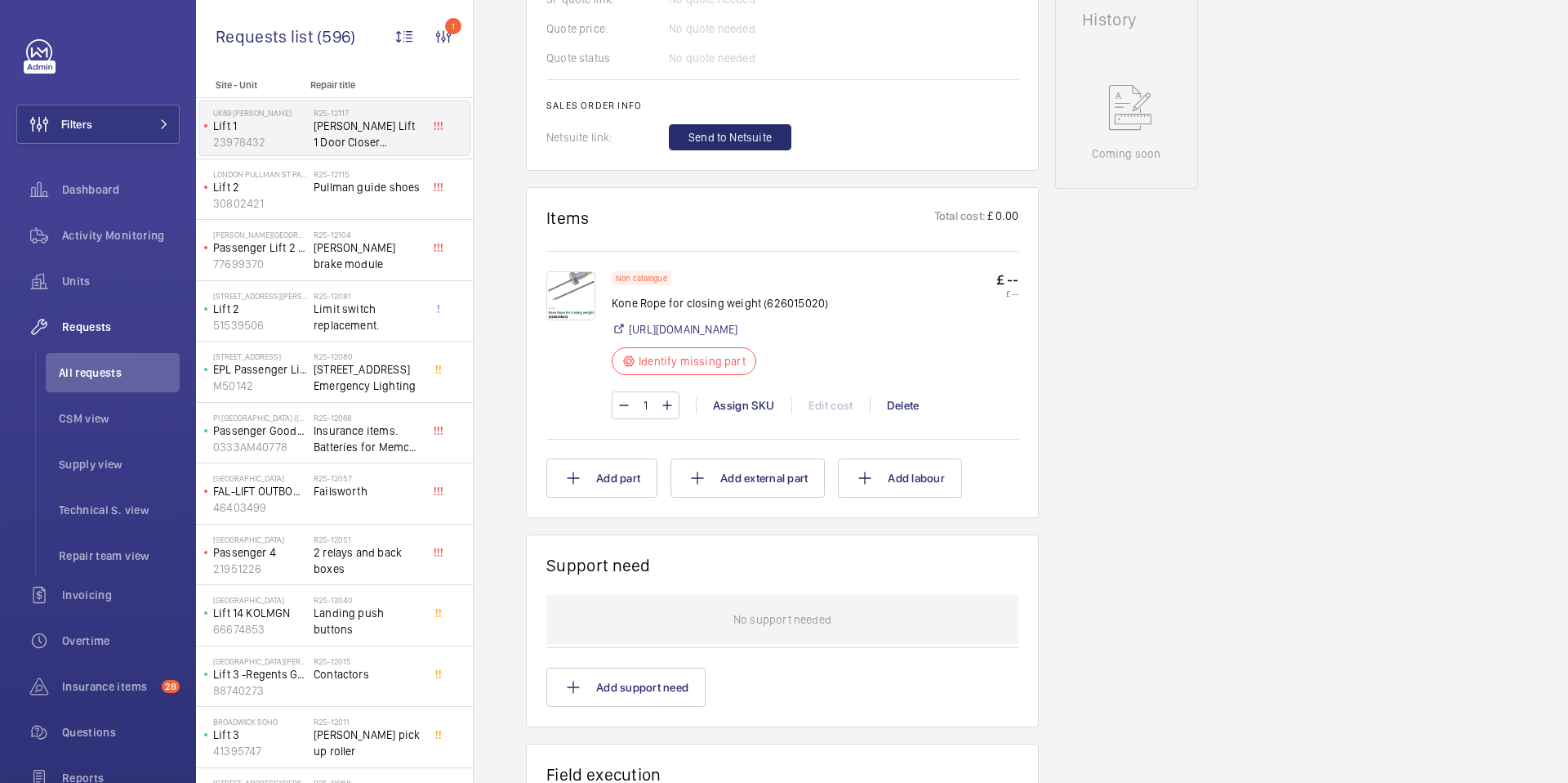
scroll to position [771, 0]
click at [443, 37] on wm-front-icon-button "1" at bounding box center [443, 36] width 39 height 39
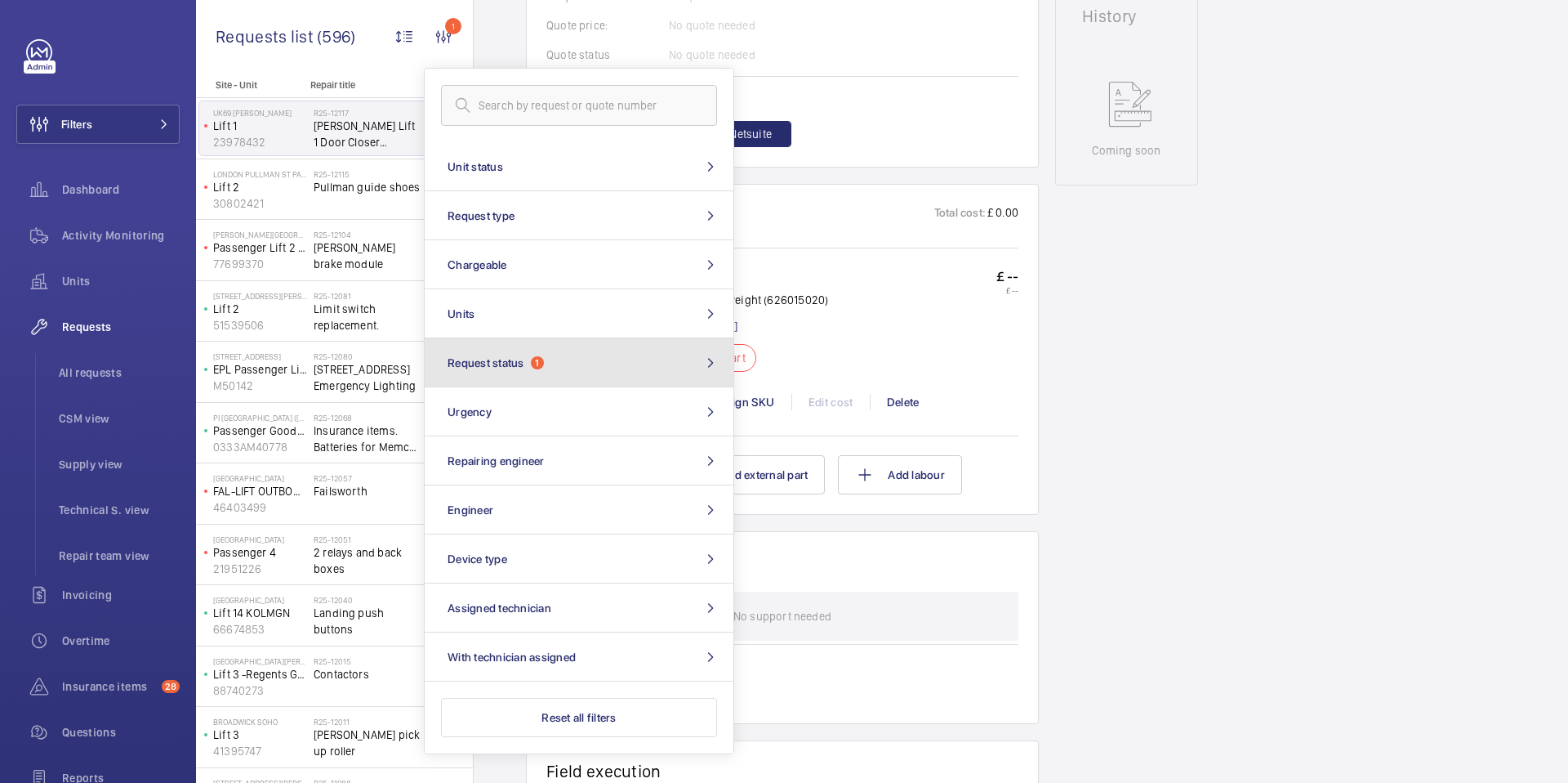
click at [480, 353] on button "Request status 1" at bounding box center [579, 362] width 308 height 49
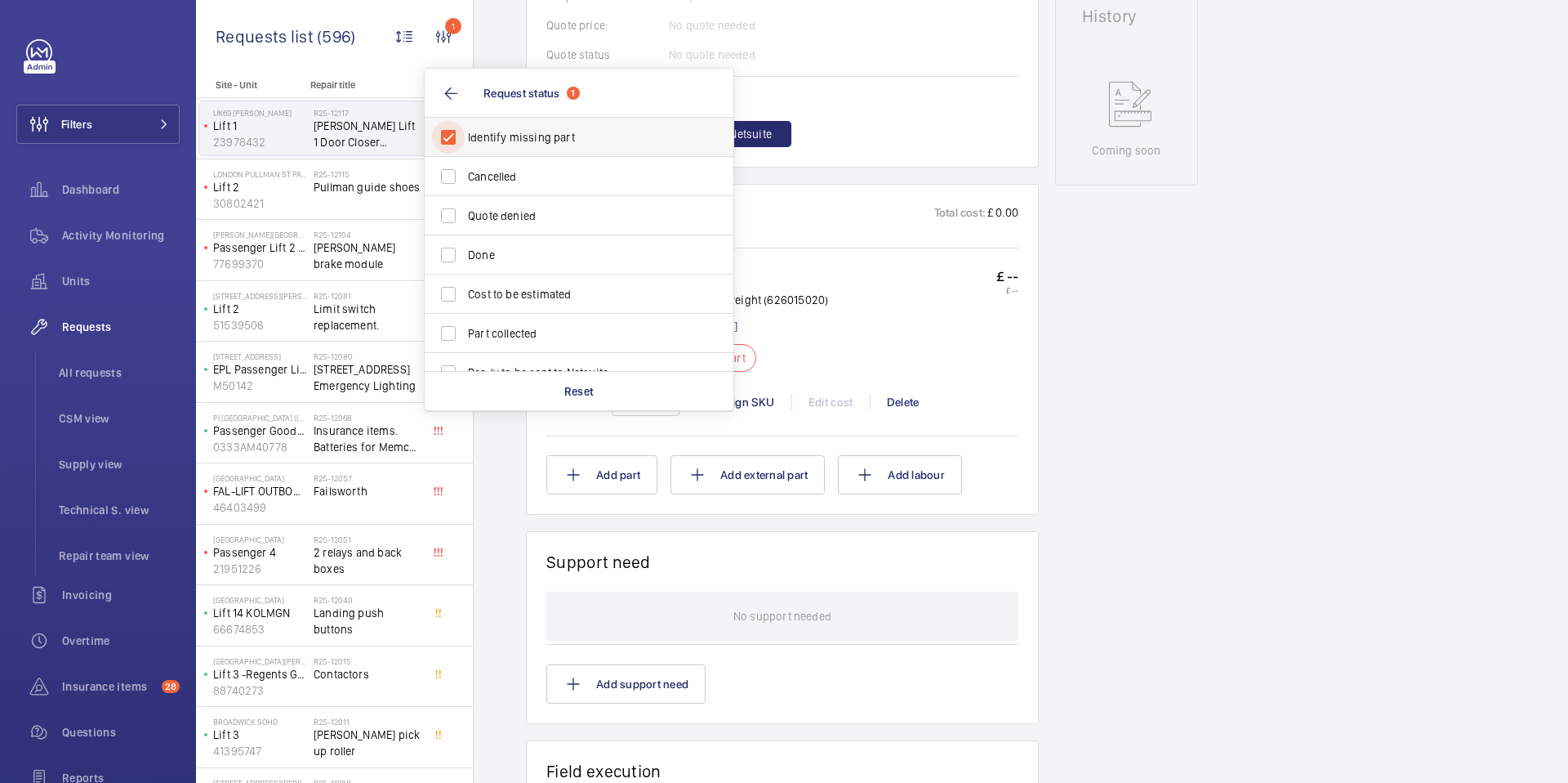
click at [449, 137] on input "Identify missing part" at bounding box center [448, 137] width 32 height 32
checkbox input "false"
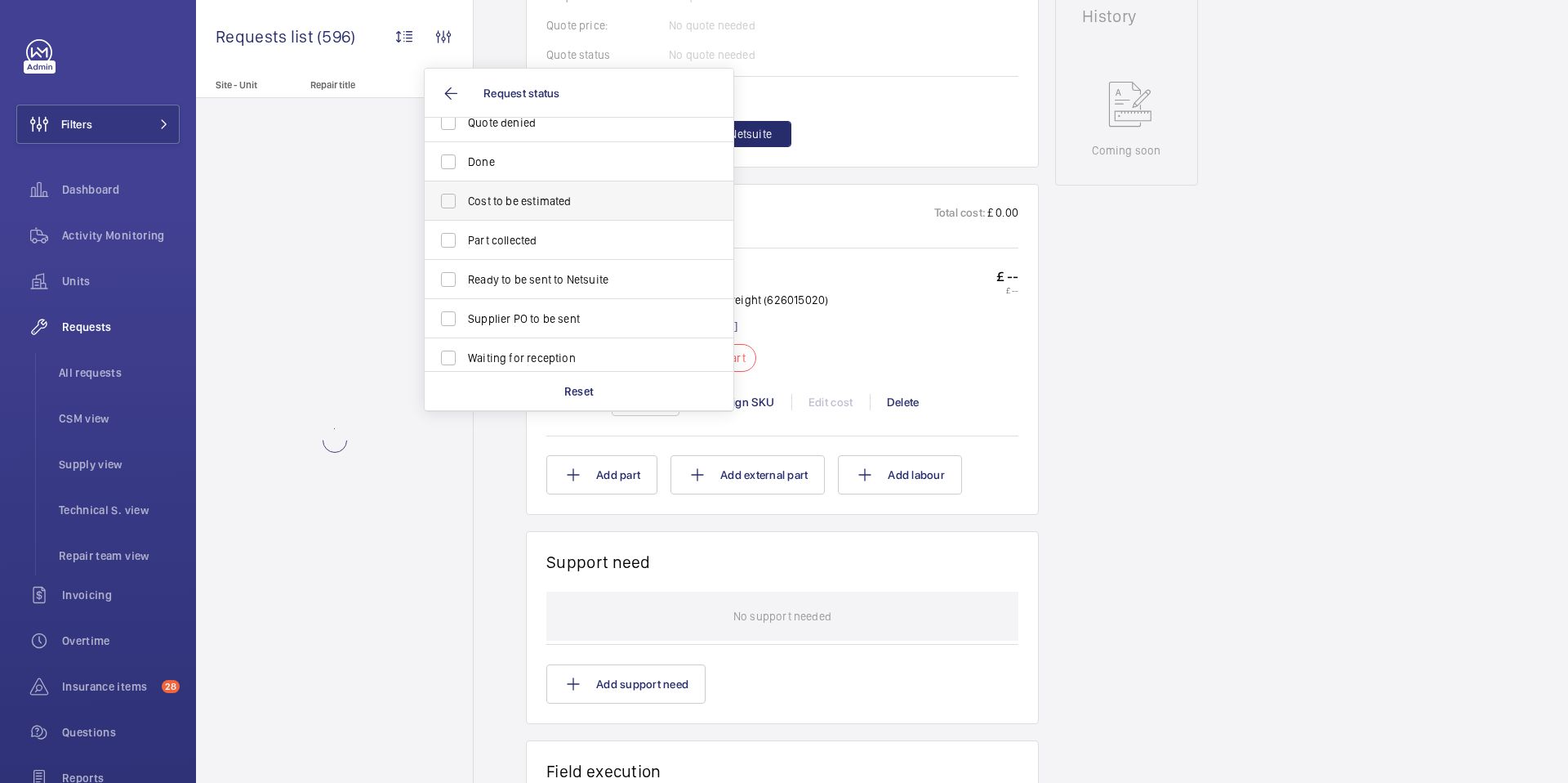
scroll to position [113, 0]
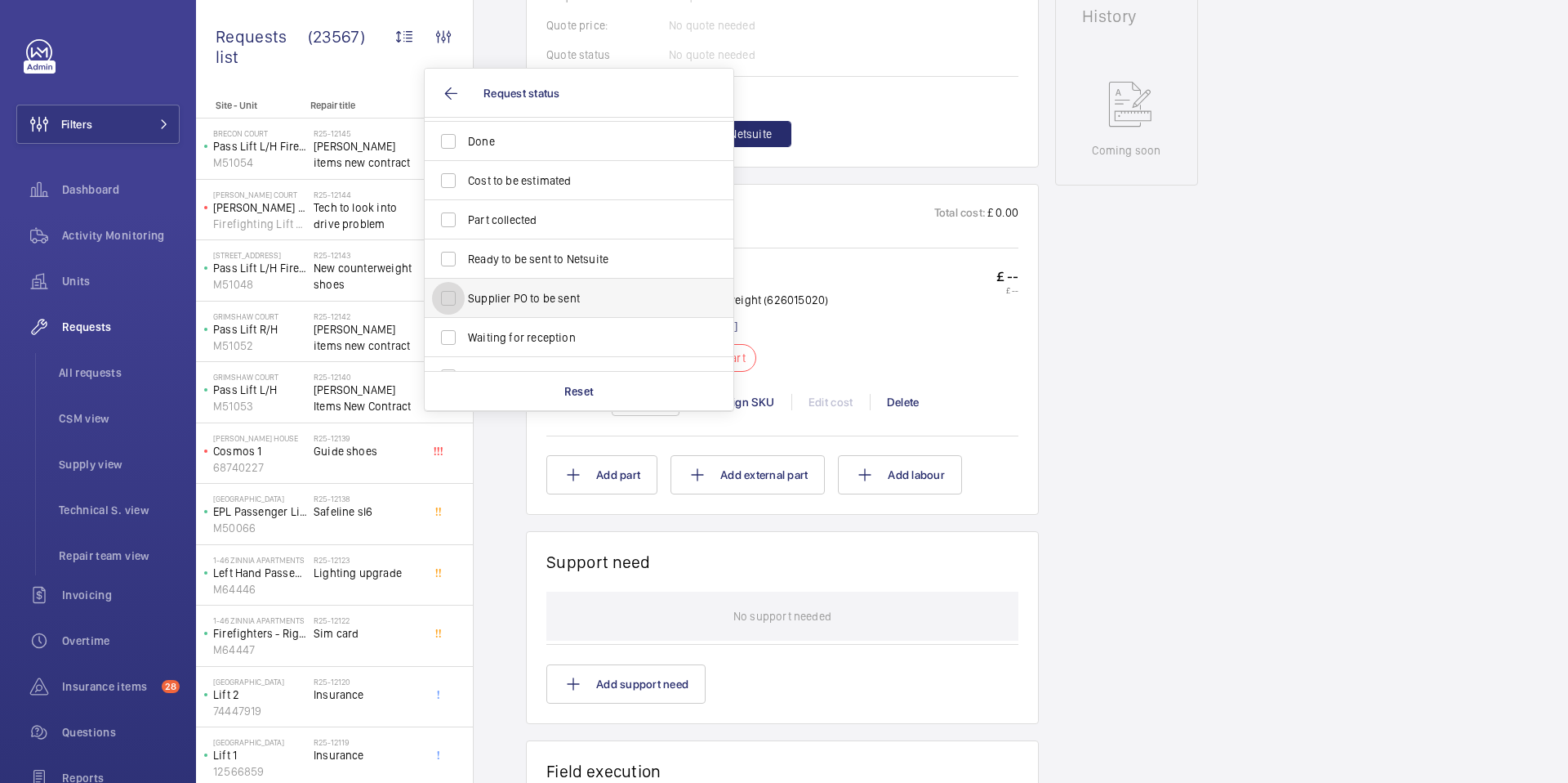
click at [446, 295] on input "Supplier PO to be sent" at bounding box center [448, 298] width 32 height 32
checkbox input "true"
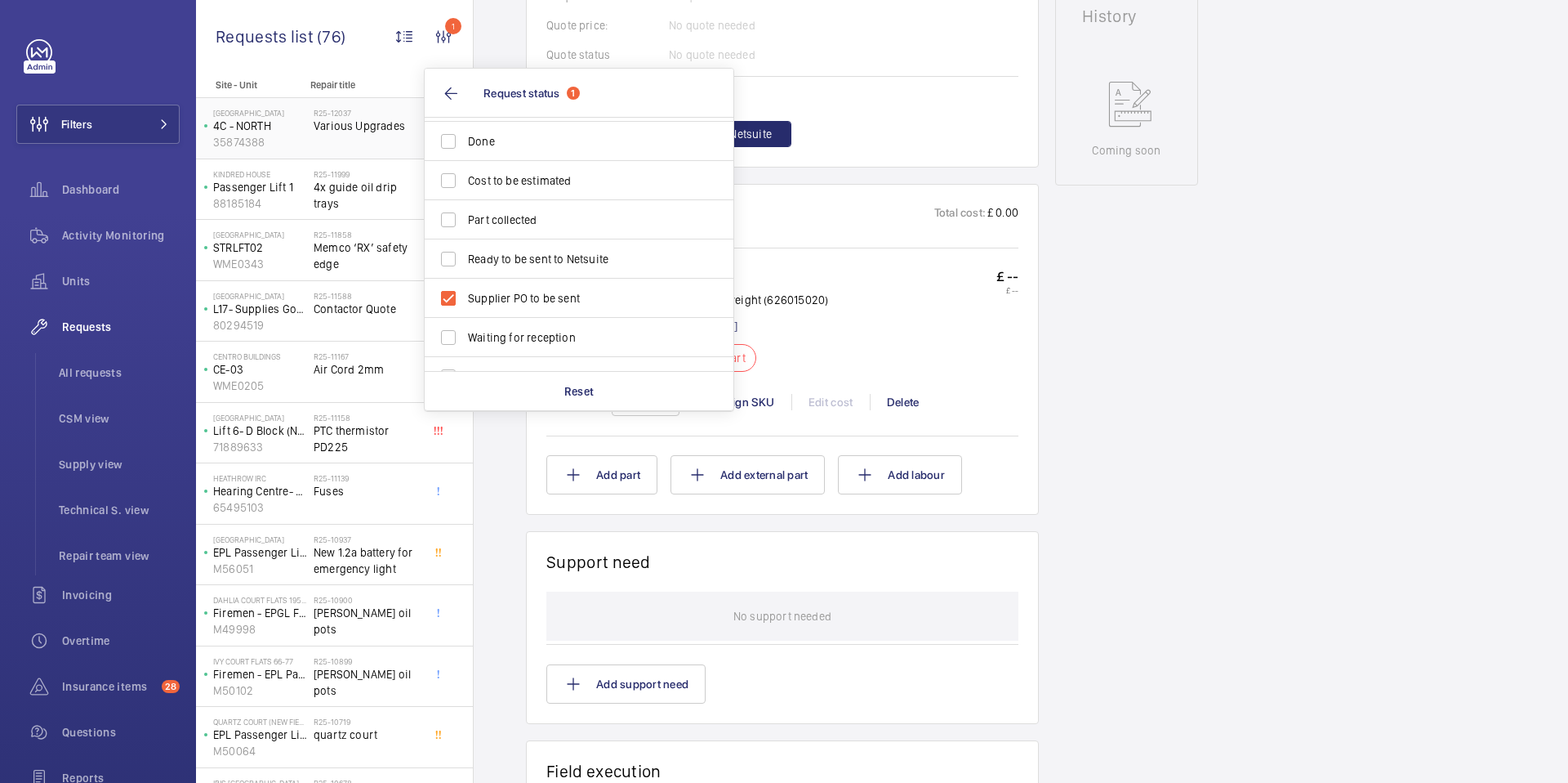
click at [356, 121] on span "Various Upgrades" at bounding box center [367, 126] width 108 height 16
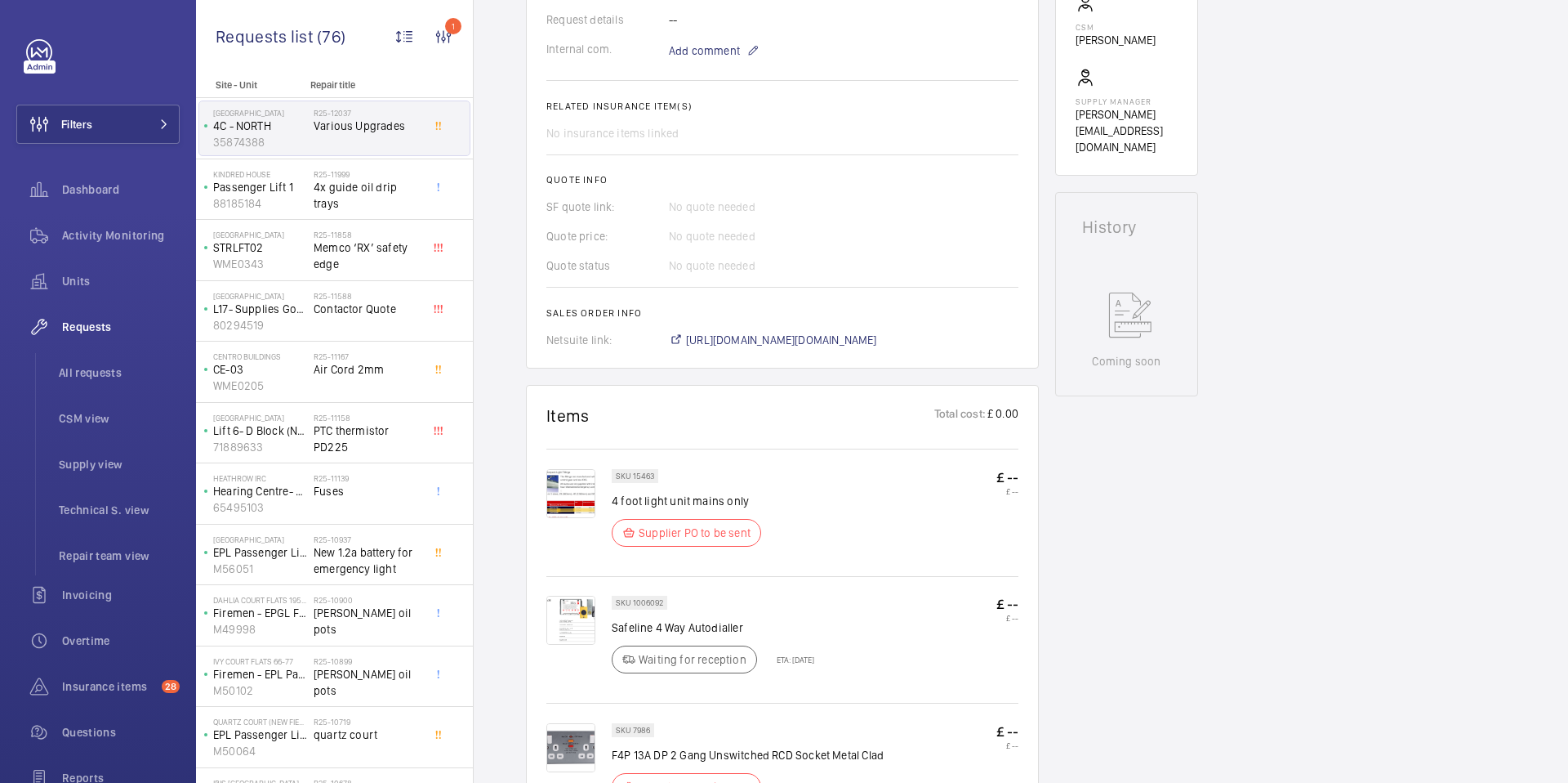
scroll to position [542, 0]
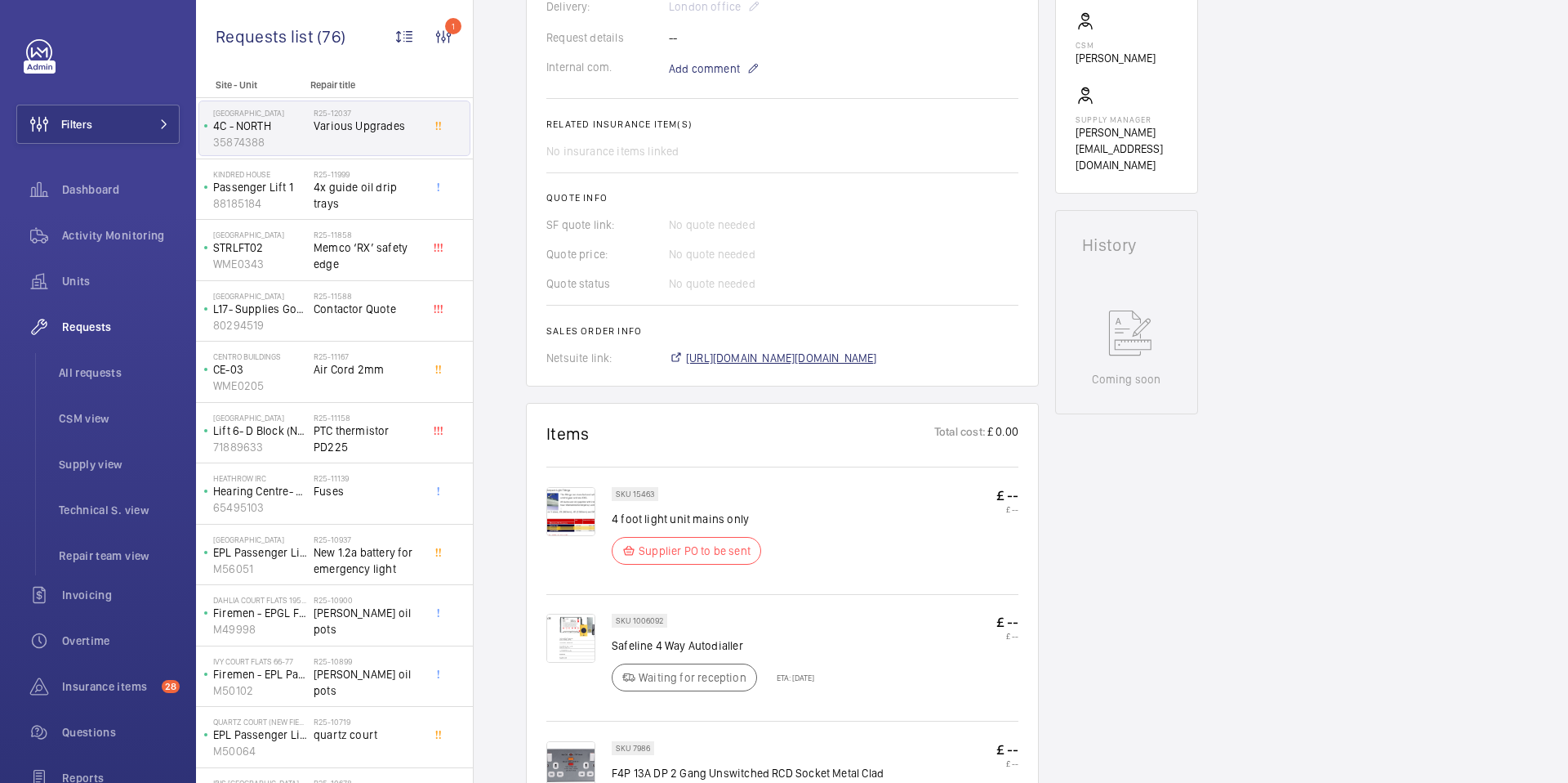
click at [779, 355] on span "[URL][DOMAIN_NAME][DOMAIN_NAME]" at bounding box center [782, 357] width 191 height 16
